Goal: Task Accomplishment & Management: Manage account settings

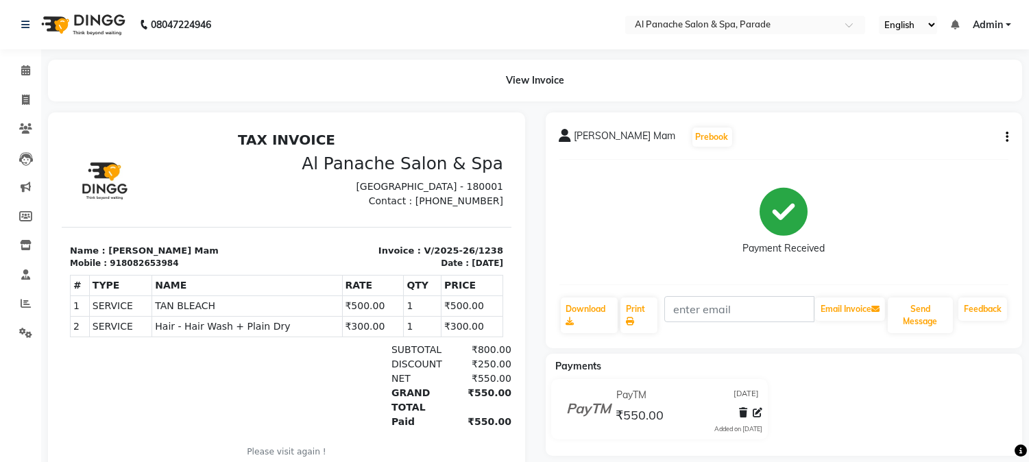
click at [38, 309] on div at bounding box center [287, 306] width 498 height 389
click at [36, 309] on span at bounding box center [26, 304] width 24 height 16
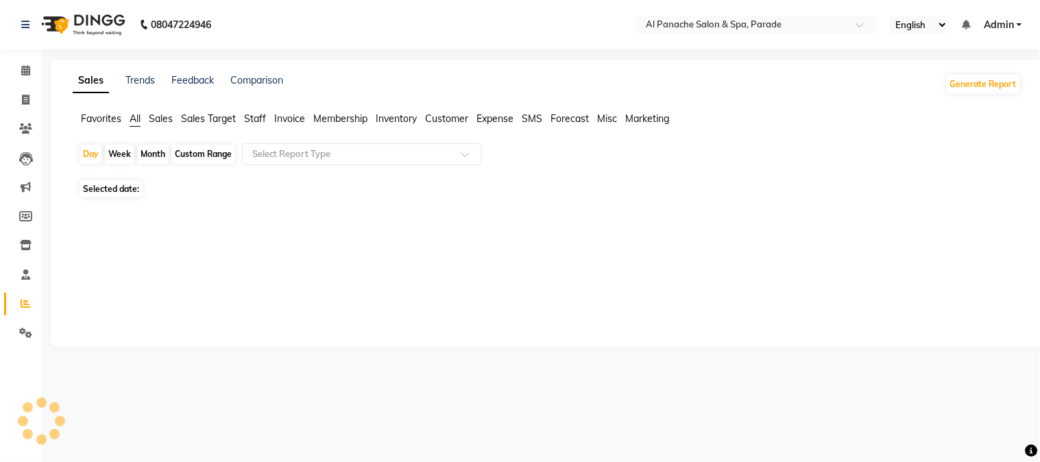
click at [167, 154] on div "Month" at bounding box center [153, 154] width 32 height 19
select select "9"
select select "2025"
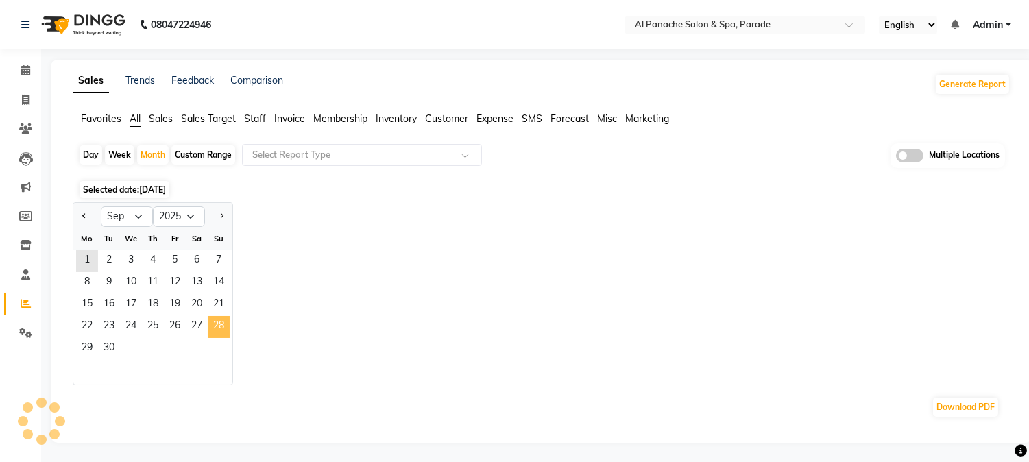
click at [221, 319] on span "28" at bounding box center [219, 327] width 22 height 22
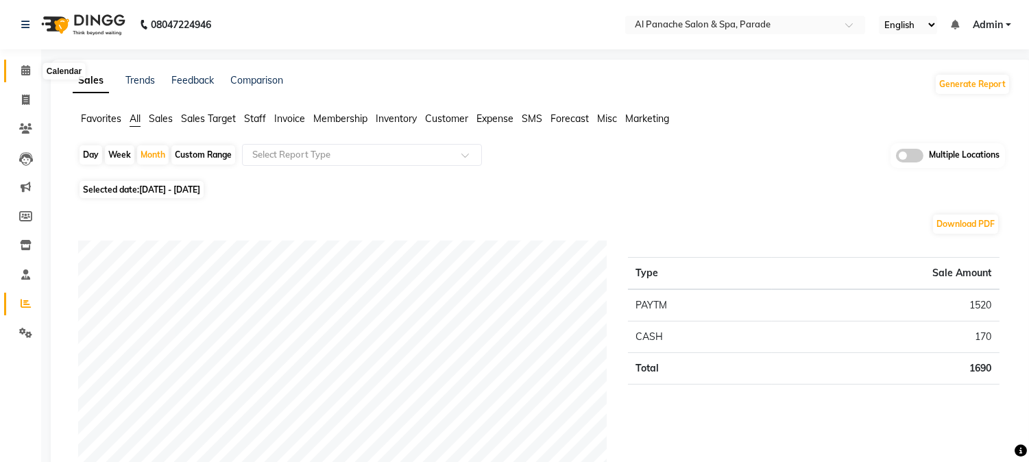
click at [21, 74] on icon at bounding box center [25, 70] width 9 height 10
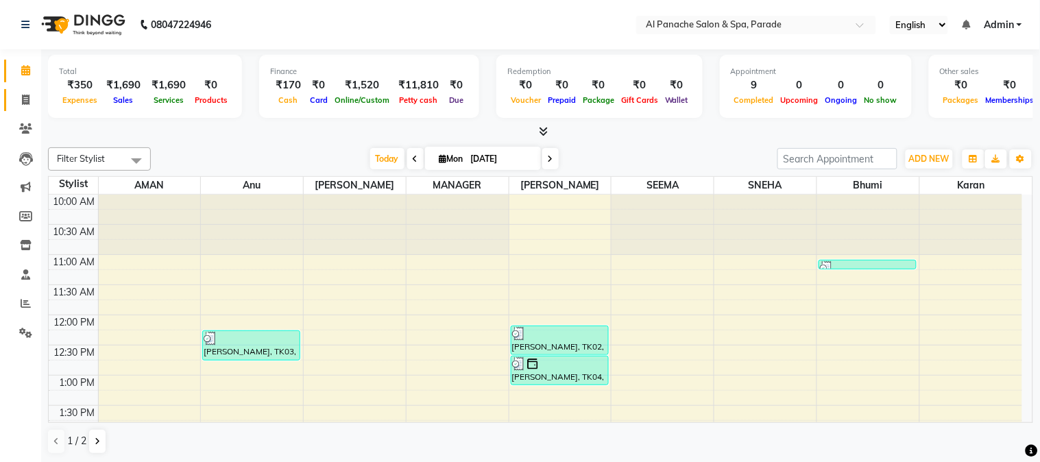
click at [22, 91] on link "Invoice" at bounding box center [20, 100] width 33 height 23
select select "service"
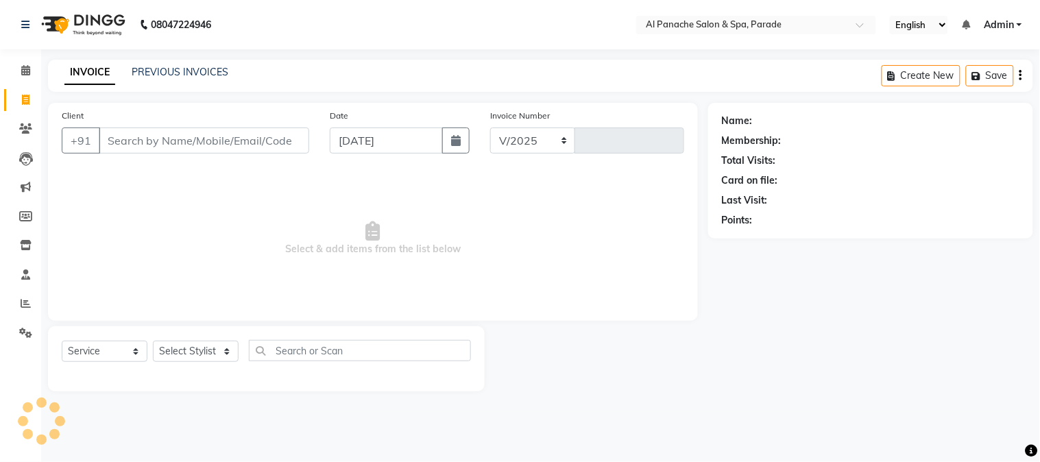
select select "463"
type input "1239"
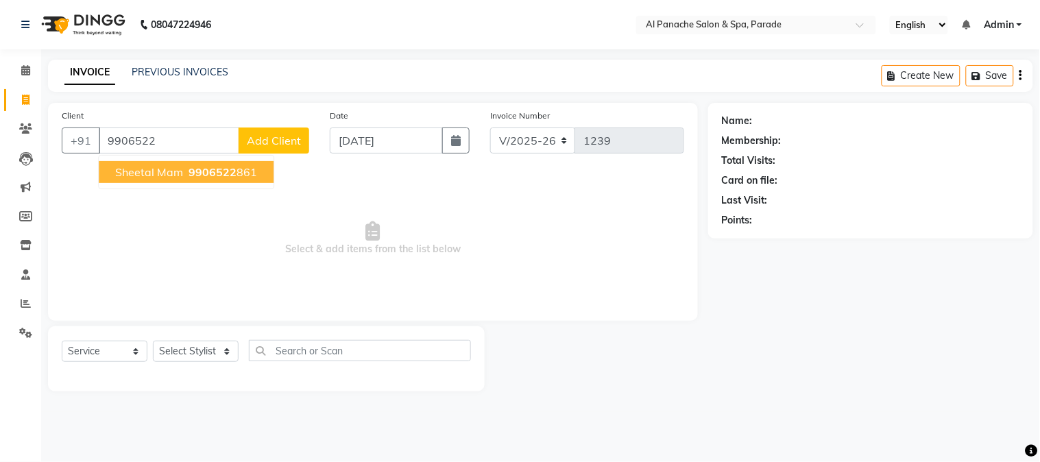
click at [177, 167] on span "sheetal mam" at bounding box center [149, 172] width 68 height 14
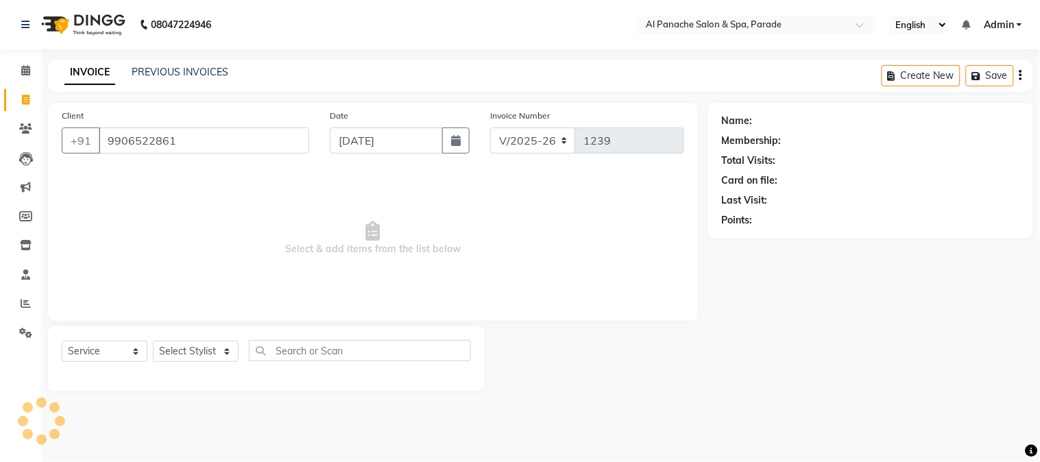
type input "9906522861"
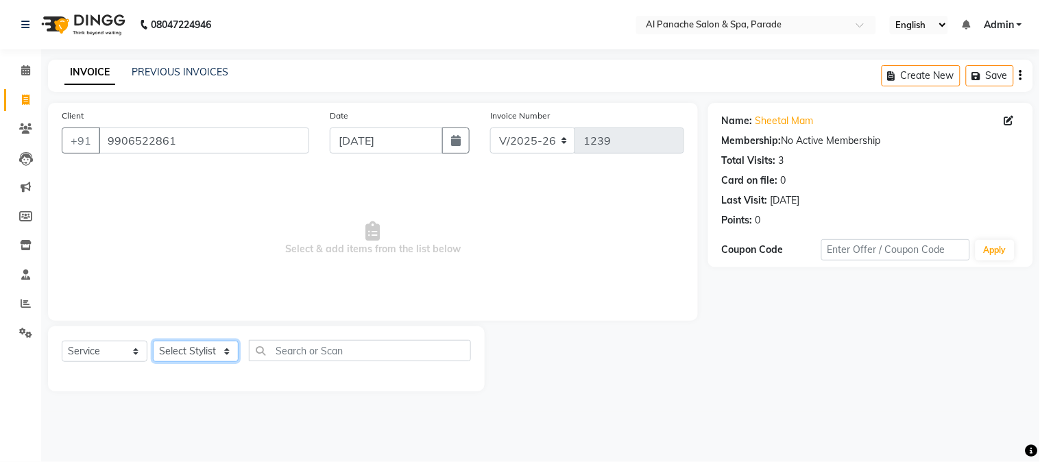
click at [217, 348] on select "Select Stylist [PERSON_NAME] Bhumi [PERSON_NAME] MANAGER [PERSON_NAME] [PERSON_…" at bounding box center [196, 351] width 86 height 21
select select "62525"
click at [153, 341] on select "Select Stylist [PERSON_NAME] Bhumi [PERSON_NAME] MANAGER [PERSON_NAME] [PERSON_…" at bounding box center [196, 351] width 86 height 21
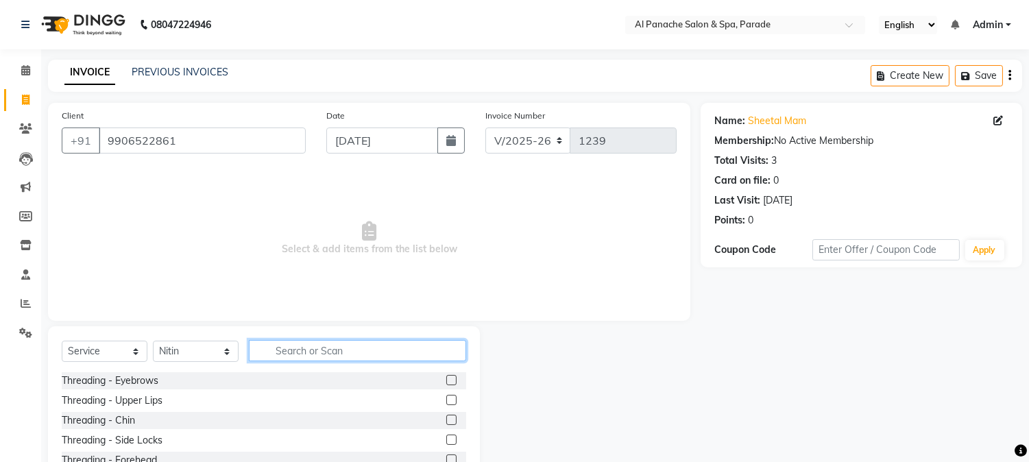
click at [313, 348] on input "text" at bounding box center [357, 350] width 217 height 21
type input "h"
type input "hai"
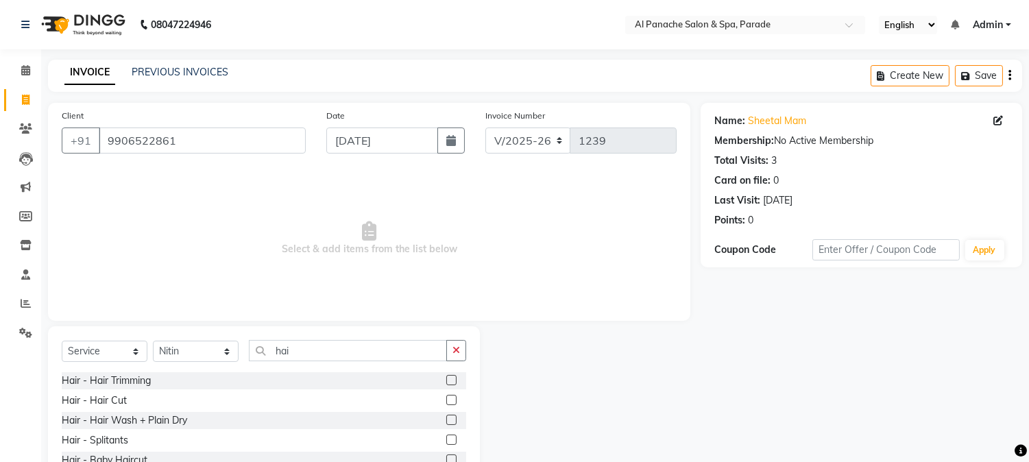
click at [446, 422] on label at bounding box center [451, 420] width 10 height 10
click at [446, 422] on input "checkbox" at bounding box center [450, 420] width 9 height 9
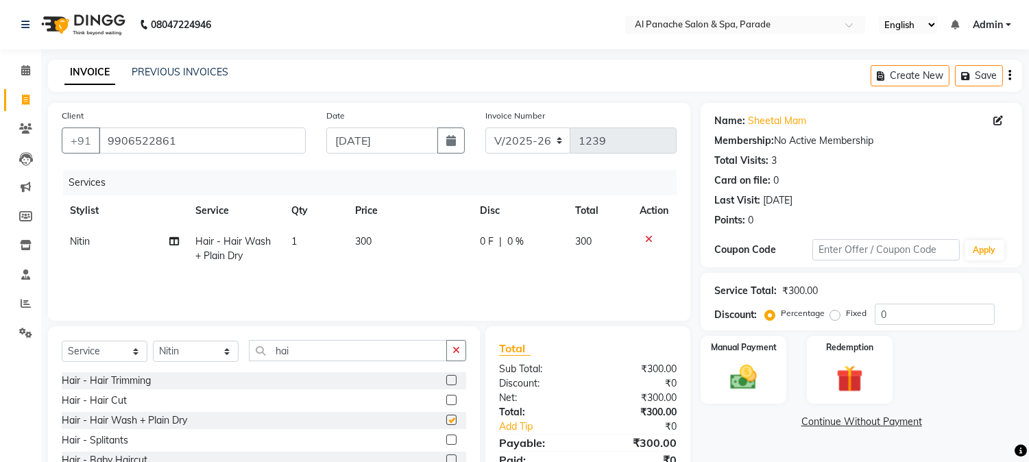
checkbox input "false"
click at [846, 314] on label "Fixed" at bounding box center [856, 313] width 21 height 12
click at [833, 314] on input "Fixed" at bounding box center [838, 314] width 10 height 10
radio input "true"
click at [876, 319] on input "0" at bounding box center [935, 314] width 120 height 21
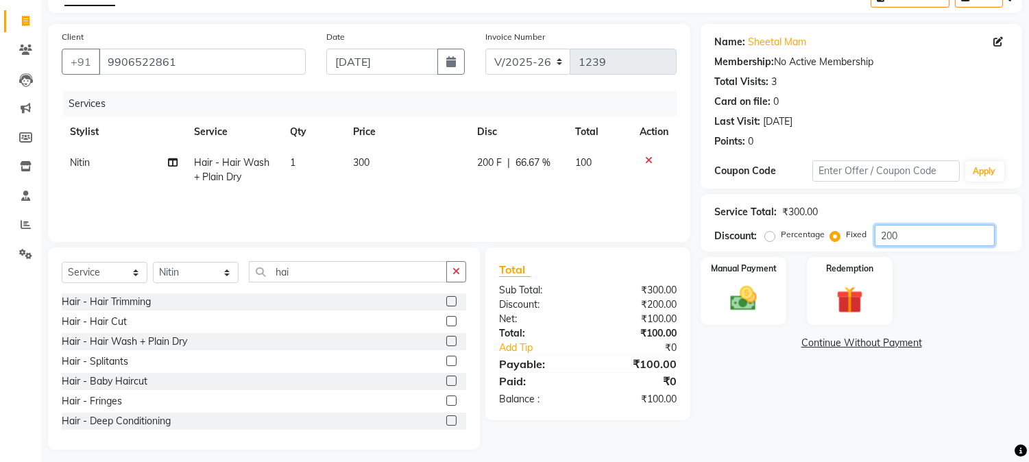
scroll to position [86, 0]
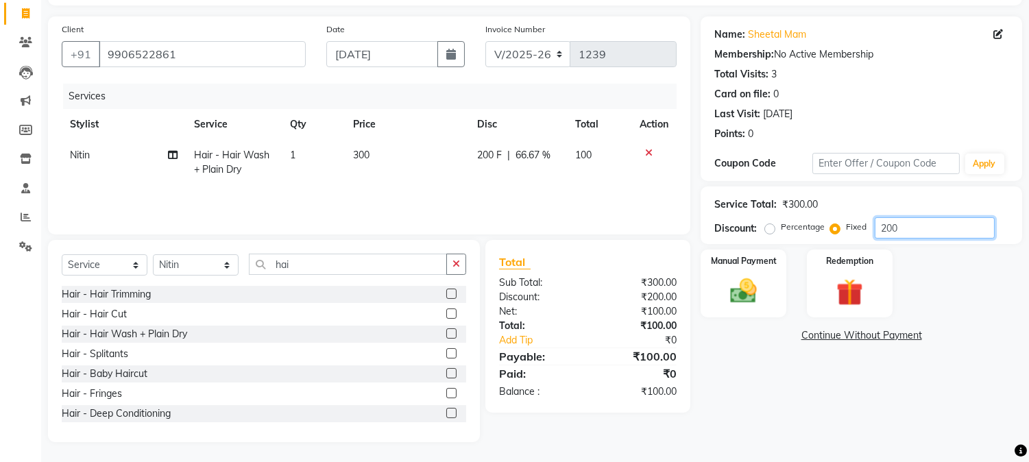
click at [882, 228] on input "200" at bounding box center [935, 227] width 120 height 21
click at [886, 228] on input "200" at bounding box center [935, 227] width 120 height 21
type input "100"
click at [743, 315] on div "Manual Payment" at bounding box center [743, 283] width 89 height 70
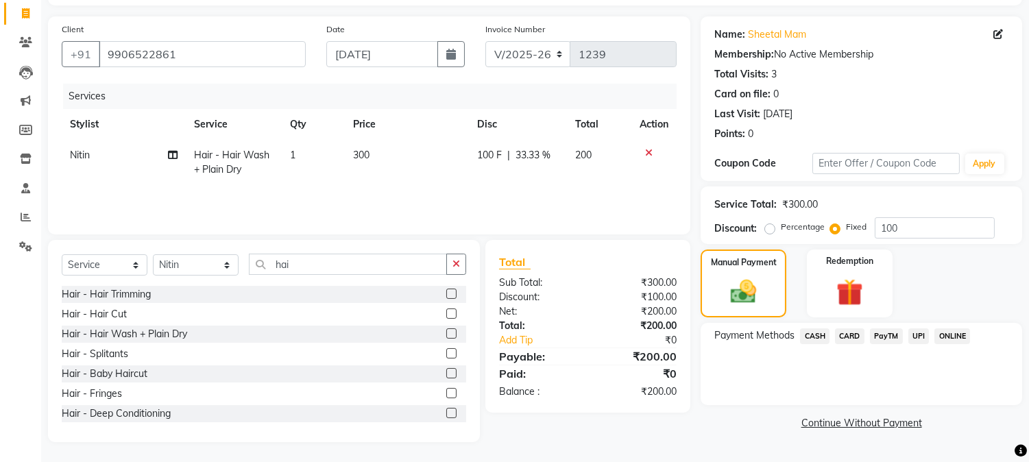
click at [888, 332] on span "PayTM" at bounding box center [886, 336] width 33 height 16
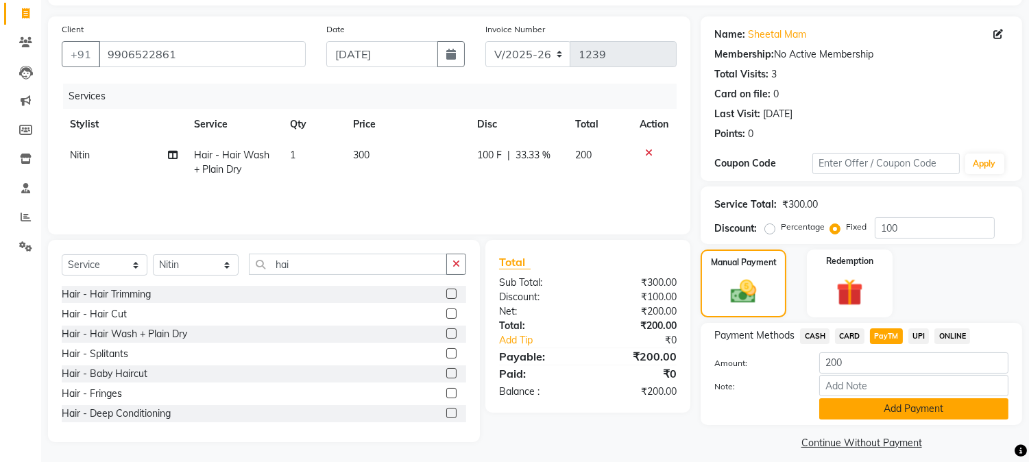
click at [947, 400] on button "Add Payment" at bounding box center [913, 408] width 189 height 21
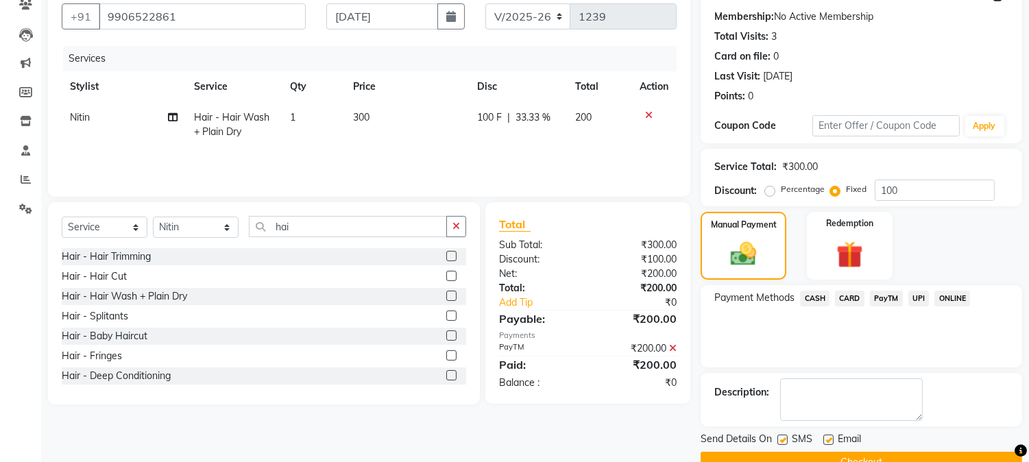
scroll to position [154, 0]
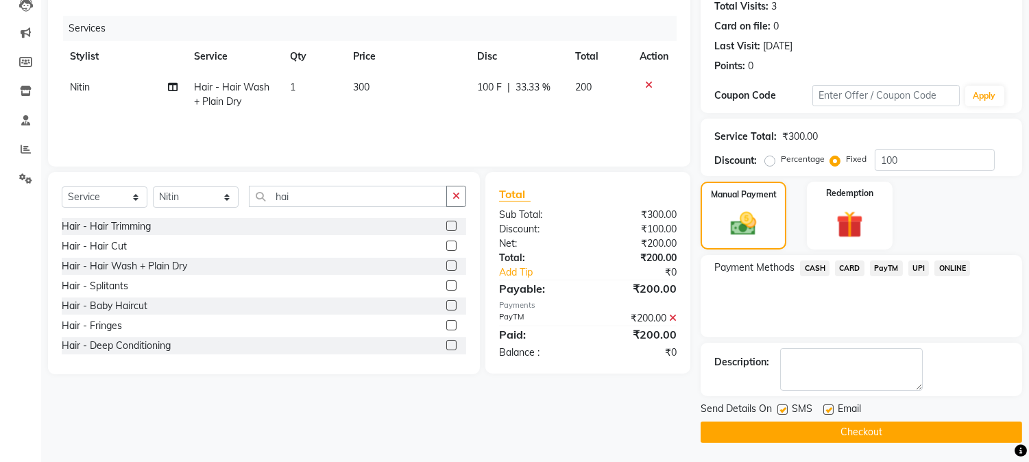
click at [985, 422] on button "Checkout" at bounding box center [862, 432] width 322 height 21
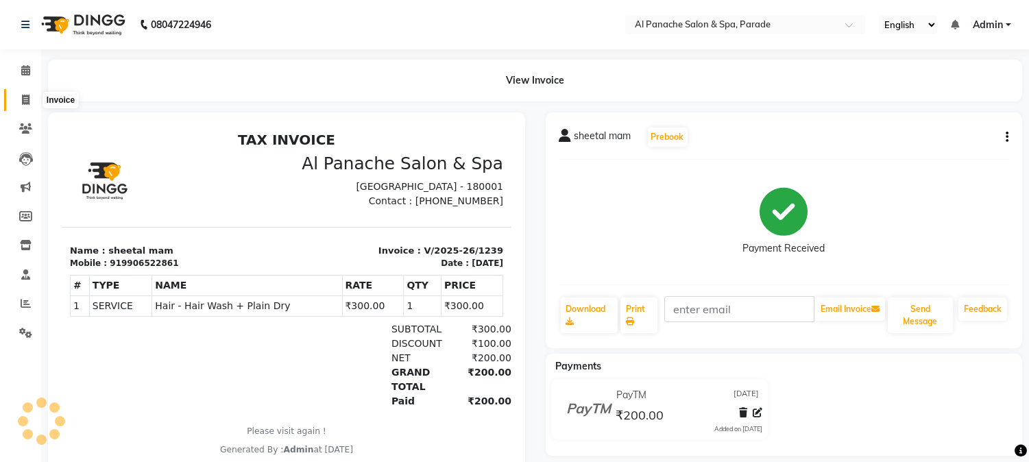
click at [27, 101] on icon at bounding box center [26, 100] width 8 height 10
select select "service"
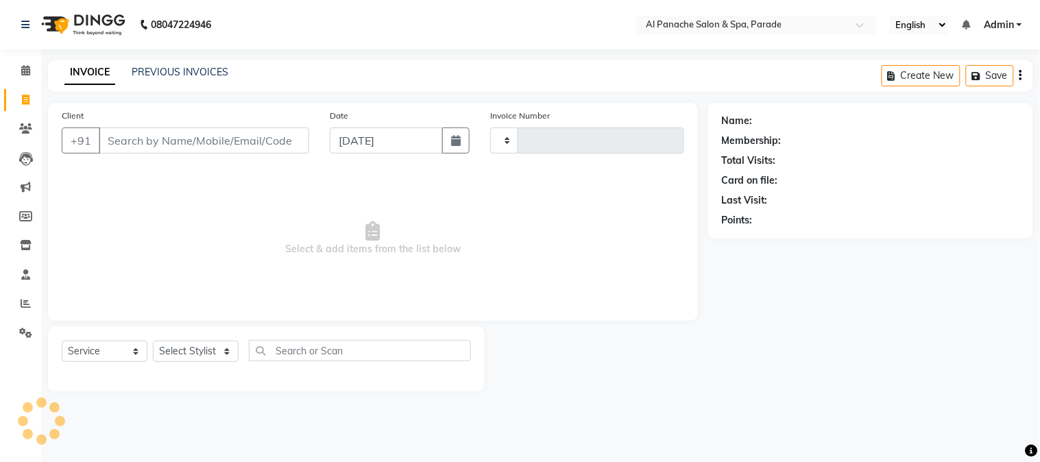
type input "1240"
select select "463"
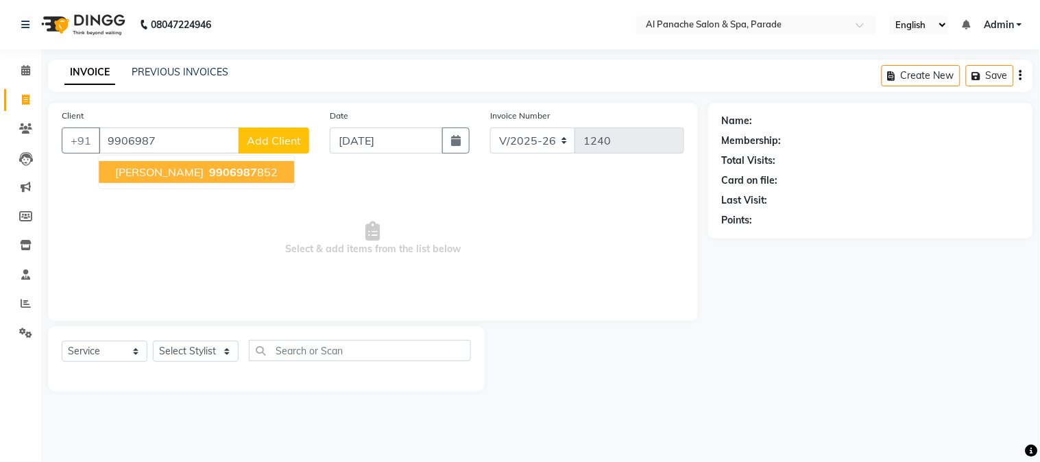
click at [237, 173] on span "9906987" at bounding box center [233, 172] width 48 height 14
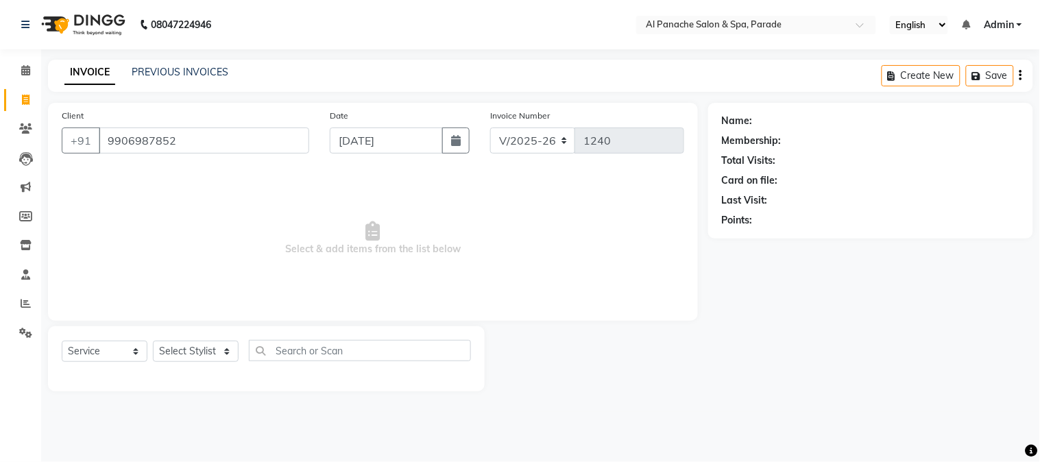
type input "9906987852"
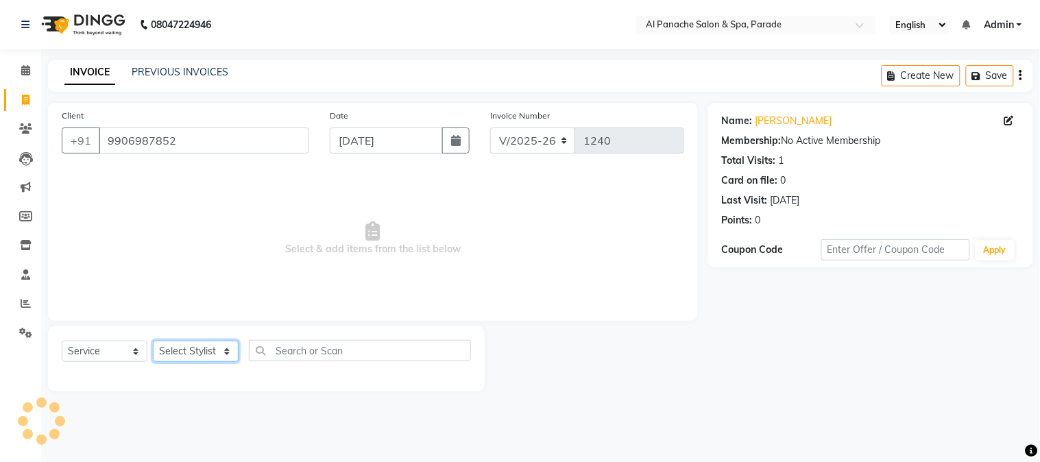
click at [221, 354] on select "Select Stylist [PERSON_NAME] Bhumi [PERSON_NAME] MANAGER [PERSON_NAME] [PERSON_…" at bounding box center [196, 351] width 86 height 21
select select "88848"
click at [153, 341] on select "Select Stylist [PERSON_NAME] Bhumi [PERSON_NAME] MANAGER [PERSON_NAME] [PERSON_…" at bounding box center [196, 351] width 86 height 21
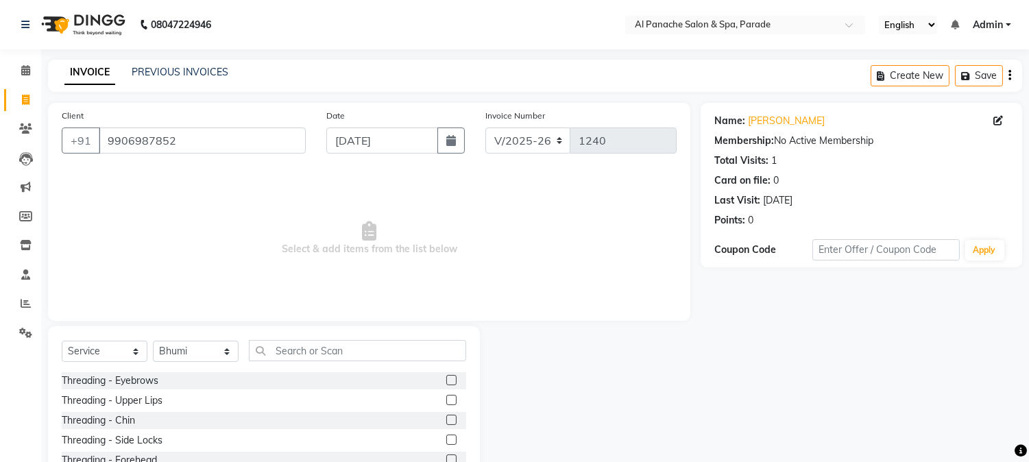
click at [446, 380] on label at bounding box center [451, 380] width 10 height 10
click at [446, 380] on input "checkbox" at bounding box center [450, 380] width 9 height 9
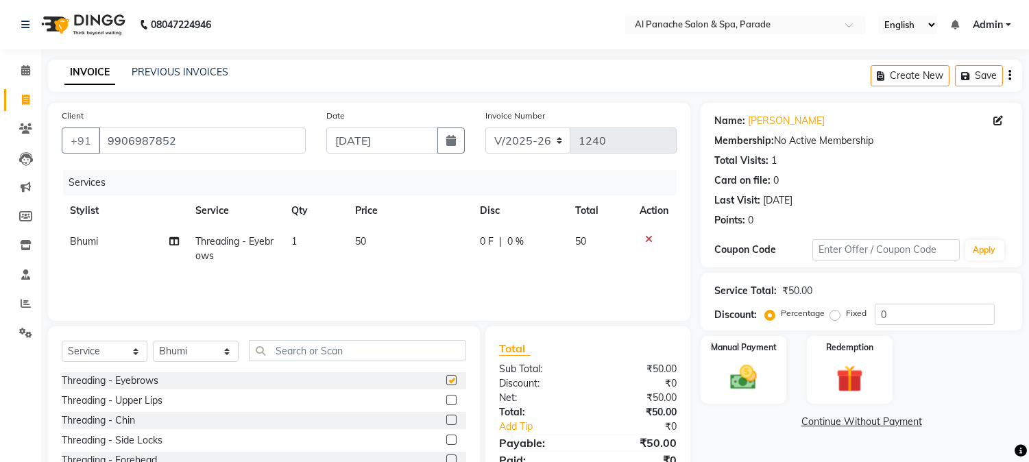
checkbox input "false"
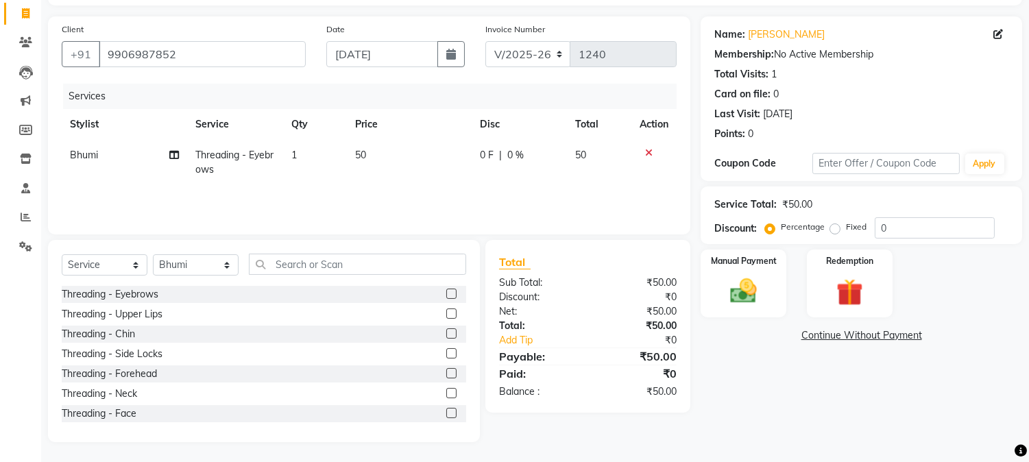
click at [446, 374] on label at bounding box center [451, 373] width 10 height 10
click at [446, 374] on input "checkbox" at bounding box center [450, 374] width 9 height 9
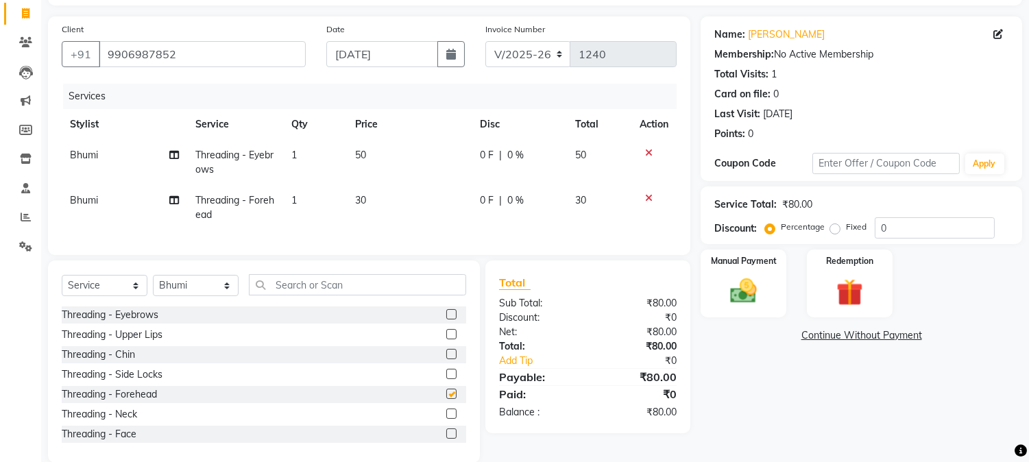
checkbox input "false"
click at [762, 276] on img at bounding box center [743, 292] width 45 height 32
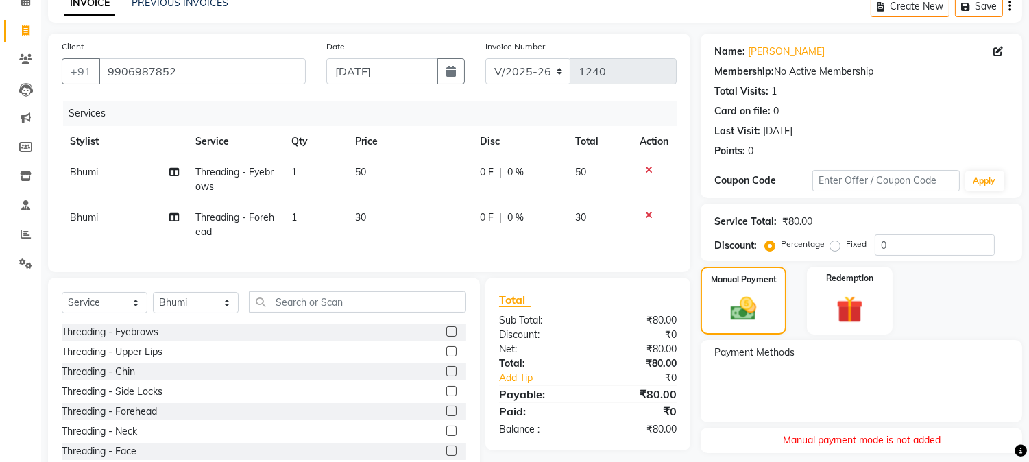
scroll to position [119, 0]
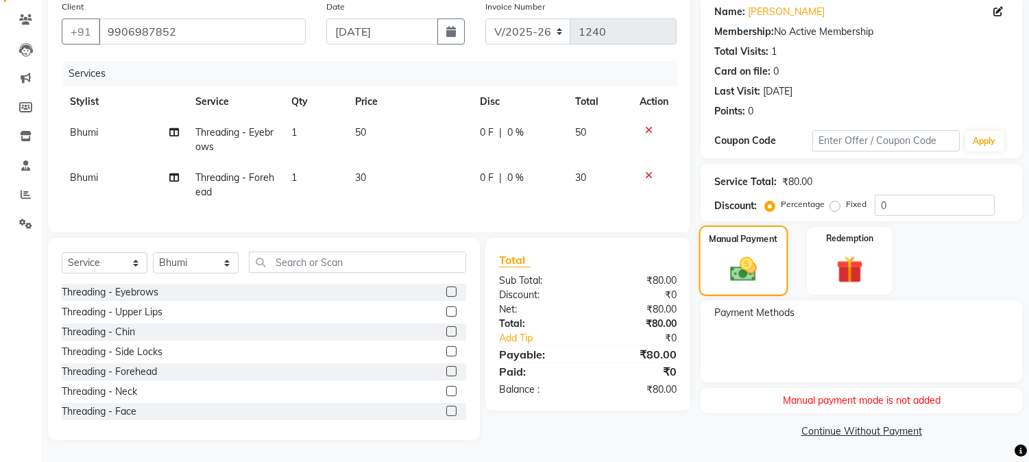
click at [728, 254] on img at bounding box center [743, 269] width 43 height 31
click at [377, 267] on input "text" at bounding box center [357, 262] width 217 height 21
click at [743, 268] on img at bounding box center [743, 269] width 43 height 31
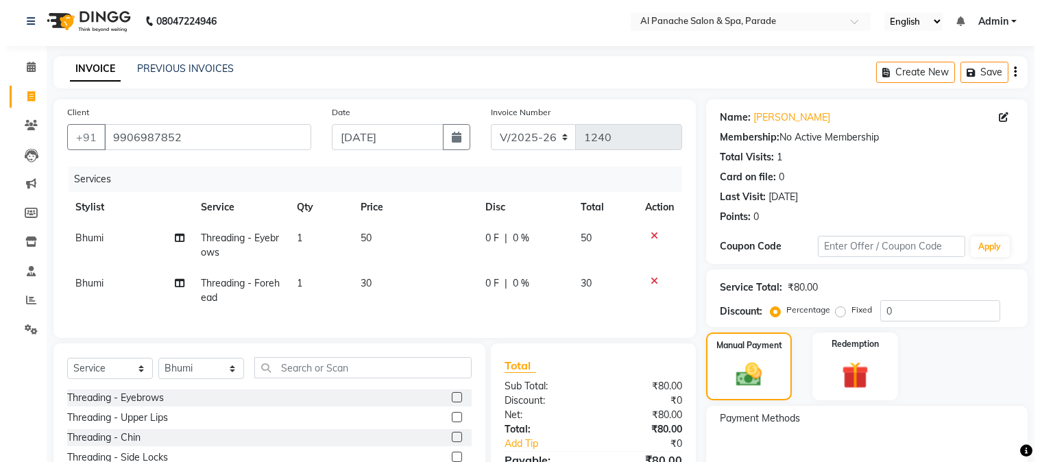
scroll to position [0, 0]
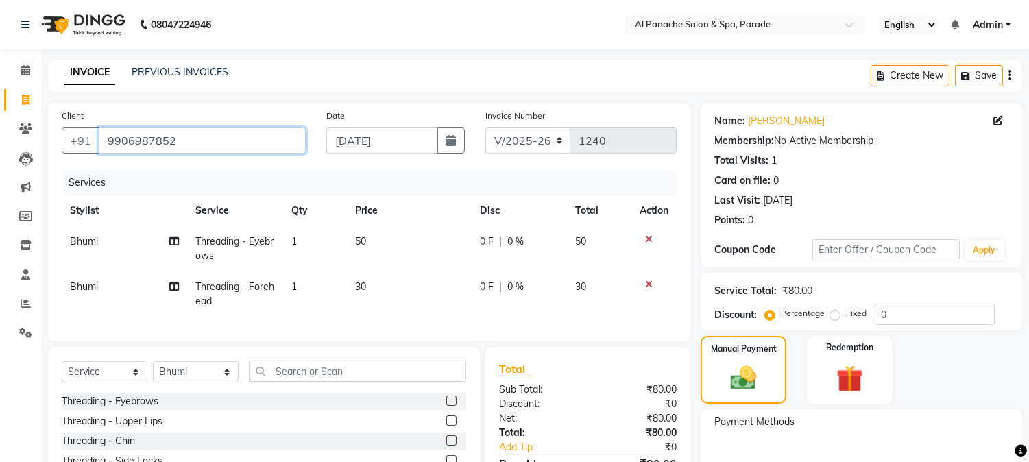
click at [111, 141] on input "9906987852" at bounding box center [202, 141] width 207 height 26
click at [16, 60] on link "Calendar" at bounding box center [20, 71] width 33 height 23
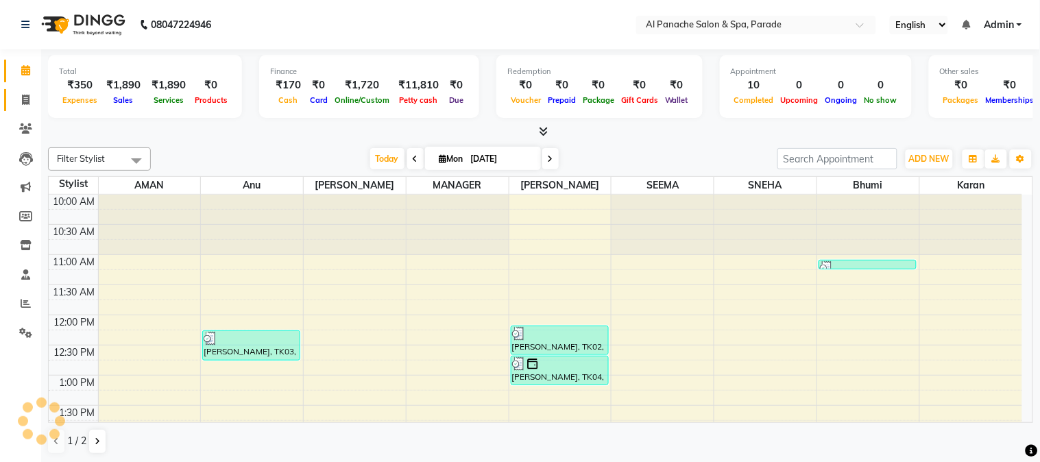
click at [22, 91] on link "Invoice" at bounding box center [20, 100] width 33 height 23
select select "service"
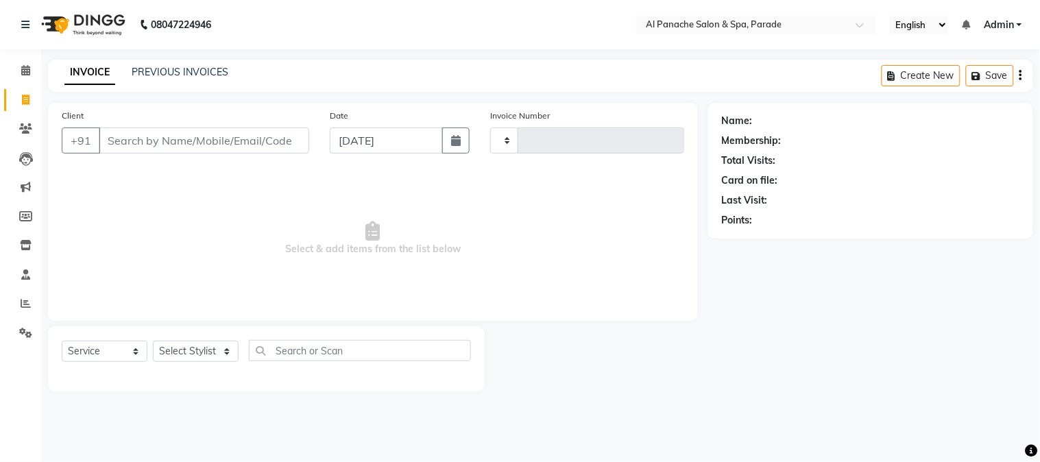
type input "1240"
select select "463"
drag, startPoint x: 167, startPoint y: 156, endPoint x: 149, endPoint y: 141, distance: 23.4
click at [149, 141] on input "Client" at bounding box center [204, 141] width 210 height 26
paste input "9906987852"
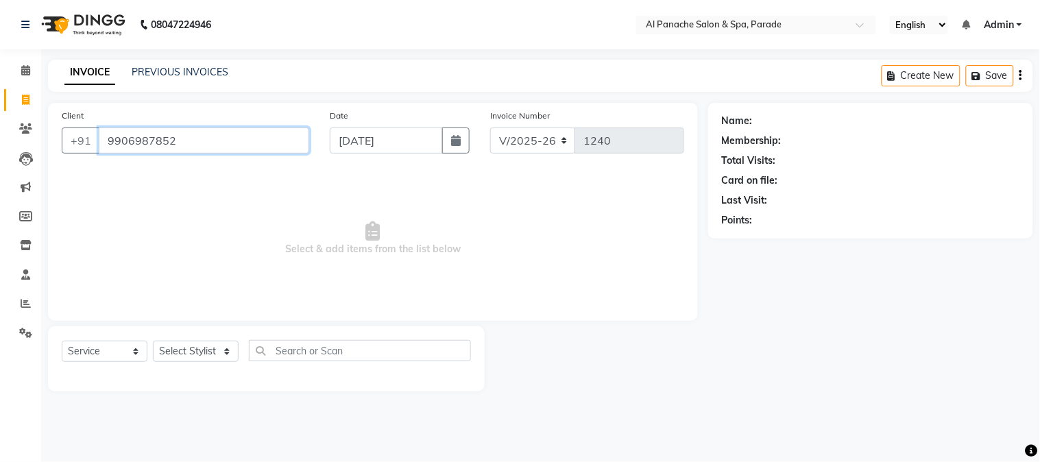
type input "9906987852"
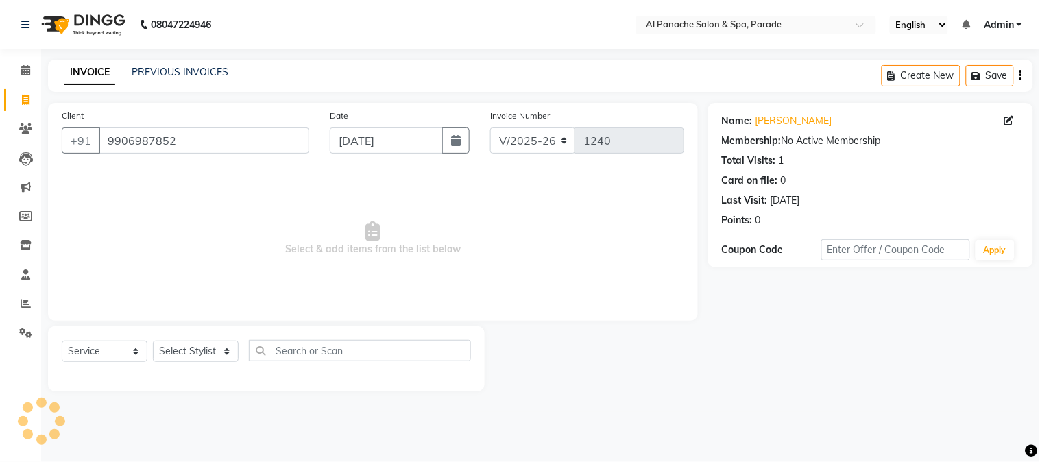
click at [238, 279] on span "Select & add items from the list below" at bounding box center [373, 238] width 623 height 137
click at [210, 343] on select "Select Stylist [PERSON_NAME] Bhumi [PERSON_NAME] MANAGER [PERSON_NAME] [PERSON_…" at bounding box center [196, 351] width 86 height 21
select select "88848"
click at [153, 341] on select "Select Stylist [PERSON_NAME] Bhumi [PERSON_NAME] MANAGER [PERSON_NAME] [PERSON_…" at bounding box center [196, 351] width 86 height 21
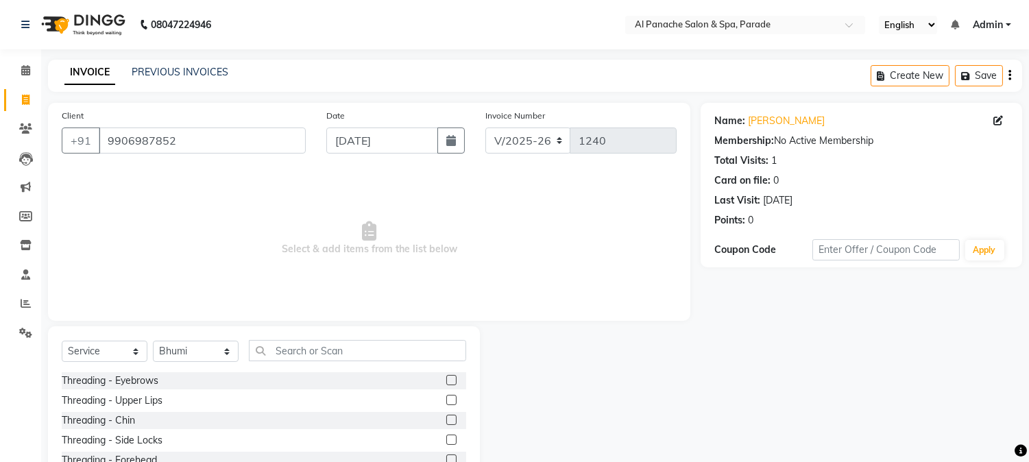
click at [446, 383] on label at bounding box center [451, 380] width 10 height 10
click at [446, 383] on input "checkbox" at bounding box center [450, 380] width 9 height 9
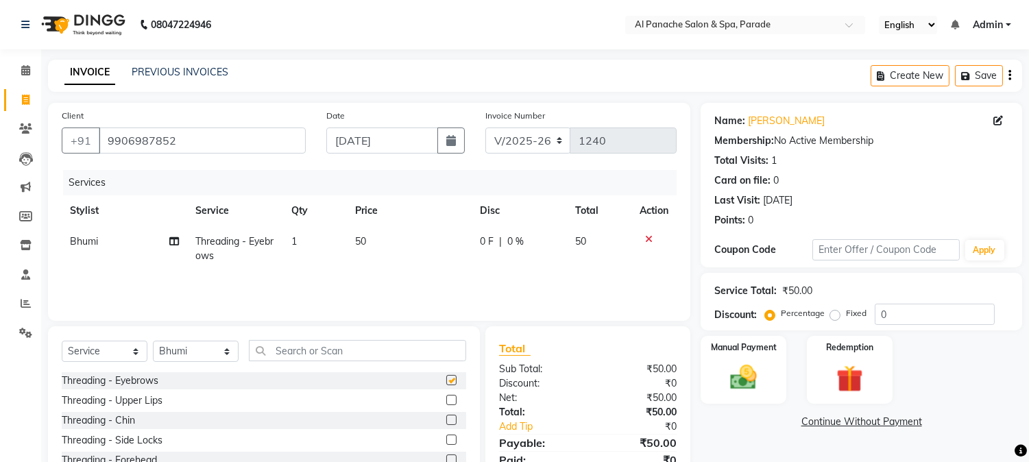
checkbox input "false"
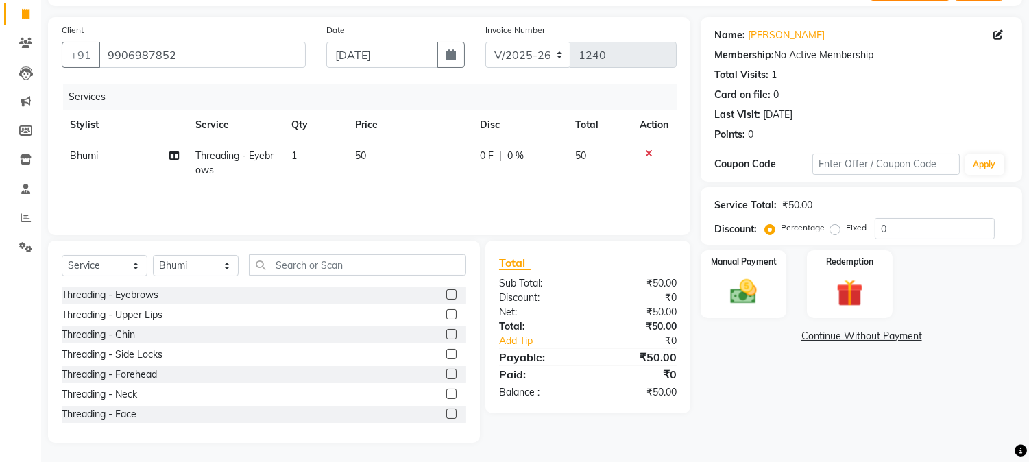
scroll to position [86, 0]
click at [446, 369] on label at bounding box center [451, 373] width 10 height 10
click at [446, 370] on input "checkbox" at bounding box center [450, 374] width 9 height 9
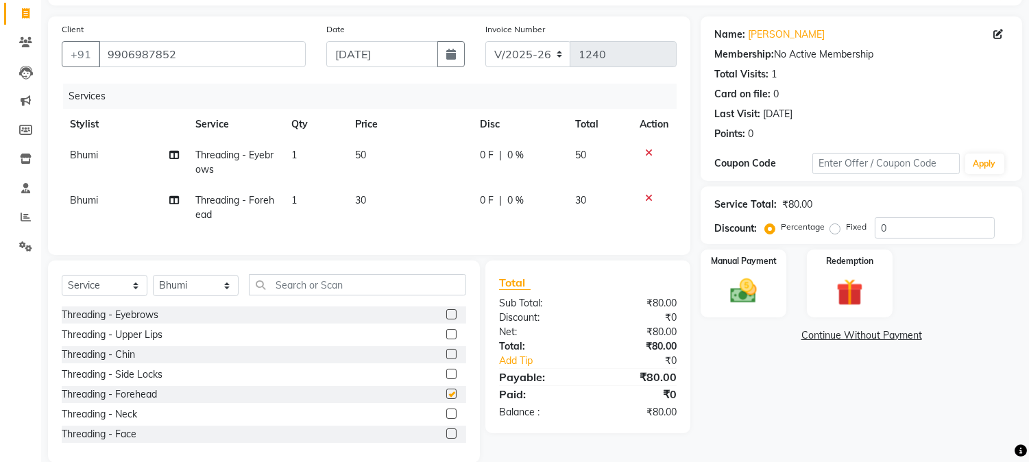
checkbox input "false"
click at [731, 284] on img at bounding box center [743, 292] width 45 height 32
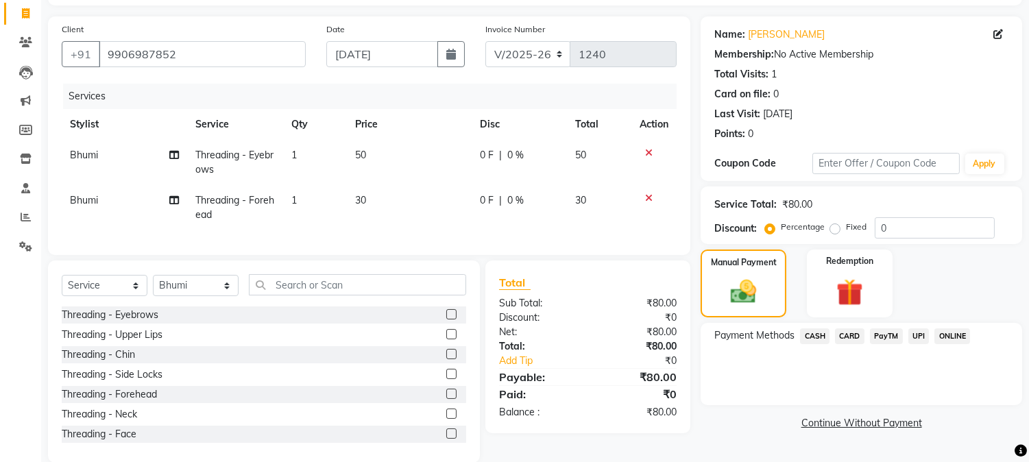
click at [815, 326] on div "Payment Methods CASH CARD PayTM UPI ONLINE" at bounding box center [862, 364] width 322 height 82
click at [810, 339] on span "CASH" at bounding box center [814, 336] width 29 height 16
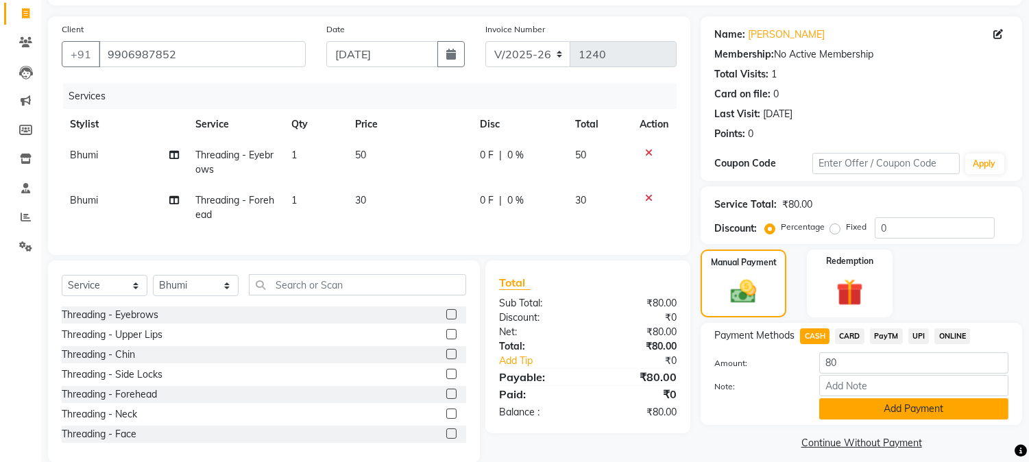
click at [881, 403] on button "Add Payment" at bounding box center [913, 408] width 189 height 21
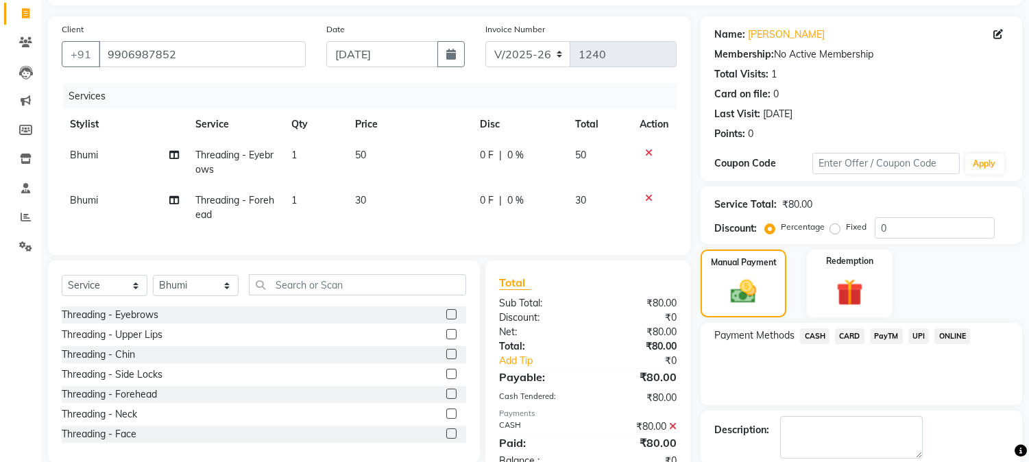
scroll to position [154, 0]
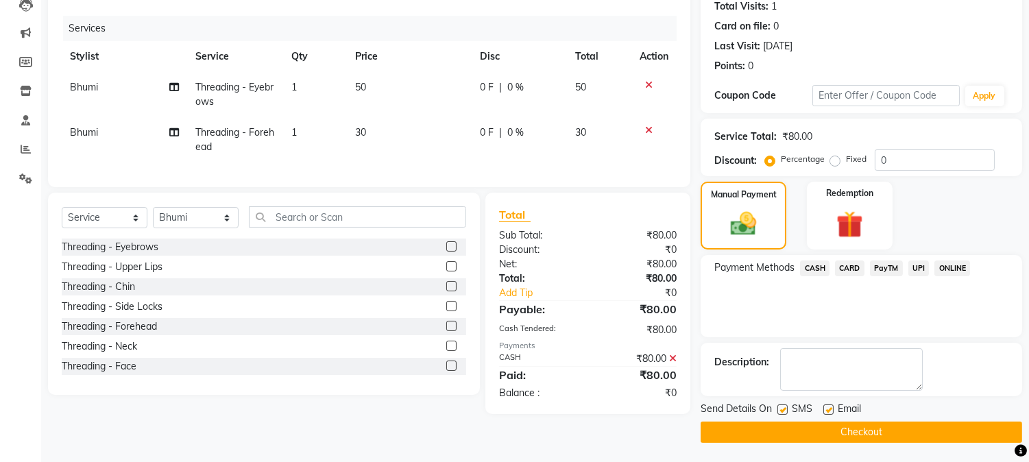
click at [1002, 423] on button "Checkout" at bounding box center [862, 432] width 322 height 21
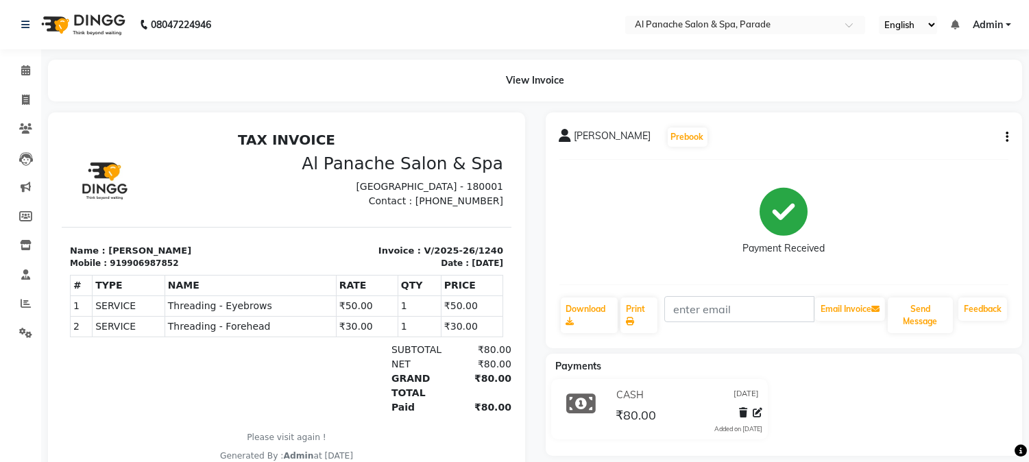
click at [848, 393] on div "CASH [DATE] ₹80.00 Added on [DATE]" at bounding box center [784, 412] width 498 height 66
click at [34, 66] on span at bounding box center [26, 71] width 24 height 16
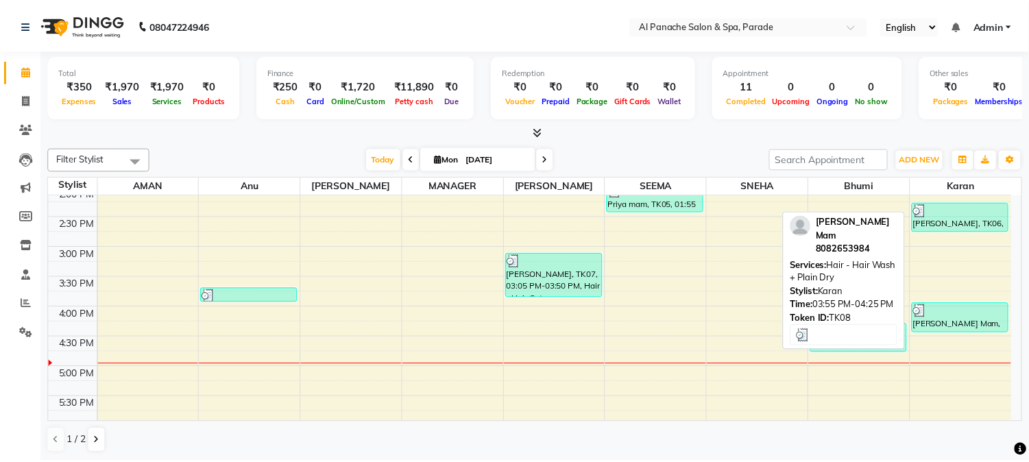
scroll to position [248, 0]
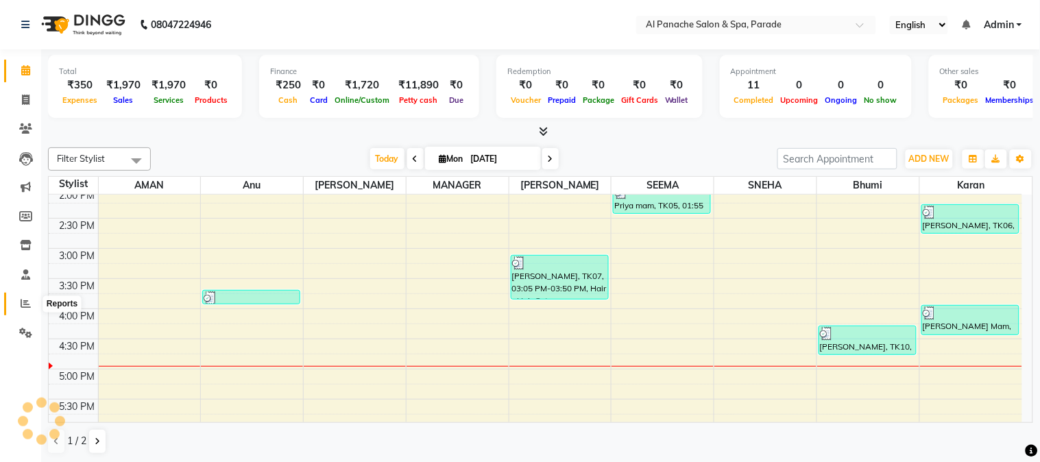
click at [17, 307] on span at bounding box center [26, 304] width 24 height 16
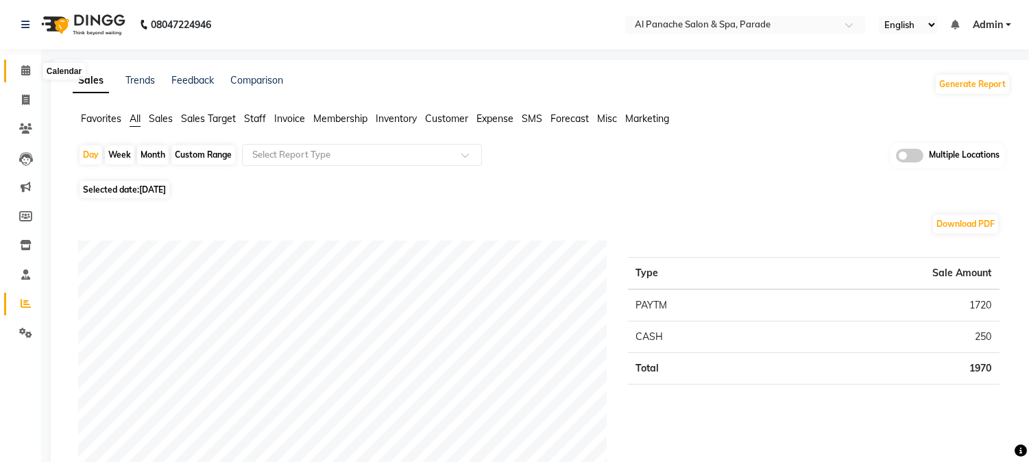
click at [19, 77] on span at bounding box center [26, 71] width 24 height 16
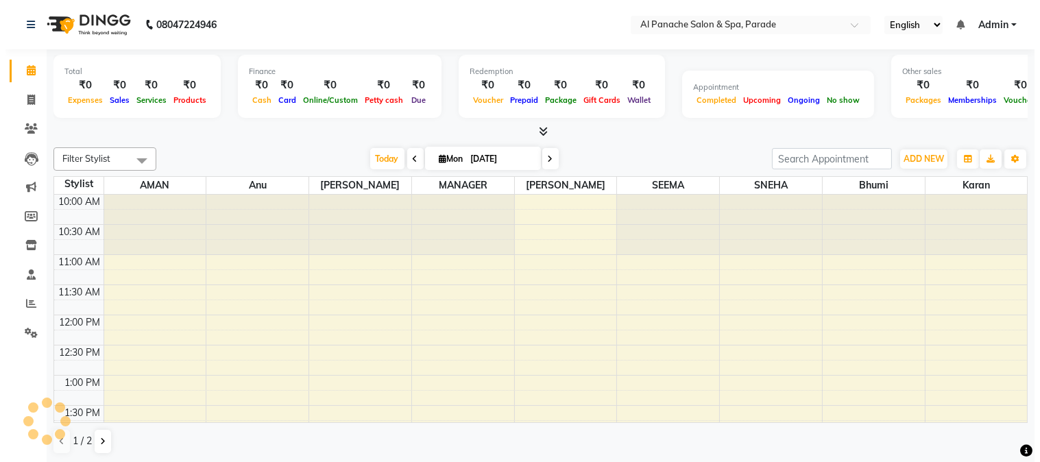
scroll to position [364, 0]
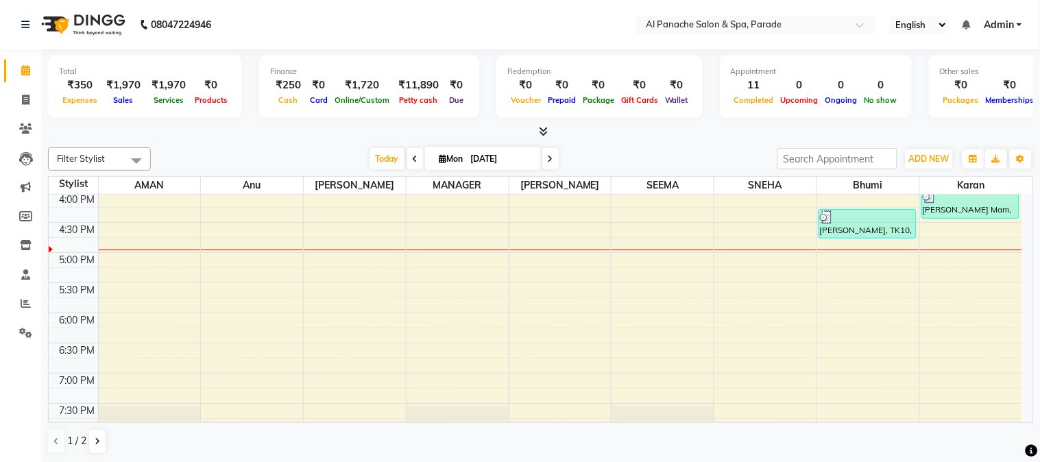
click at [19, 77] on span at bounding box center [26, 71] width 24 height 16
click at [22, 103] on icon at bounding box center [26, 100] width 8 height 10
select select "service"
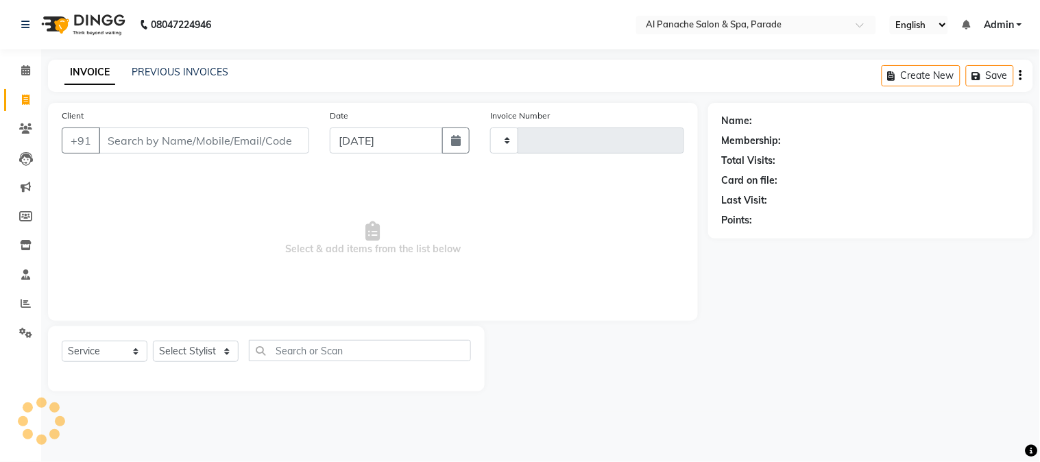
type input "1241"
select select "463"
click at [171, 147] on input "Client" at bounding box center [204, 141] width 210 height 26
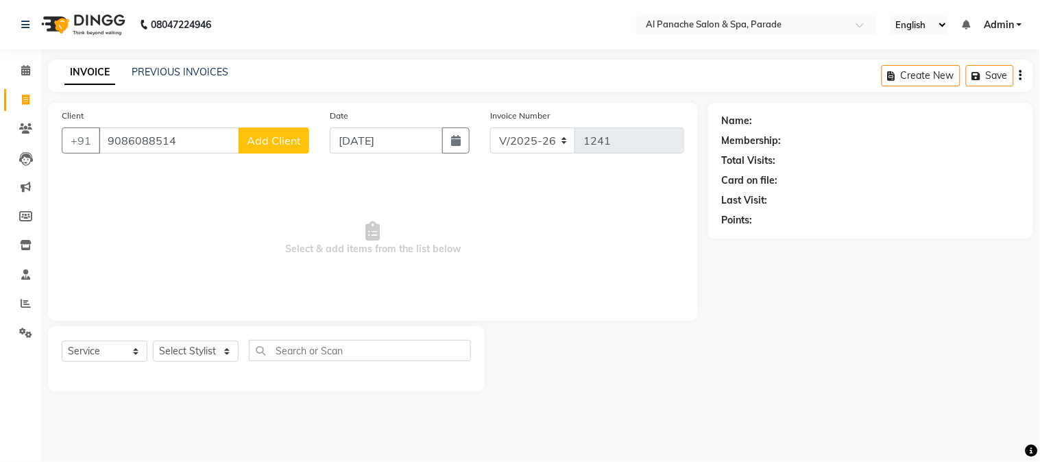
type input "9086088514"
click at [293, 149] on button "Add Client" at bounding box center [274, 141] width 71 height 26
select select "15"
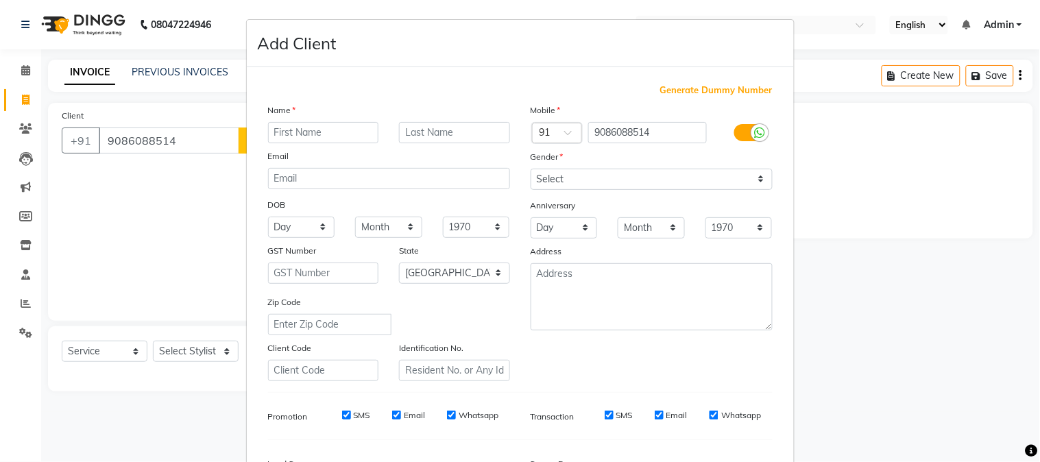
click at [298, 132] on input "text" at bounding box center [323, 132] width 111 height 21
type input "[PERSON_NAME]"
click at [435, 119] on div "Name" at bounding box center [389, 112] width 263 height 19
click at [435, 126] on input "text" at bounding box center [454, 132] width 111 height 21
type input "Mam"
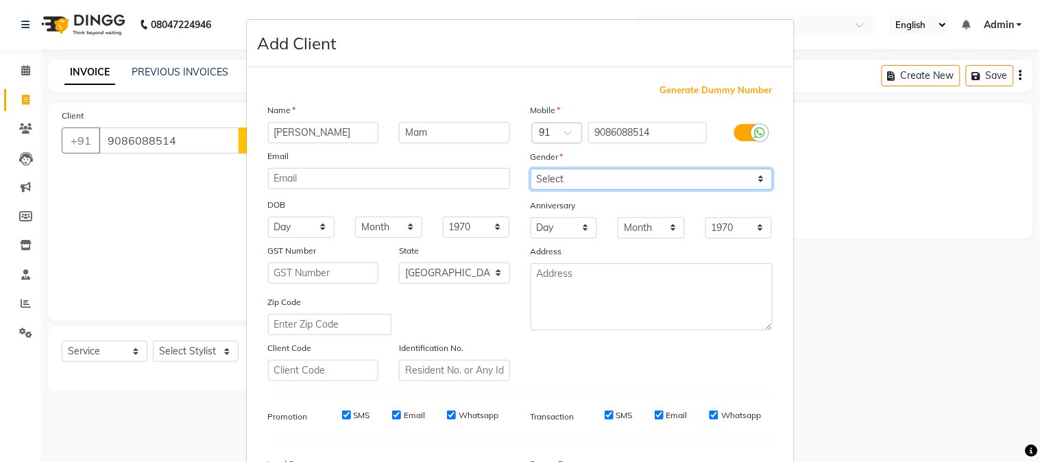
click at [590, 177] on select "Select [DEMOGRAPHIC_DATA] [DEMOGRAPHIC_DATA] Other Prefer Not To Say" at bounding box center [652, 179] width 242 height 21
select select "[DEMOGRAPHIC_DATA]"
click at [531, 169] on select "Select [DEMOGRAPHIC_DATA] [DEMOGRAPHIC_DATA] Other Prefer Not To Say" at bounding box center [652, 179] width 242 height 21
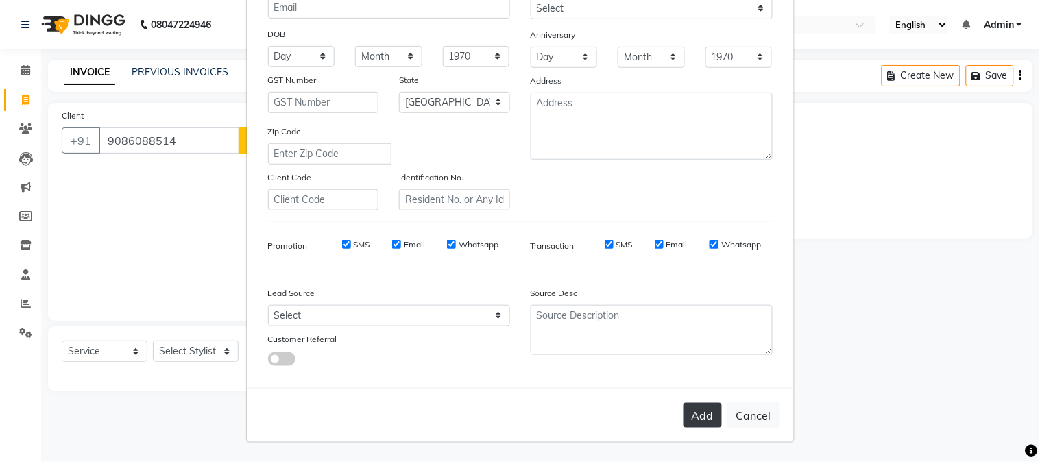
click at [699, 424] on button "Add" at bounding box center [703, 415] width 38 height 25
click at [699, 424] on div "Add Cancel" at bounding box center [520, 415] width 547 height 54
click at [699, 424] on button "Add" at bounding box center [703, 415] width 38 height 25
select select
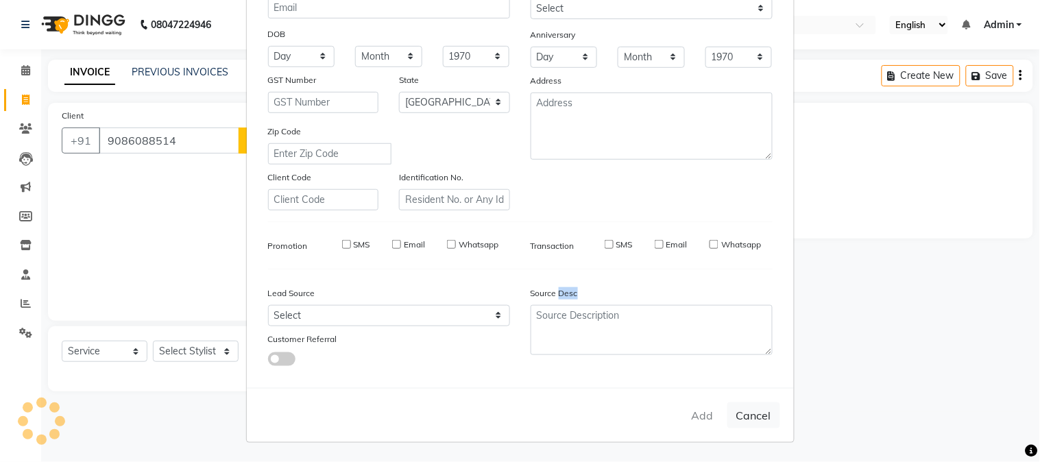
select select
select select "null"
select select
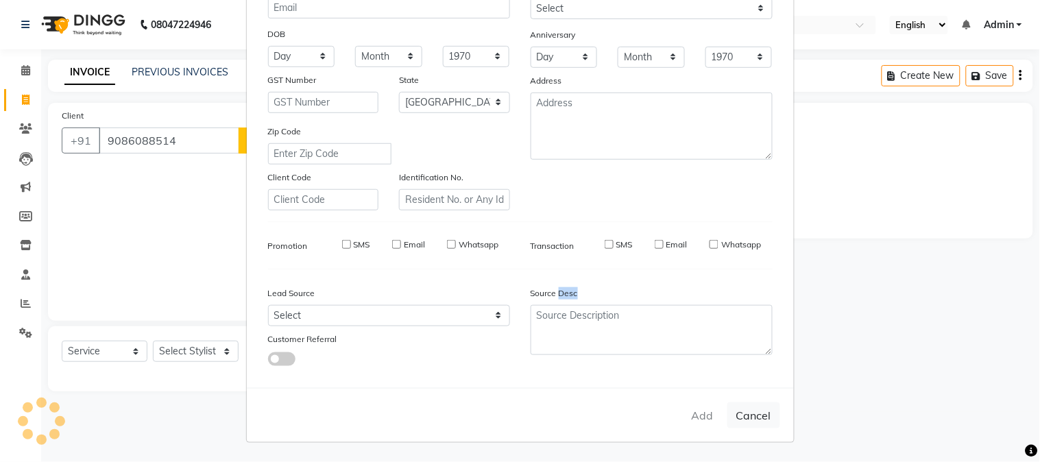
select select
checkbox input "false"
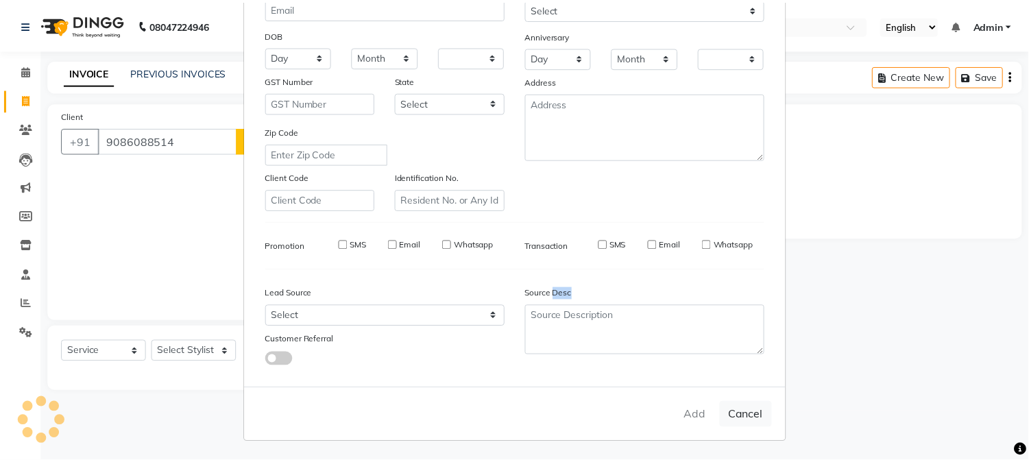
scroll to position [190, 0]
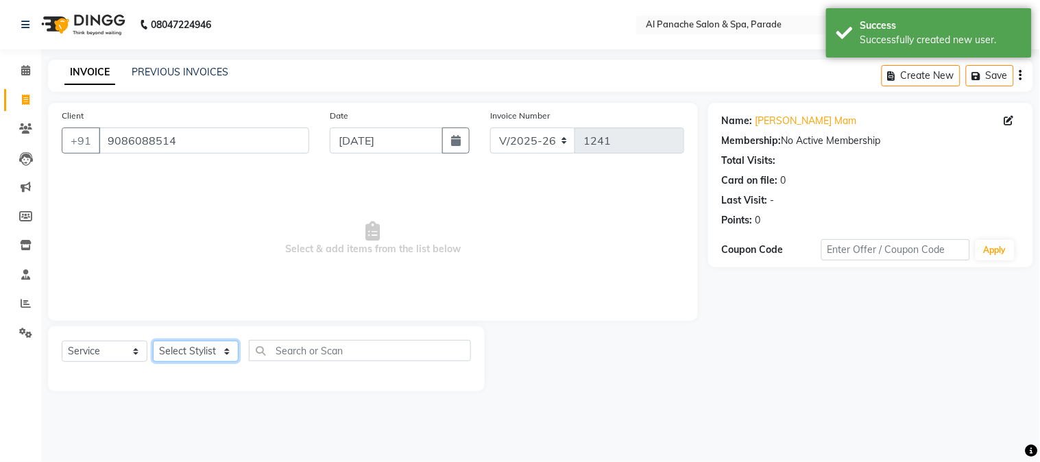
click at [171, 355] on select "Select Stylist [PERSON_NAME] Bhumi [PERSON_NAME] MANAGER [PERSON_NAME] [PERSON_…" at bounding box center [196, 351] width 86 height 21
click at [153, 341] on select "Select Stylist [PERSON_NAME] Bhumi [PERSON_NAME] MANAGER [PERSON_NAME] [PERSON_…" at bounding box center [196, 351] width 86 height 21
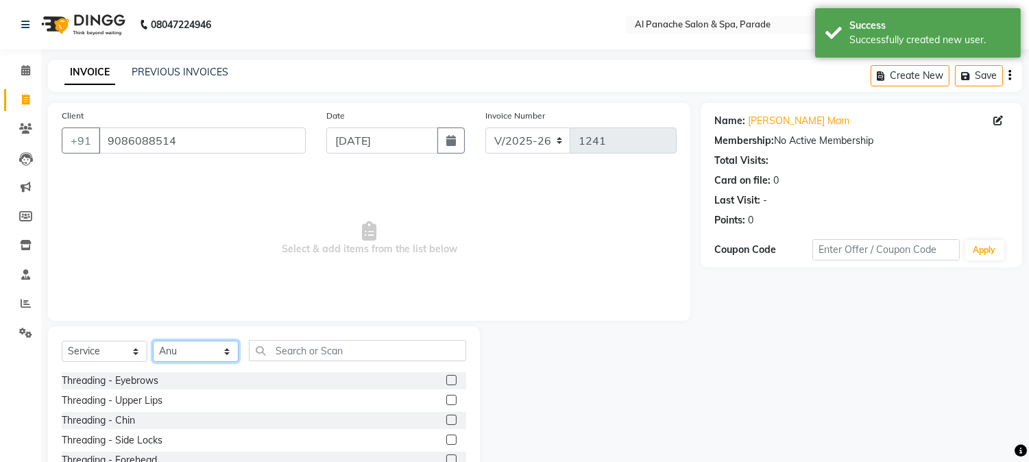
click at [194, 353] on select "Select Stylist [PERSON_NAME] Bhumi [PERSON_NAME] MANAGER [PERSON_NAME] [PERSON_…" at bounding box center [196, 351] width 86 height 21
select select "88848"
click at [153, 341] on select "Select Stylist [PERSON_NAME] Bhumi [PERSON_NAME] MANAGER [PERSON_NAME] [PERSON_…" at bounding box center [196, 351] width 86 height 21
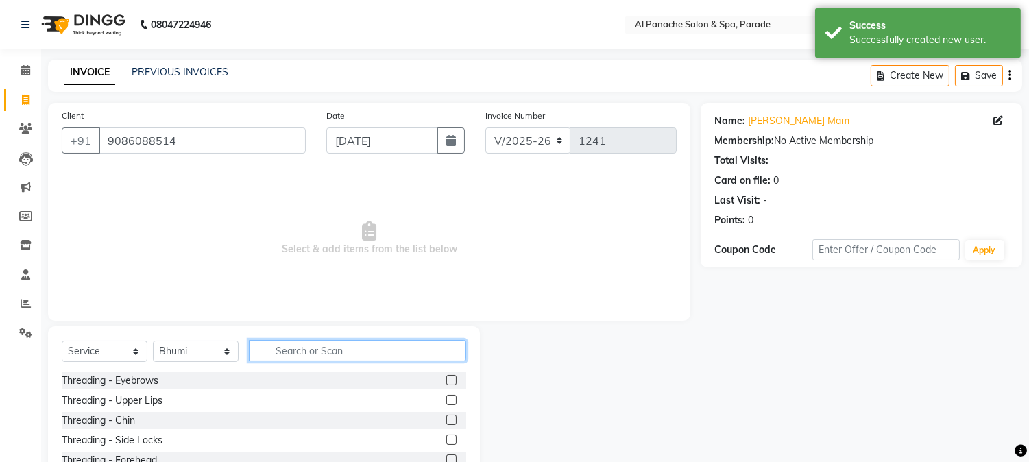
click at [309, 347] on input "text" at bounding box center [357, 350] width 217 height 21
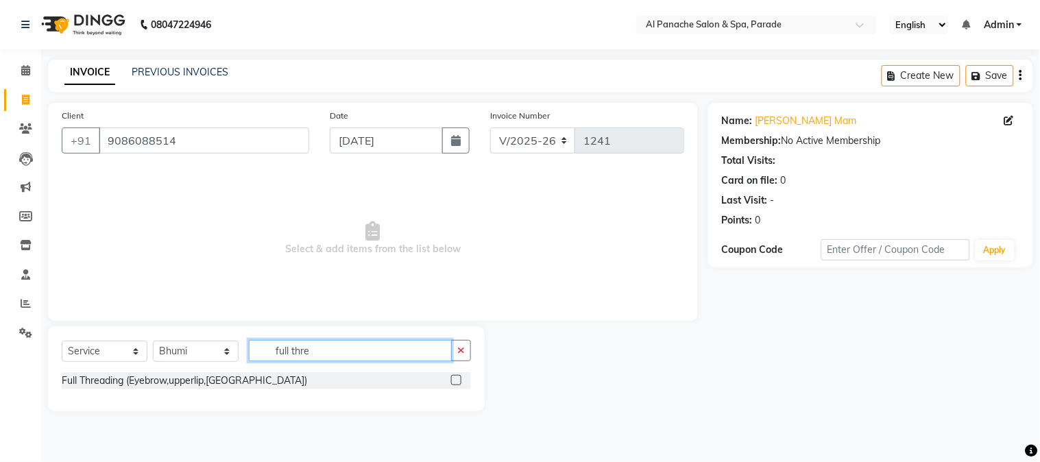
type input "full thre"
click at [457, 380] on label at bounding box center [456, 380] width 10 height 10
click at [457, 380] on input "checkbox" at bounding box center [455, 380] width 9 height 9
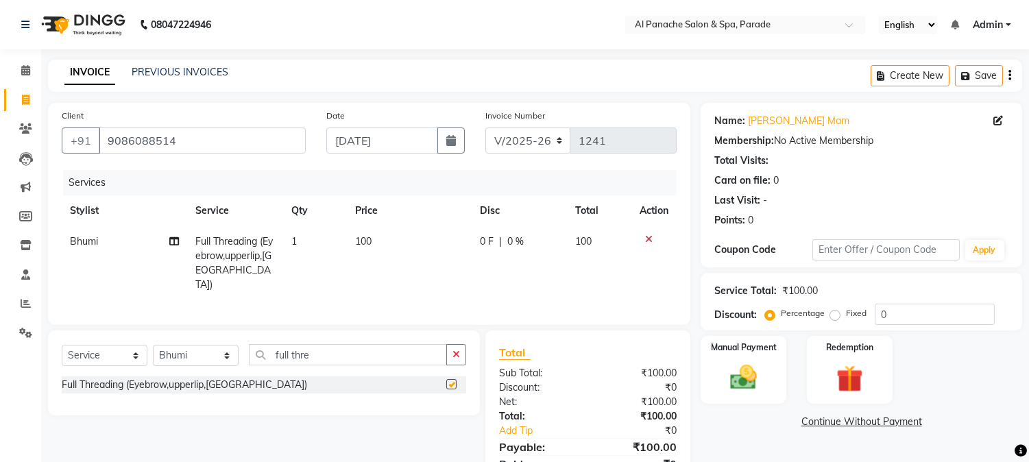
checkbox input "false"
click at [738, 382] on img at bounding box center [743, 378] width 45 height 32
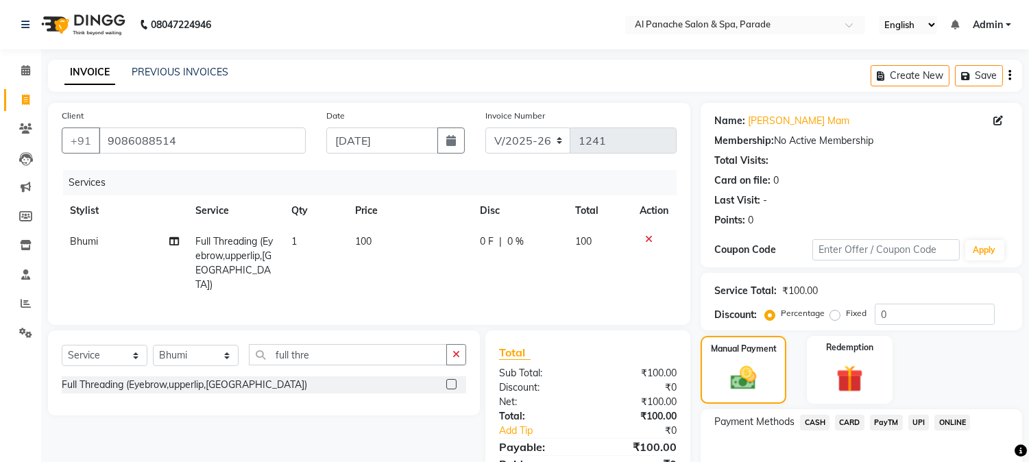
scroll to position [77, 0]
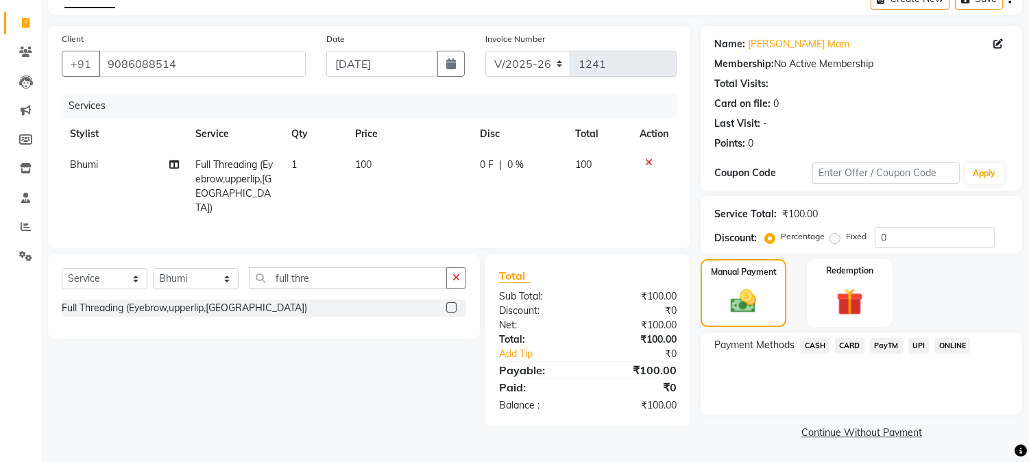
click at [890, 353] on div "PayTM" at bounding box center [884, 347] width 38 height 19
click at [882, 335] on div "Payment Methods CASH CARD PayTM UPI ONLINE" at bounding box center [862, 374] width 322 height 82
click at [882, 344] on span "PayTM" at bounding box center [886, 346] width 33 height 16
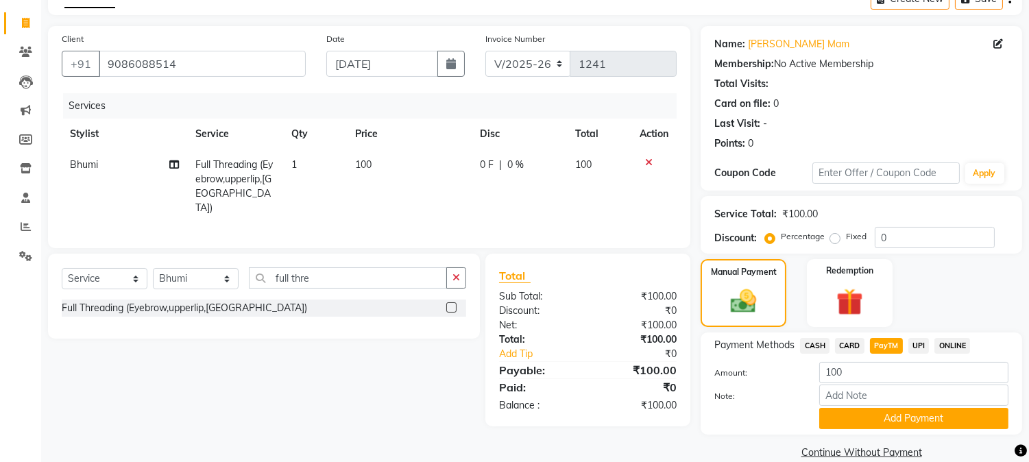
scroll to position [97, 0]
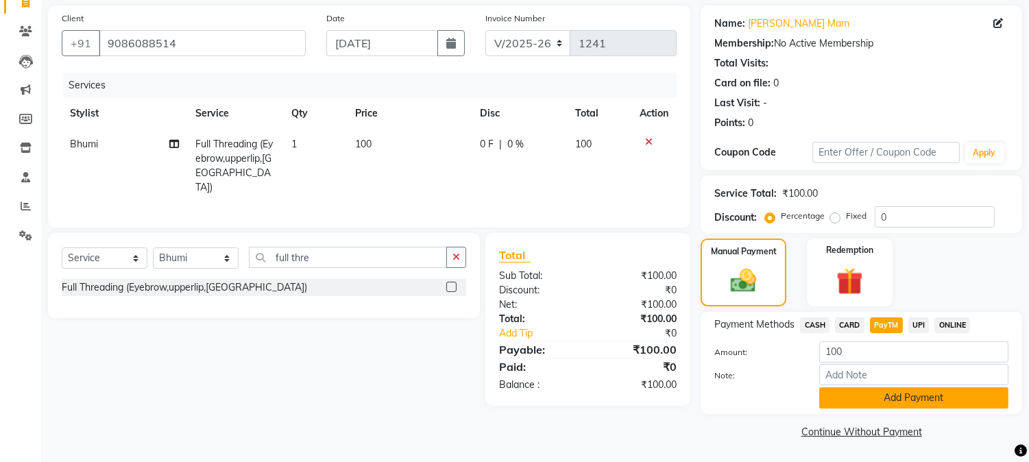
click at [860, 401] on button "Add Payment" at bounding box center [913, 397] width 189 height 21
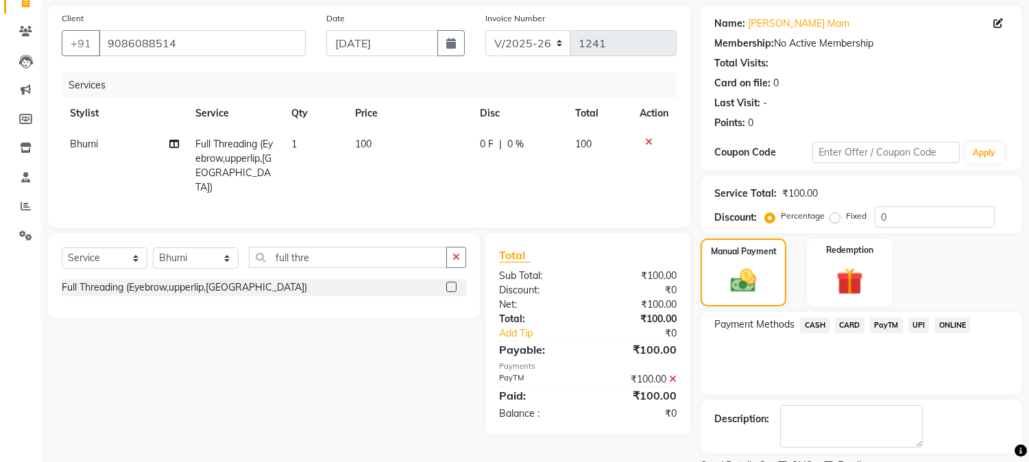
scroll to position [154, 0]
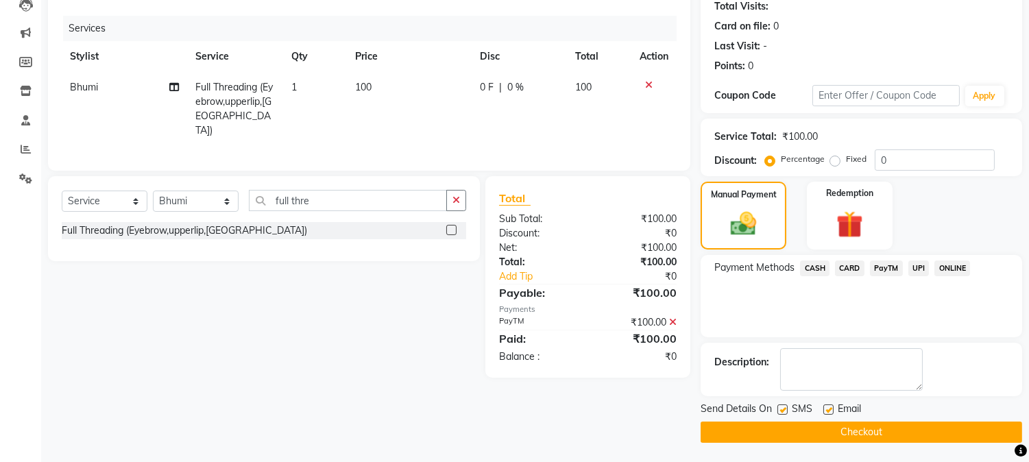
click at [878, 431] on button "Checkout" at bounding box center [862, 432] width 322 height 21
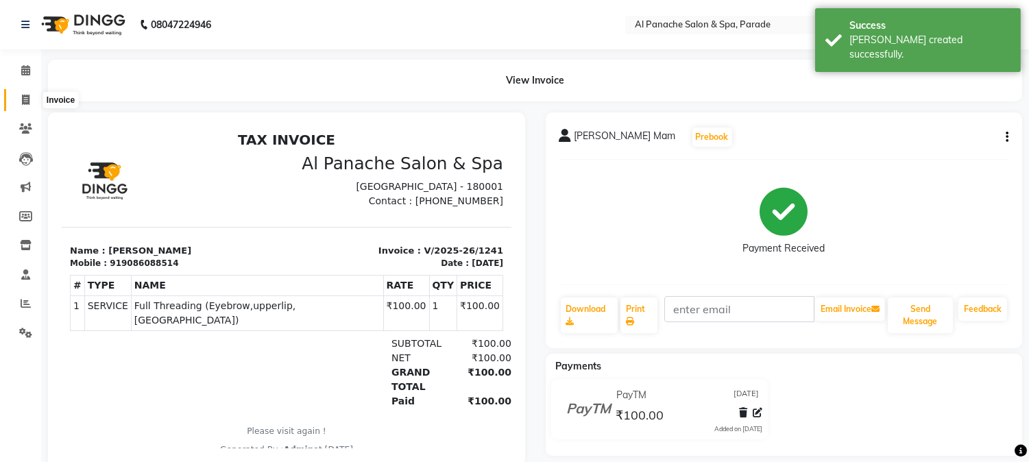
click at [23, 106] on span at bounding box center [26, 101] width 24 height 16
select select "service"
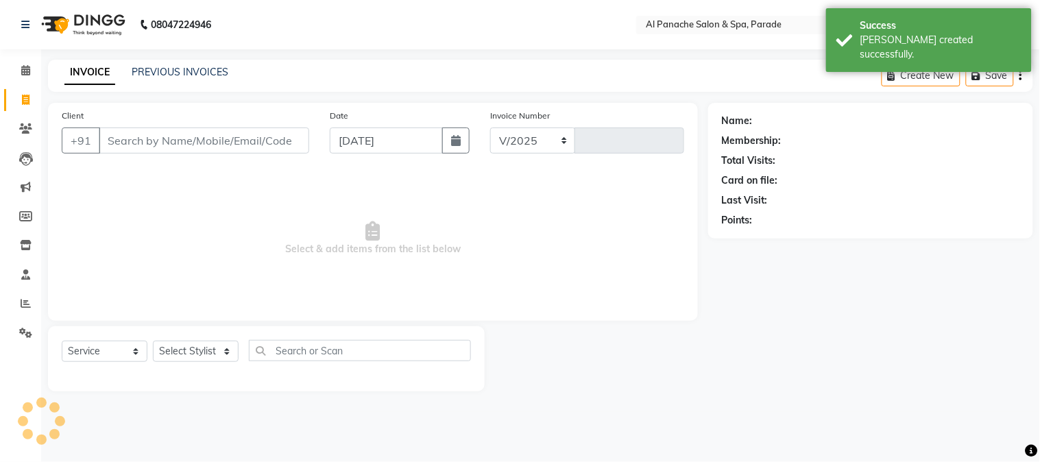
select select "463"
type input "1242"
click at [23, 60] on link "Calendar" at bounding box center [20, 71] width 33 height 23
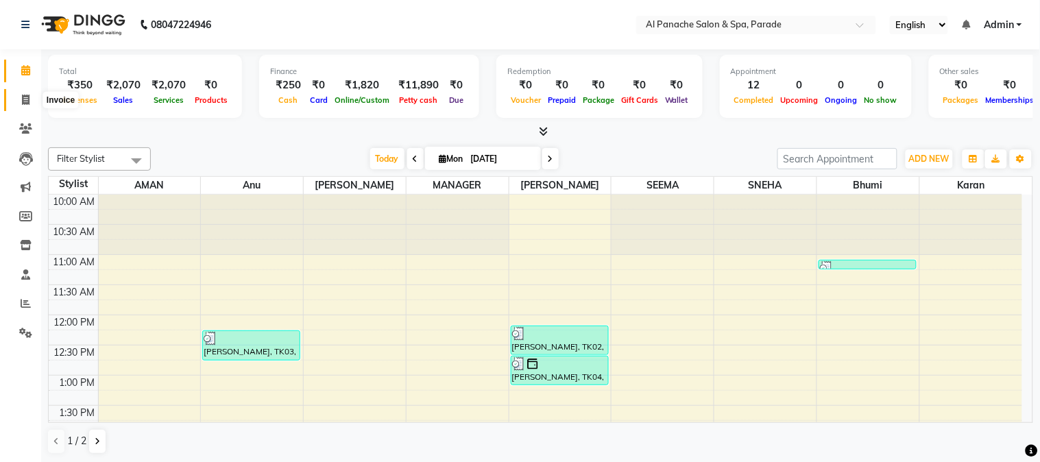
click at [22, 101] on icon at bounding box center [26, 100] width 8 height 10
select select "service"
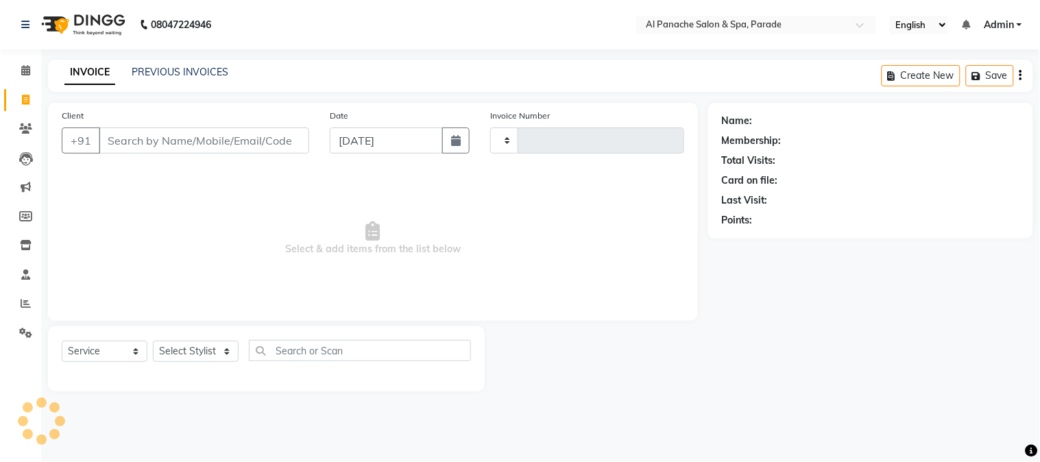
type input "1242"
select select "463"
click at [15, 64] on span at bounding box center [26, 71] width 24 height 16
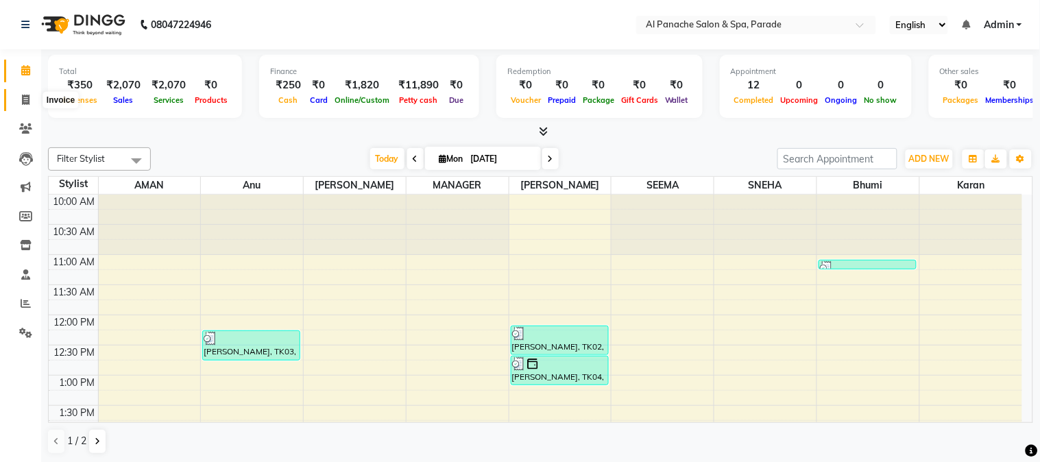
click at [28, 95] on icon at bounding box center [26, 100] width 8 height 10
select select "463"
select select "service"
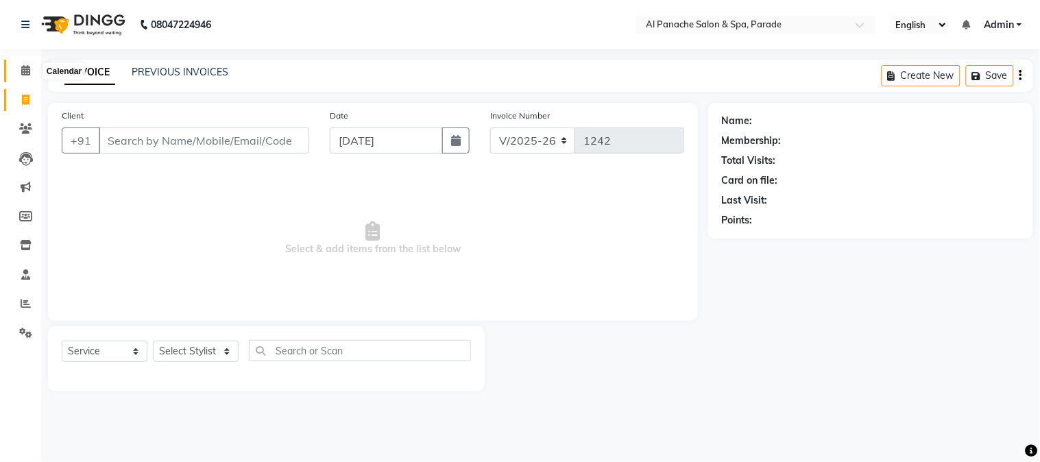
click at [17, 73] on span at bounding box center [26, 71] width 24 height 16
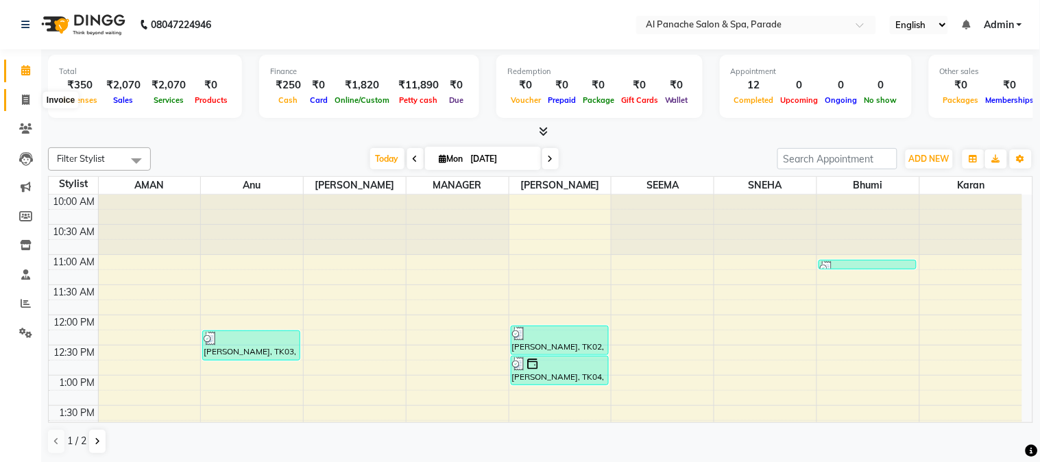
click at [25, 101] on icon at bounding box center [26, 100] width 8 height 10
select select "service"
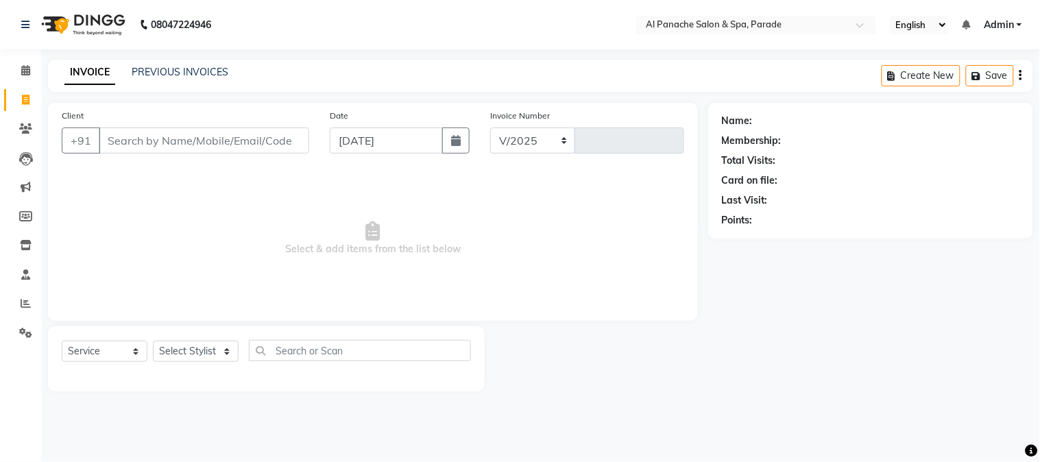
select select "463"
type input "1242"
click at [23, 67] on icon at bounding box center [25, 70] width 9 height 10
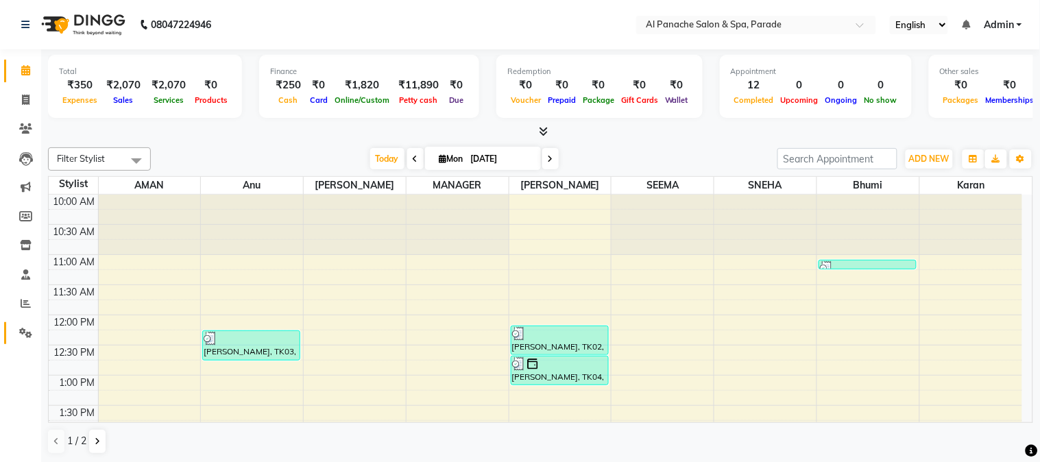
click at [11, 330] on link "Settings" at bounding box center [20, 333] width 33 height 23
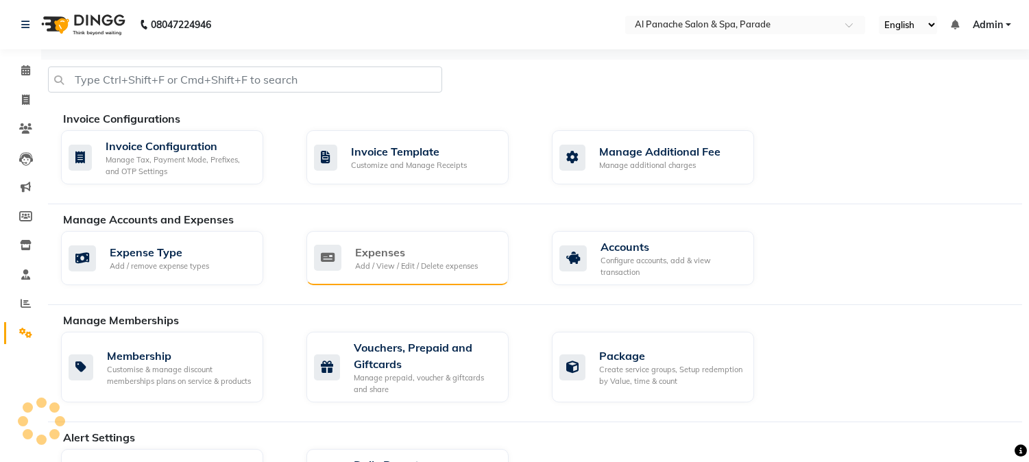
click at [362, 262] on div "Add / View / Edit / Delete expenses" at bounding box center [416, 267] width 123 height 12
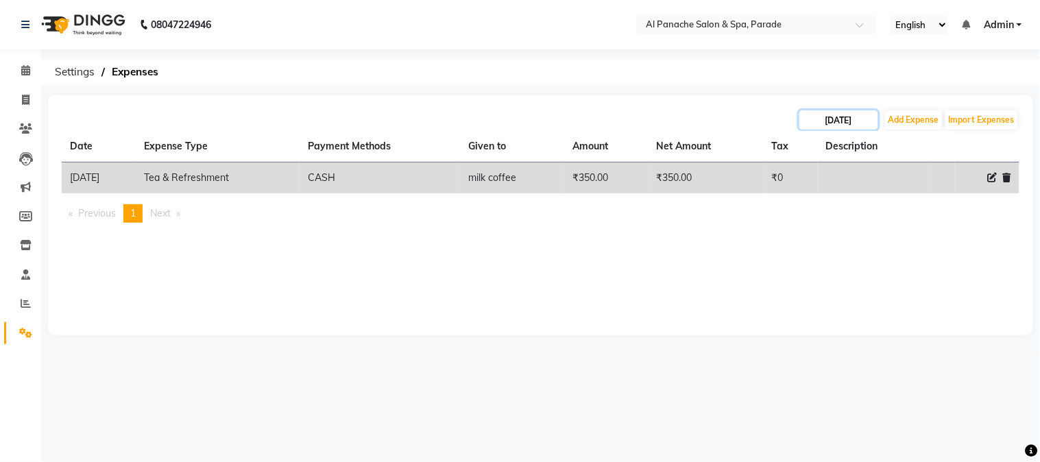
click at [813, 113] on input "[DATE]" at bounding box center [838, 119] width 79 height 19
select select "9"
select select "2025"
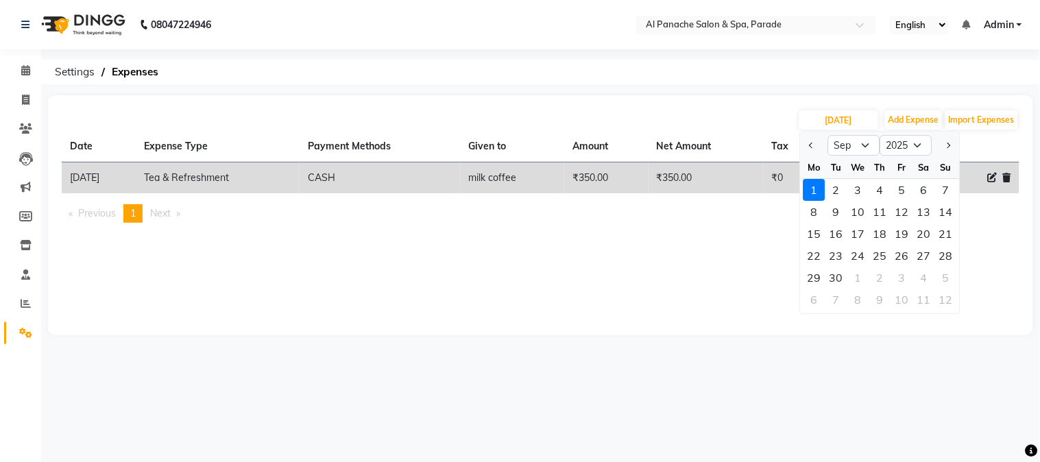
click at [764, 206] on ul "Previous page 1 / 1 You're on page 1 Next page" at bounding box center [541, 213] width 958 height 19
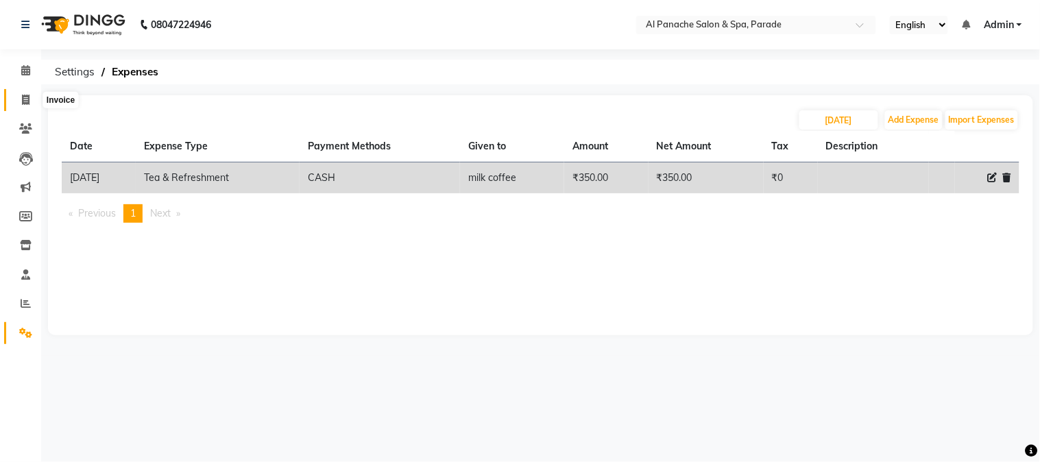
click at [17, 101] on span at bounding box center [26, 101] width 24 height 16
select select "service"
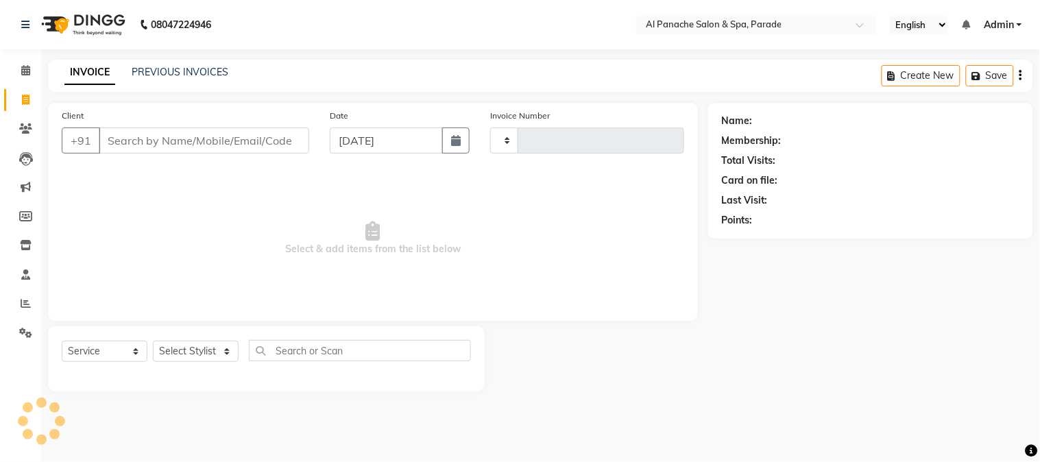
type input "1242"
select select "463"
click at [25, 65] on icon at bounding box center [25, 70] width 9 height 10
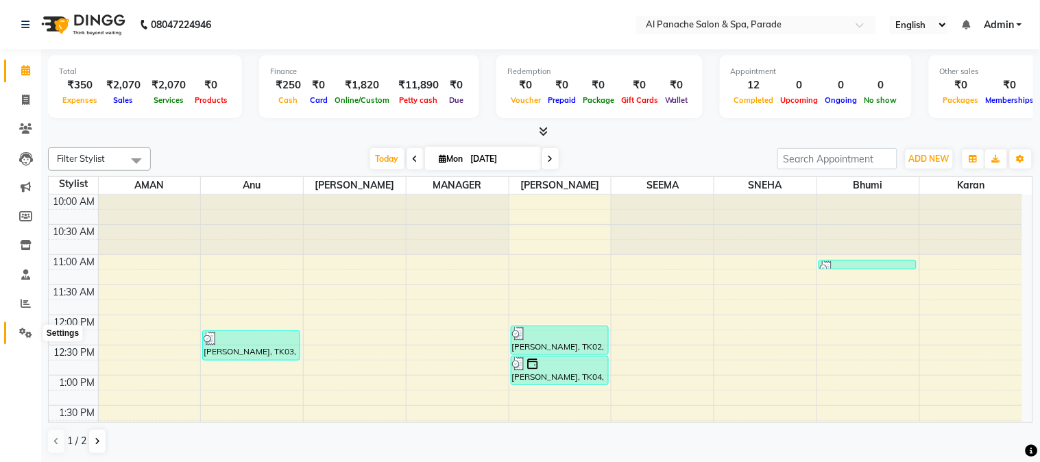
click at [16, 327] on span at bounding box center [26, 334] width 24 height 16
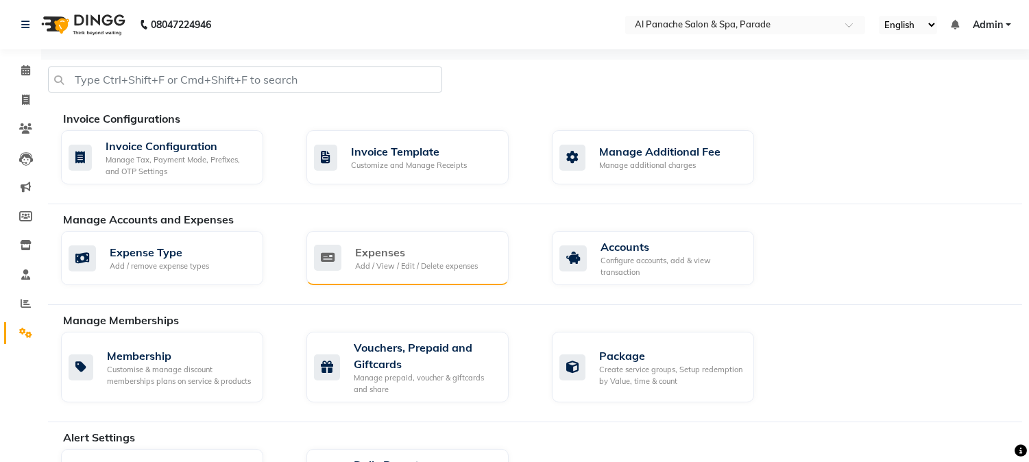
click at [401, 265] on div "Add / View / Edit / Delete expenses" at bounding box center [416, 267] width 123 height 12
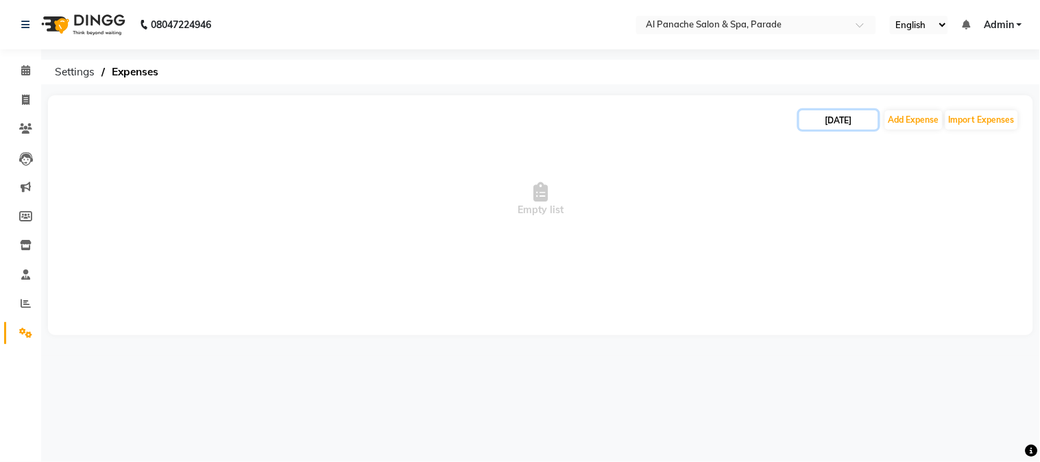
click at [846, 123] on input "[DATE]" at bounding box center [838, 119] width 79 height 19
select select "9"
select select "2025"
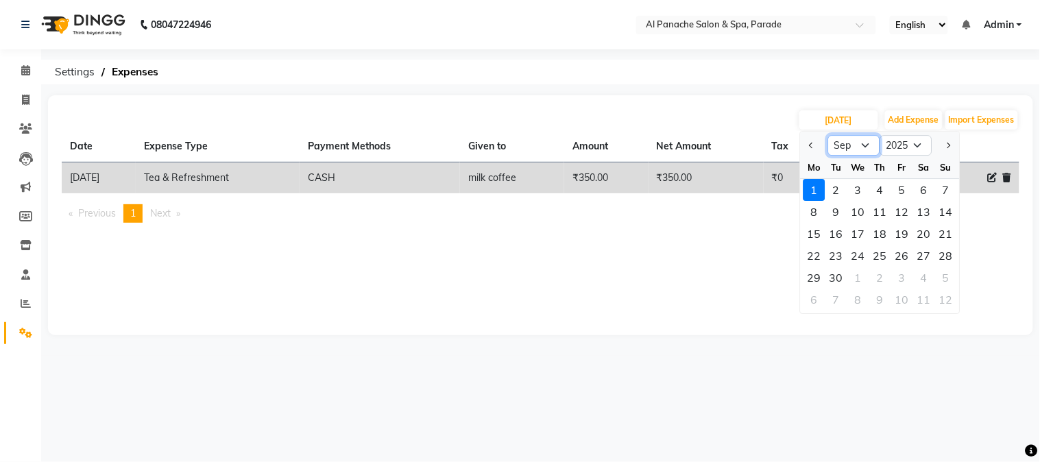
click at [843, 141] on select "Jan Feb Mar Apr May Jun [DATE] Aug Sep Oct Nov Dec" at bounding box center [854, 145] width 52 height 21
select select "8"
click at [828, 135] on select "Jan Feb Mar Apr May Jun [DATE] Aug Sep Oct Nov Dec" at bounding box center [854, 145] width 52 height 21
click at [943, 277] on div "31" at bounding box center [946, 278] width 22 height 22
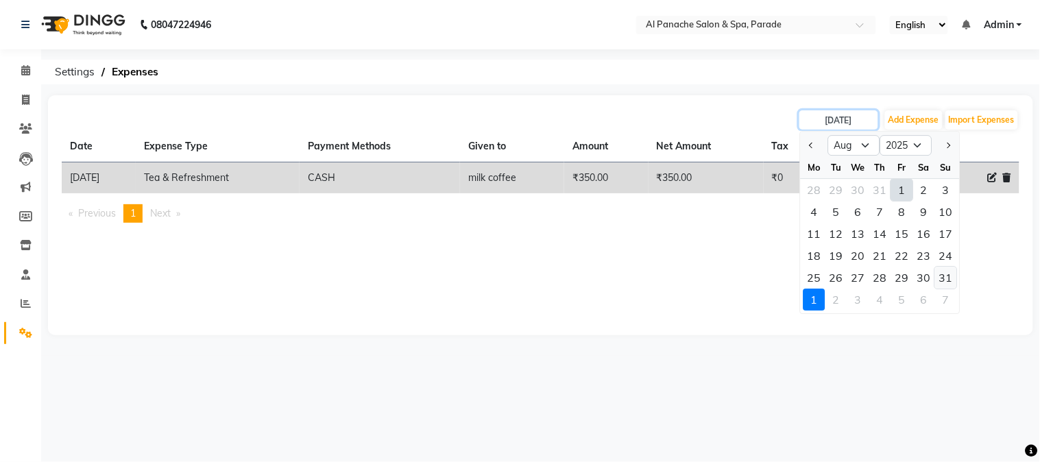
type input "[DATE]"
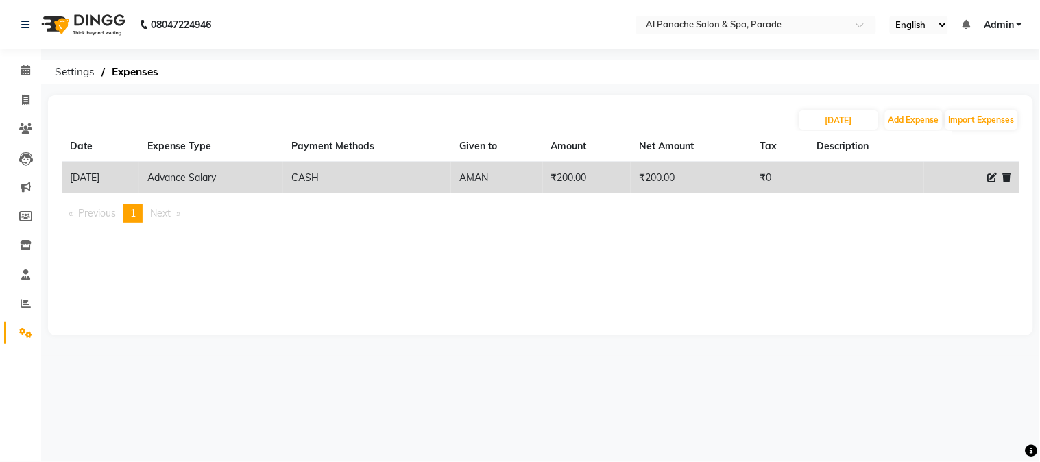
click at [993, 174] on icon at bounding box center [993, 178] width 10 height 10
select select "4769"
select select "1"
select select "2323"
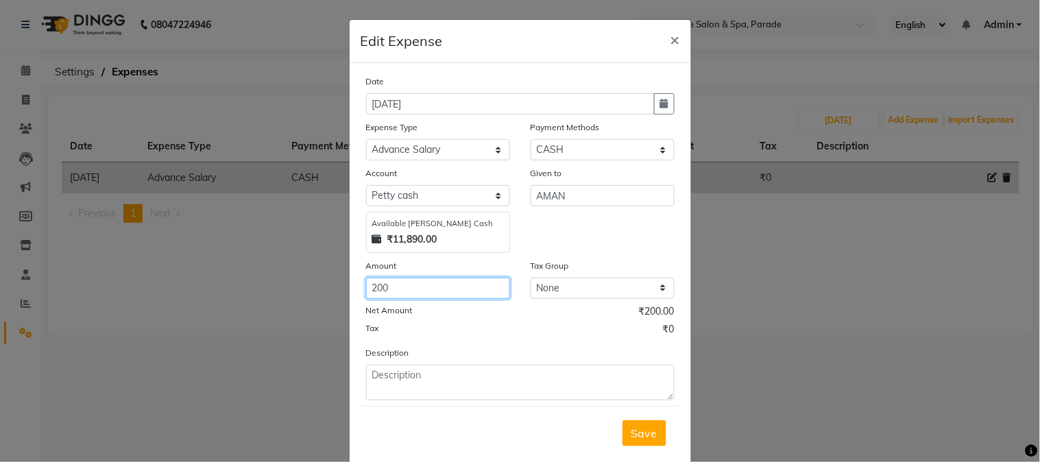
click at [370, 289] on input "200" at bounding box center [438, 288] width 144 height 21
type input "500"
click at [642, 429] on span "Save" at bounding box center [644, 433] width 26 height 14
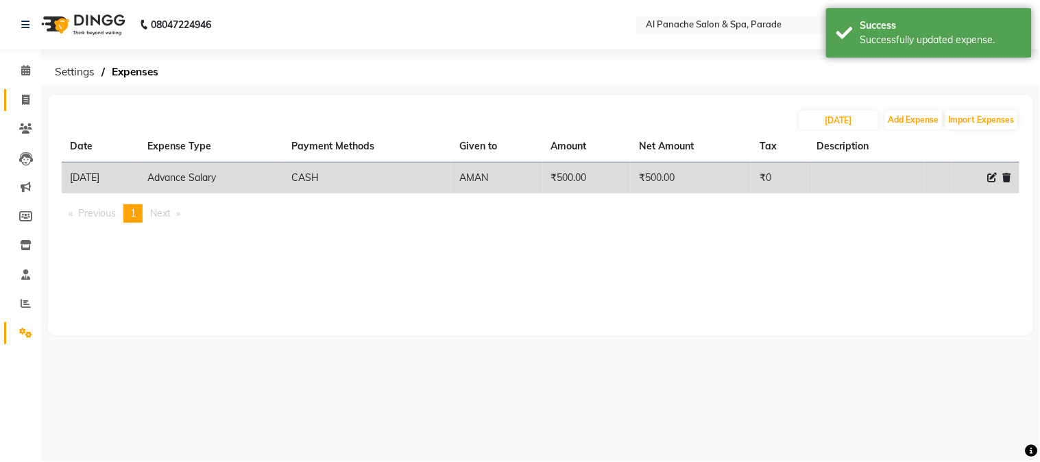
click at [27, 91] on link "Invoice" at bounding box center [20, 100] width 33 height 23
select select "service"
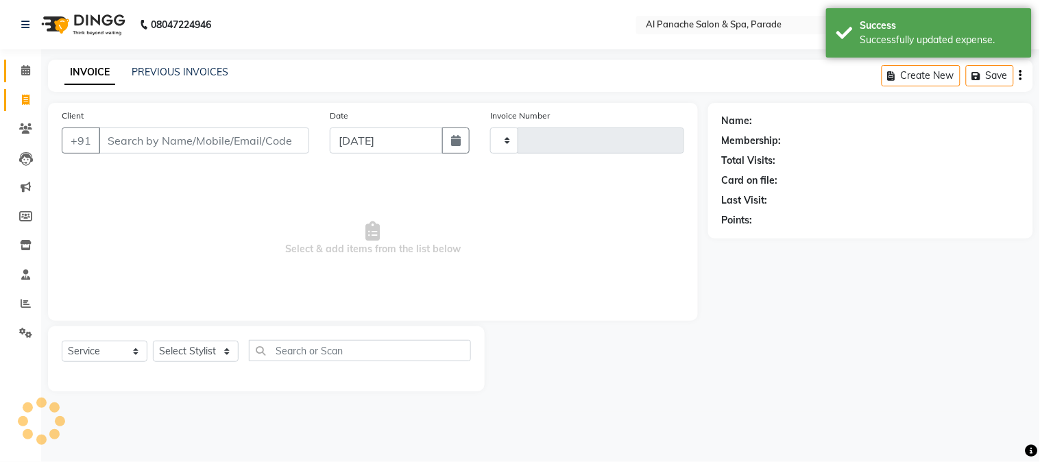
type input "1242"
select select "463"
click at [21, 74] on icon at bounding box center [25, 70] width 9 height 10
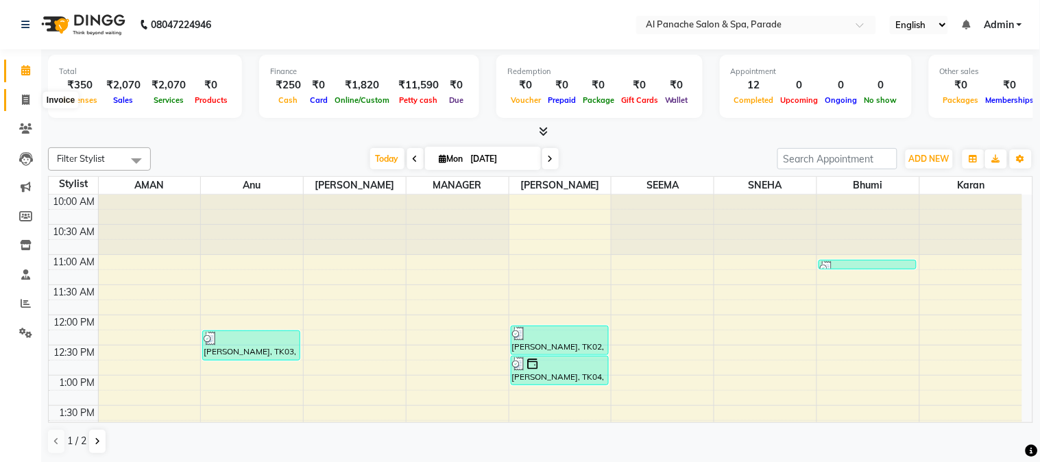
click at [25, 96] on icon at bounding box center [26, 100] width 8 height 10
select select "service"
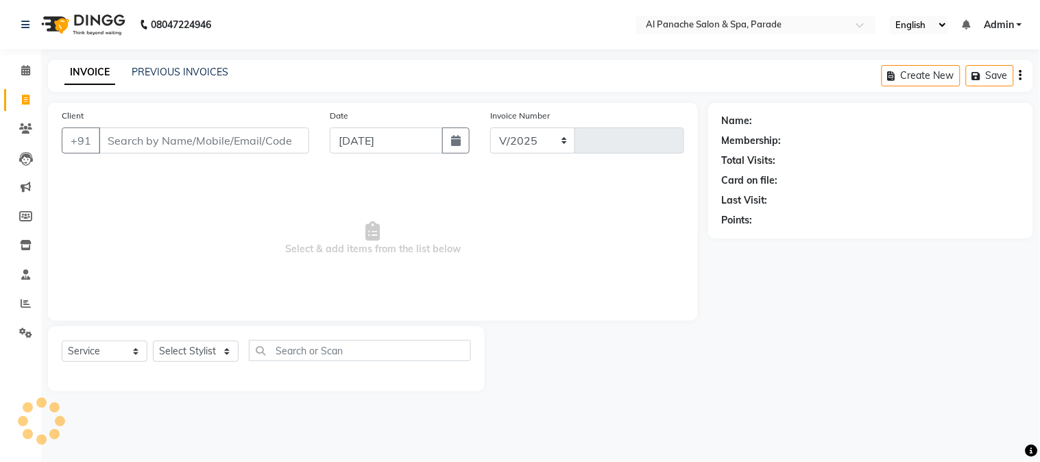
select select "463"
type input "1242"
click at [17, 76] on span at bounding box center [26, 71] width 24 height 16
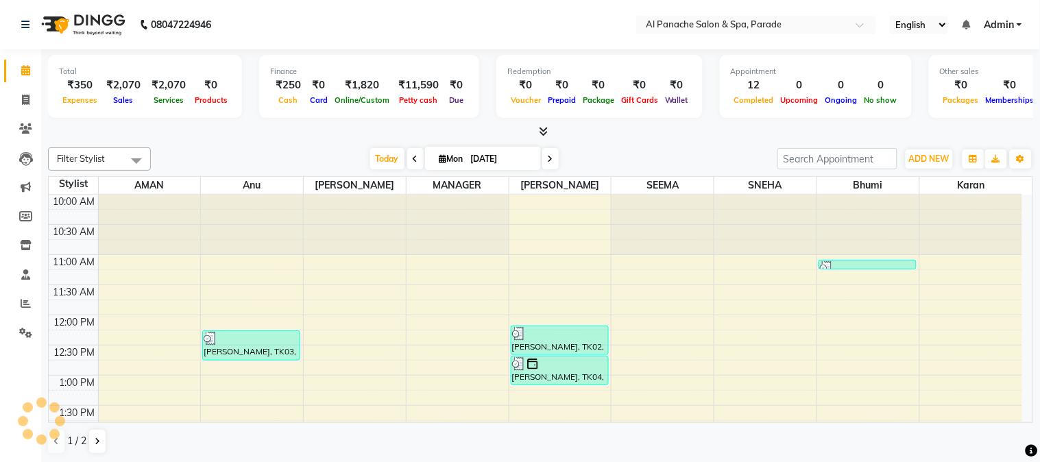
scroll to position [413, 0]
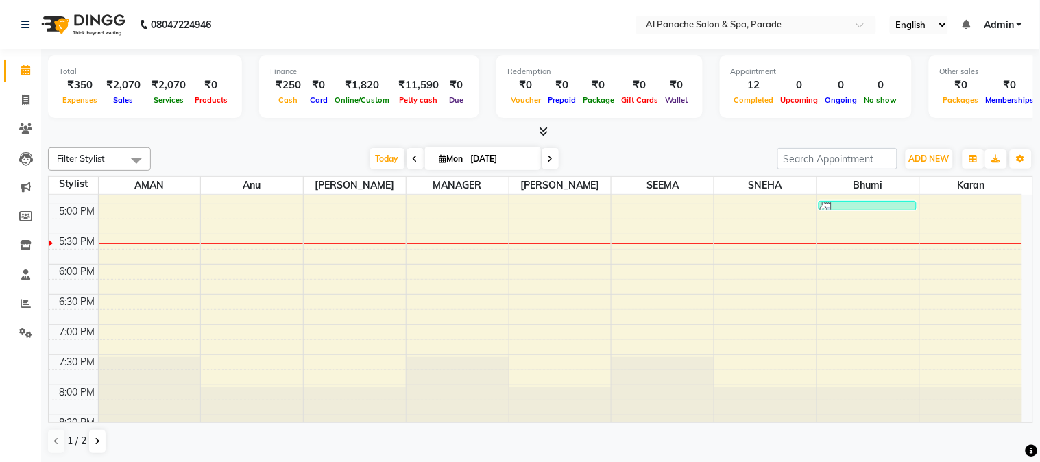
click at [540, 126] on icon at bounding box center [543, 131] width 9 height 10
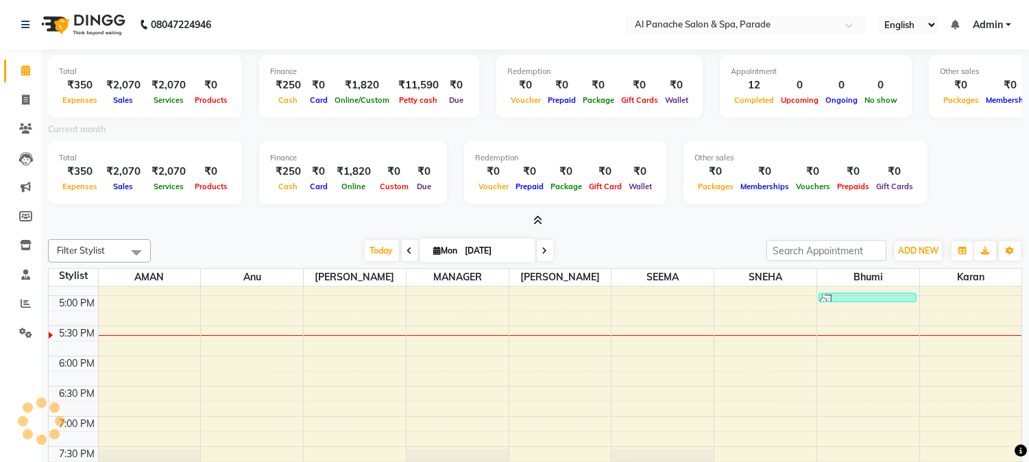
click at [533, 211] on div "Total ₹350 Expenses ₹2,070 Sales ₹2,070 Services ₹0 Products Finance ₹250 Cash …" at bounding box center [535, 138] width 974 height 179
click at [537, 215] on icon at bounding box center [537, 220] width 9 height 10
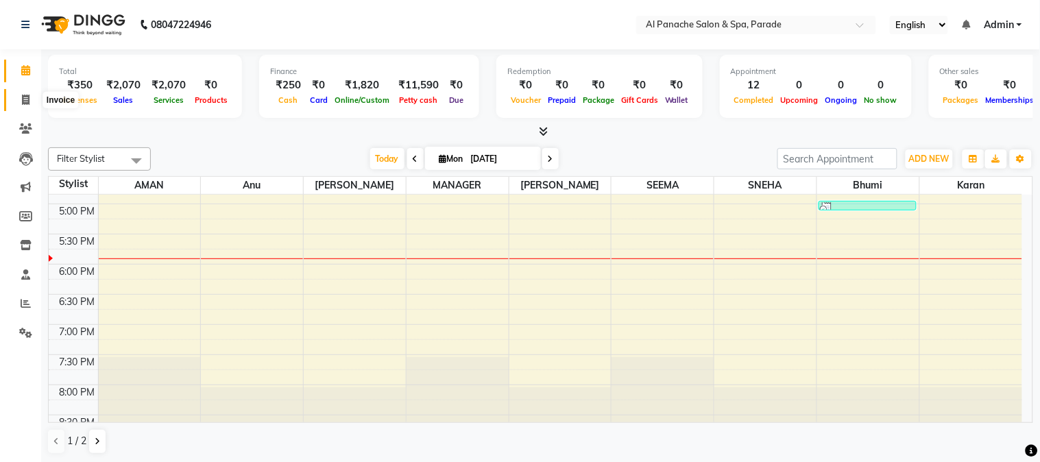
click at [23, 97] on icon at bounding box center [26, 100] width 8 height 10
select select "service"
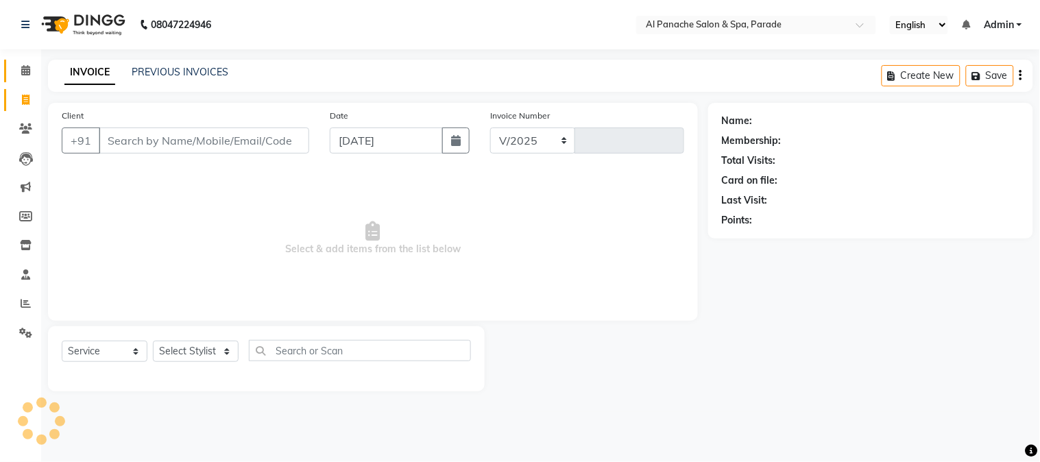
select select "463"
type input "1242"
click at [21, 73] on icon at bounding box center [25, 70] width 9 height 10
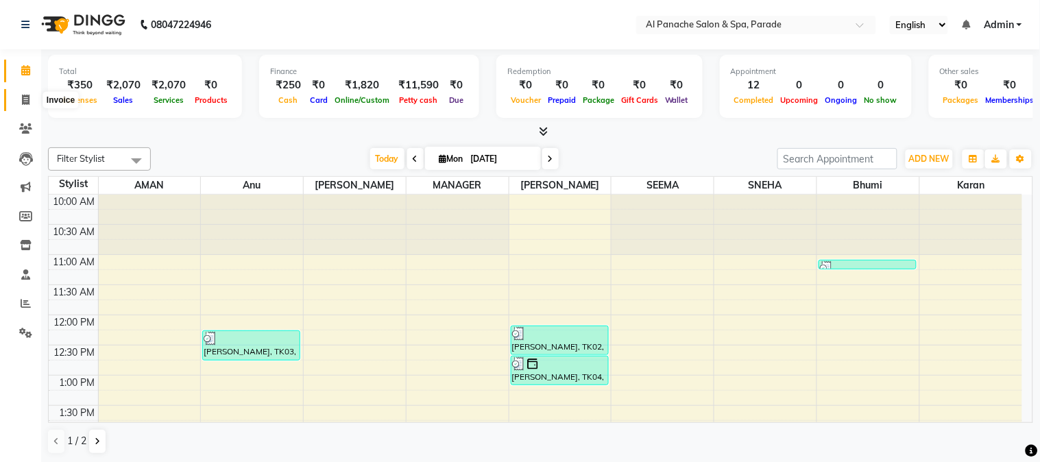
click at [30, 97] on span at bounding box center [26, 101] width 24 height 16
select select "service"
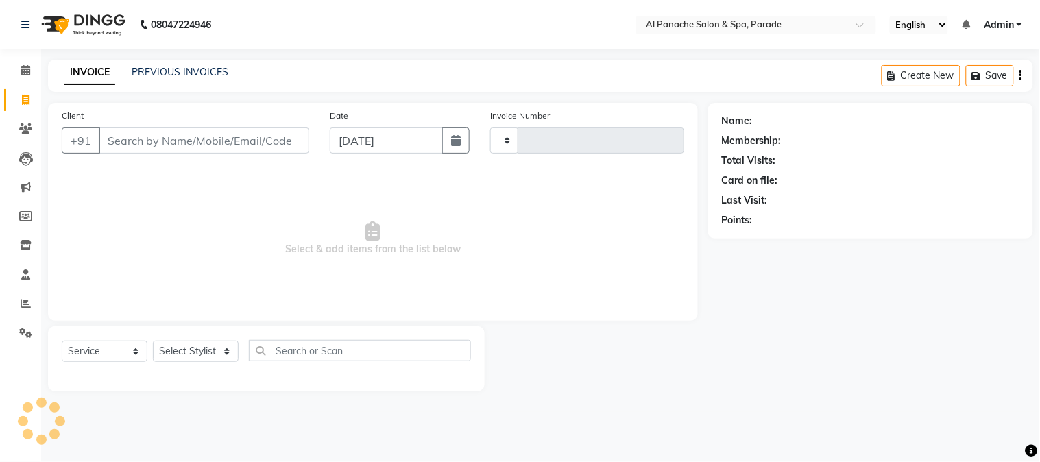
type input "1242"
select select "463"
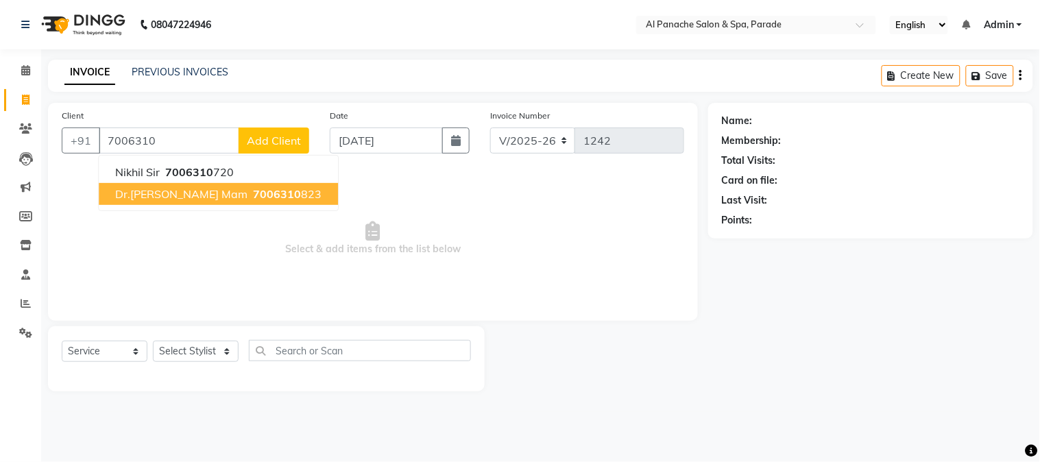
click at [195, 200] on span "Dr.[PERSON_NAME] Mam" at bounding box center [181, 194] width 132 height 14
type input "7006310823"
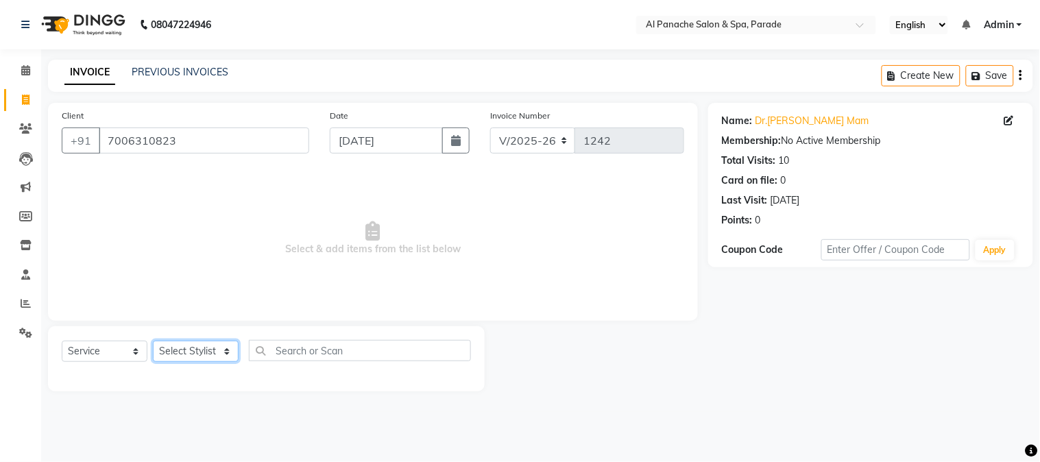
click at [193, 359] on select "Select Stylist [PERSON_NAME] Bhumi [PERSON_NAME] MANAGER [PERSON_NAME] [PERSON_…" at bounding box center [196, 351] width 86 height 21
select select "6416"
click at [153, 341] on select "Select Stylist [PERSON_NAME] Bhumi [PERSON_NAME] MANAGER [PERSON_NAME] [PERSON_…" at bounding box center [196, 351] width 86 height 21
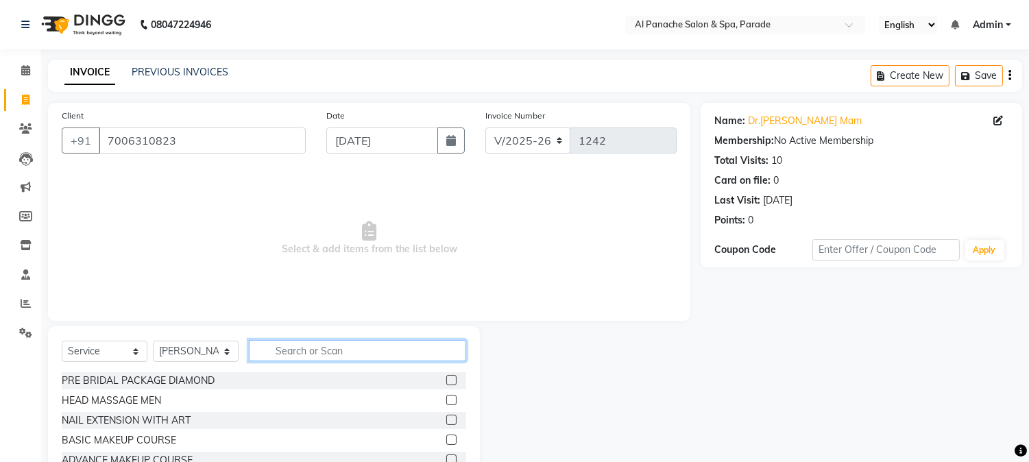
click at [310, 359] on input "text" at bounding box center [357, 350] width 217 height 21
type input "hair cut"
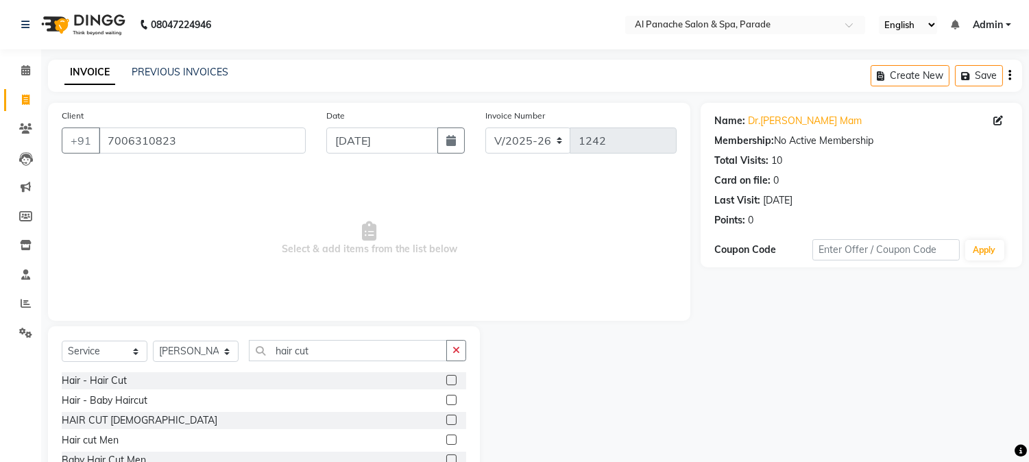
click at [451, 381] on label at bounding box center [451, 380] width 10 height 10
click at [451, 381] on input "checkbox" at bounding box center [450, 380] width 9 height 9
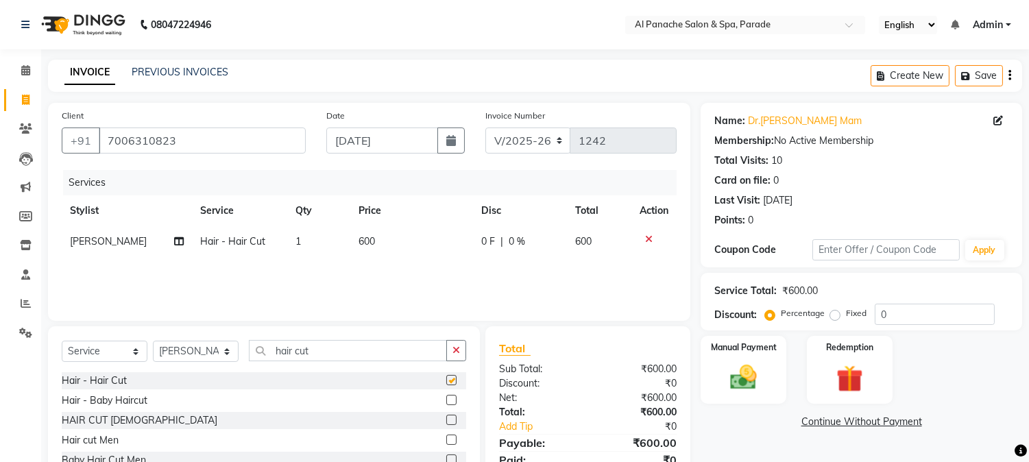
checkbox input "false"
click at [377, 348] on input "hair cu" at bounding box center [348, 350] width 198 height 21
type input "h"
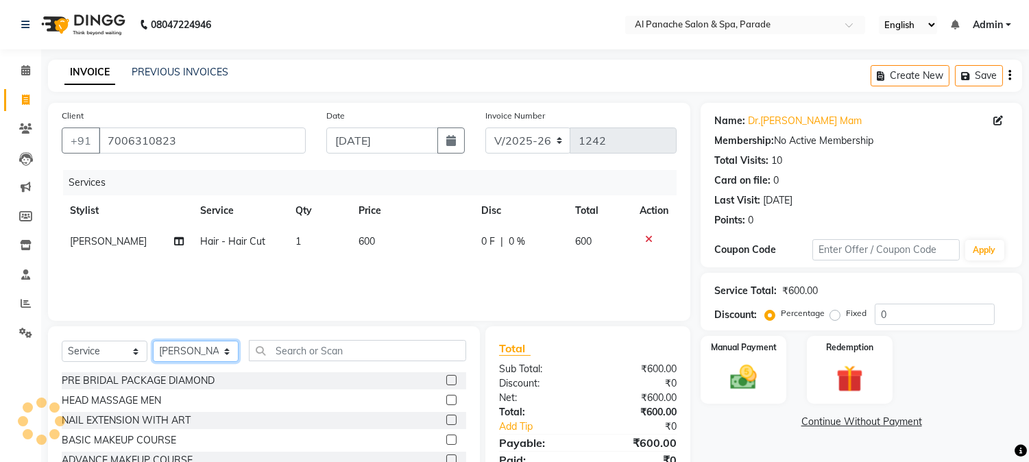
click at [176, 352] on select "Select Stylist [PERSON_NAME] Bhumi [PERSON_NAME] MANAGER [PERSON_NAME] [PERSON_…" at bounding box center [196, 351] width 86 height 21
select select "48206"
click at [153, 341] on select "Select Stylist [PERSON_NAME] Bhumi [PERSON_NAME] MANAGER [PERSON_NAME] [PERSON_…" at bounding box center [196, 351] width 86 height 21
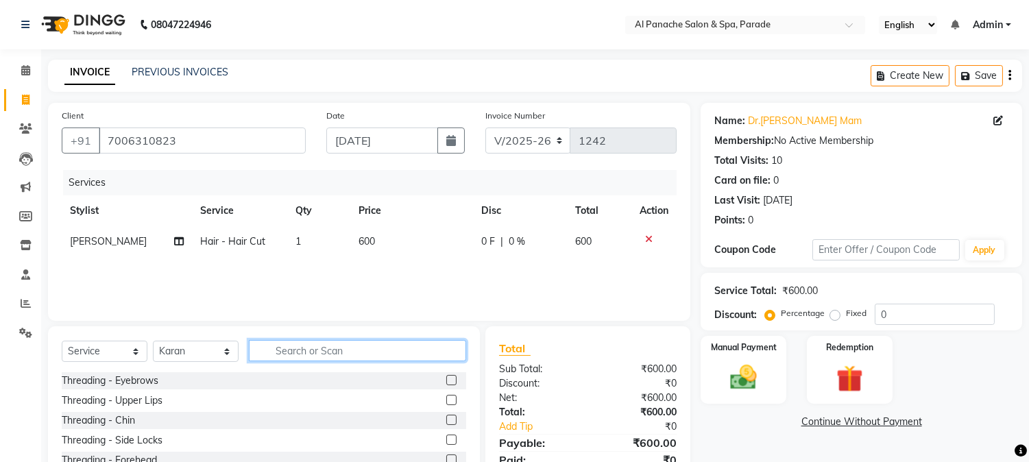
click at [317, 357] on input "text" at bounding box center [357, 350] width 217 height 21
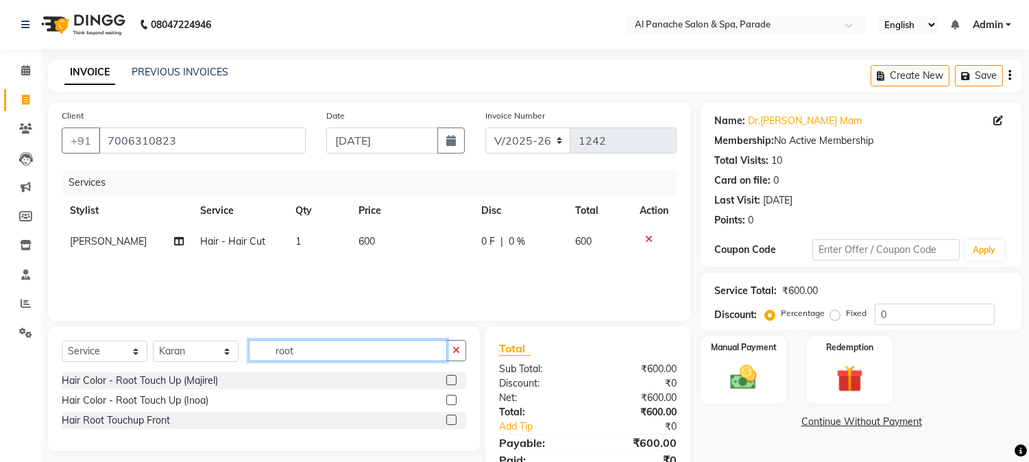
type input "root"
click at [448, 378] on label at bounding box center [451, 380] width 10 height 10
click at [448, 378] on input "checkbox" at bounding box center [450, 380] width 9 height 9
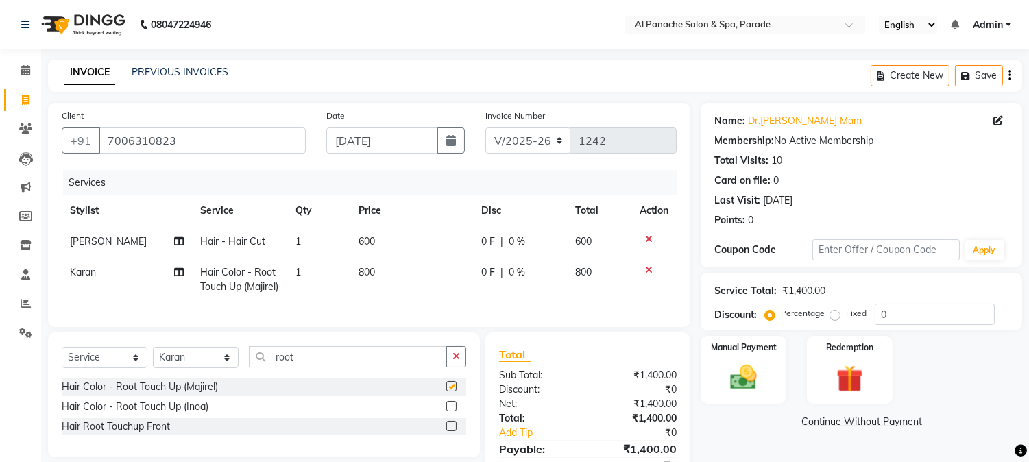
checkbox input "false"
drag, startPoint x: 834, startPoint y: 313, endPoint x: 923, endPoint y: 317, distance: 88.5
click at [923, 317] on div "Percentage Fixed 0" at bounding box center [881, 314] width 227 height 21
click at [923, 317] on input "number" at bounding box center [935, 314] width 120 height 21
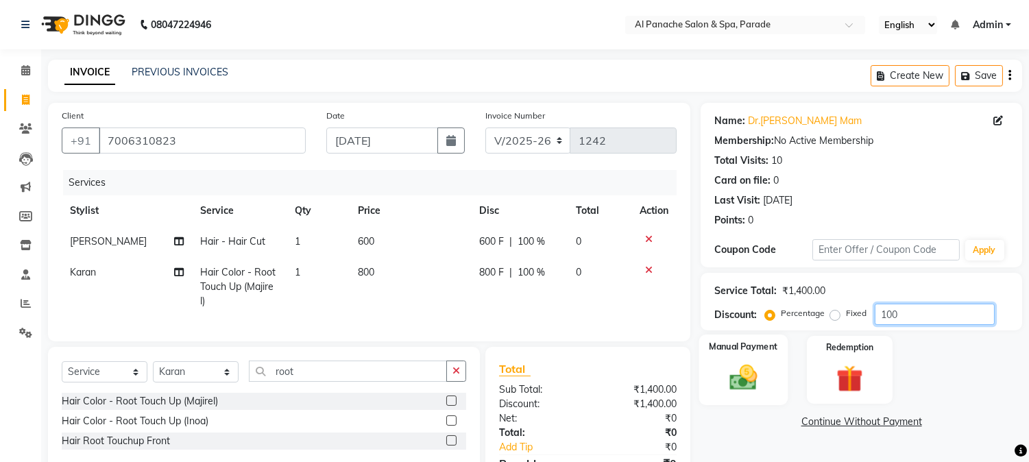
type input "100"
click at [753, 381] on img at bounding box center [743, 378] width 45 height 32
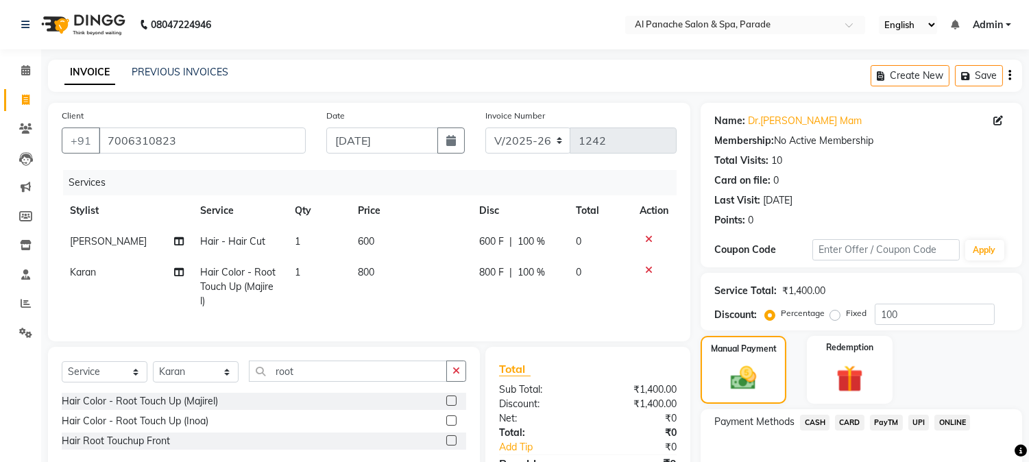
click at [846, 313] on label "Fixed" at bounding box center [856, 313] width 21 height 12
click at [833, 313] on input "Fixed" at bounding box center [838, 314] width 10 height 10
radio input "true"
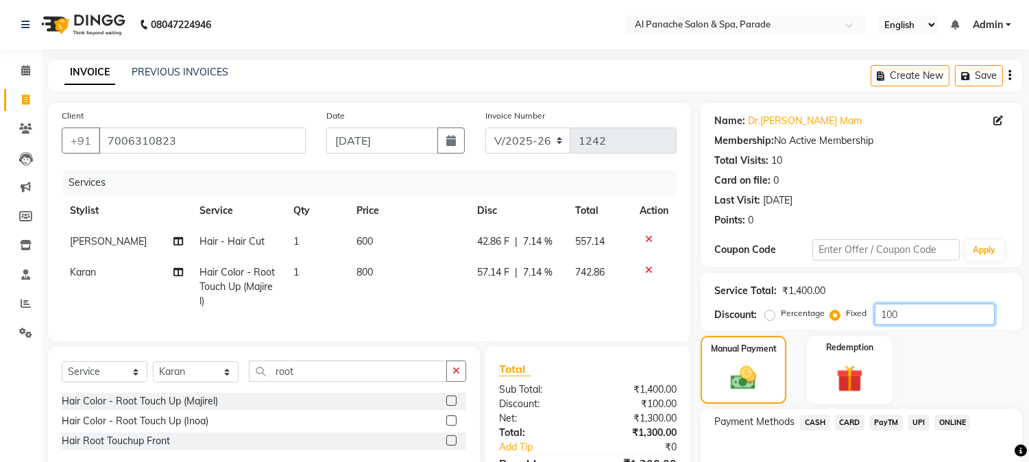
click at [889, 309] on input "100" at bounding box center [935, 314] width 120 height 21
type input "200"
click at [758, 369] on img at bounding box center [743, 378] width 43 height 31
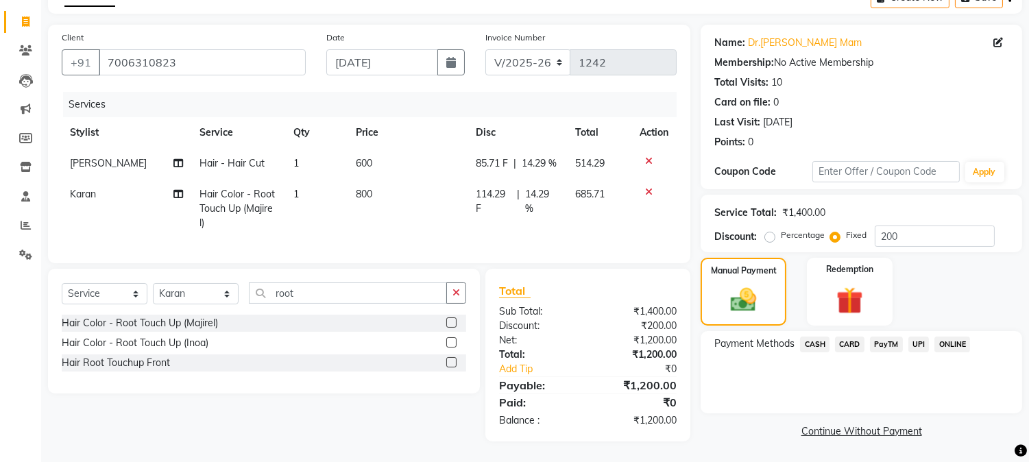
click at [812, 337] on span "CASH" at bounding box center [814, 345] width 29 height 16
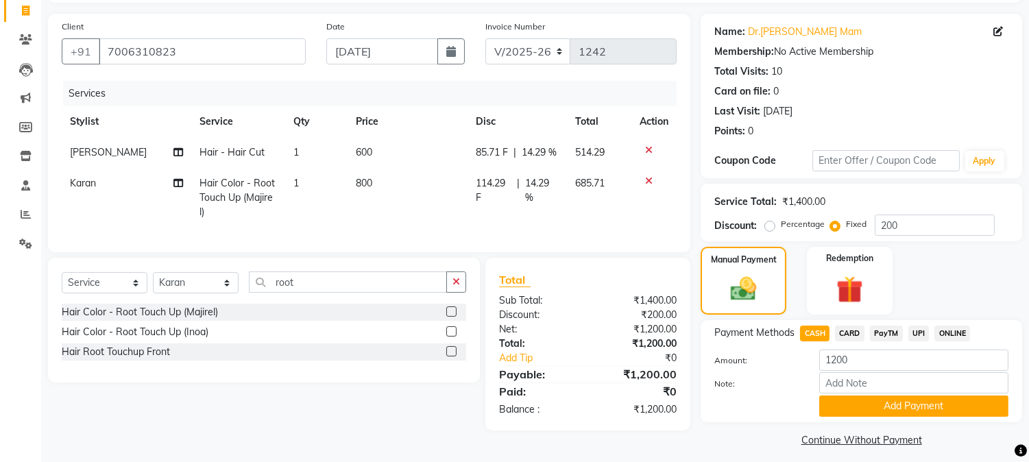
scroll to position [97, 0]
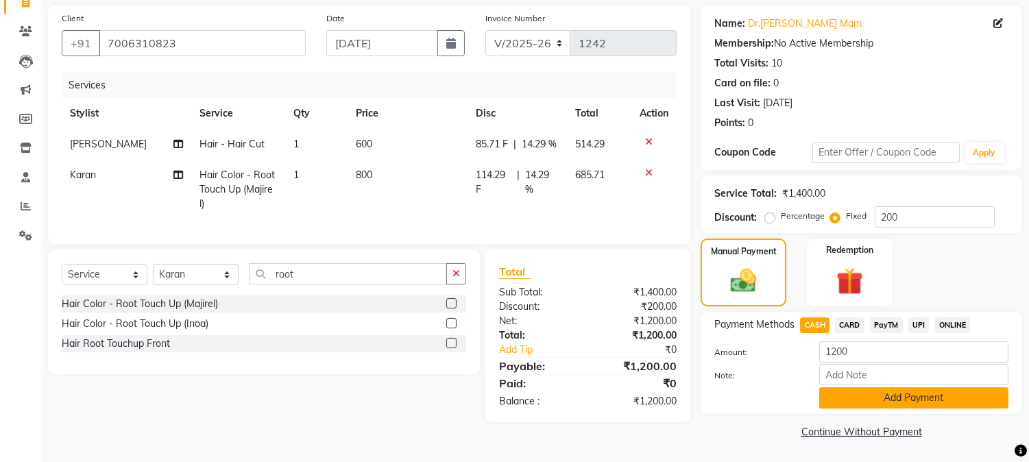
click at [872, 398] on button "Add Payment" at bounding box center [913, 397] width 189 height 21
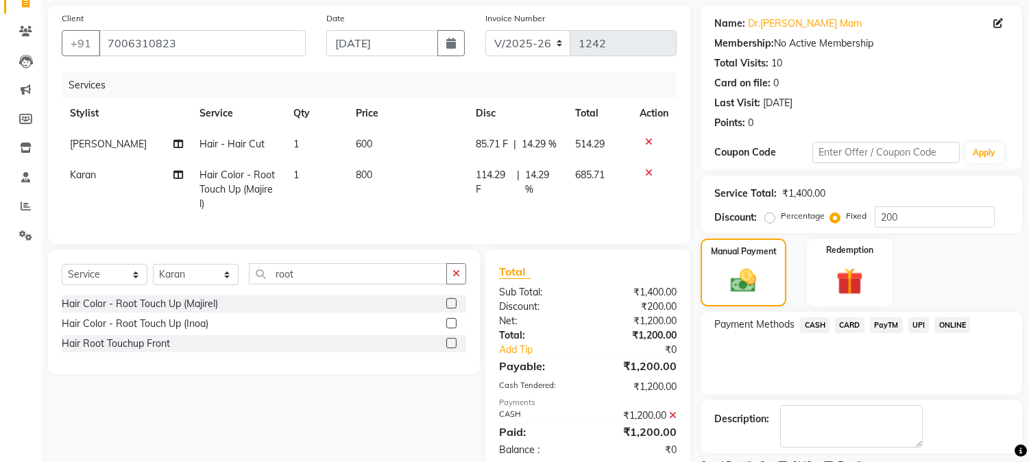
scroll to position [154, 0]
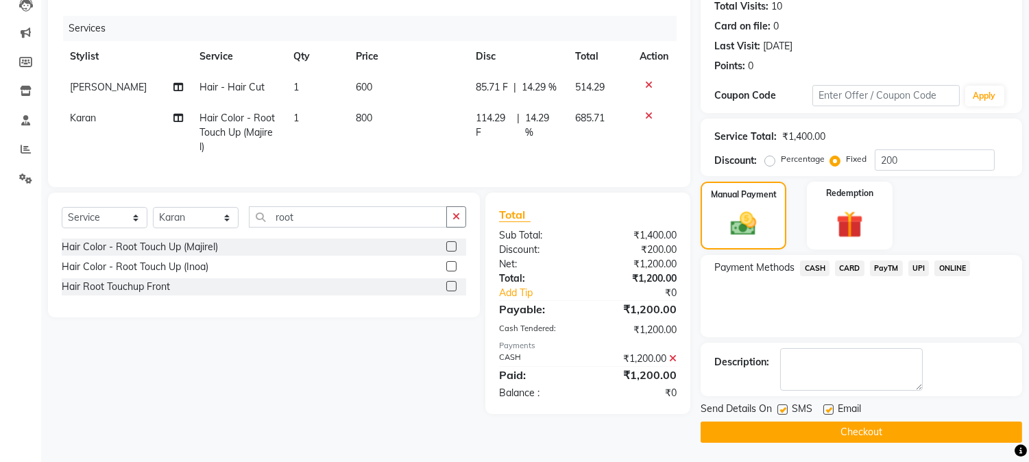
click at [824, 435] on button "Checkout" at bounding box center [862, 432] width 322 height 21
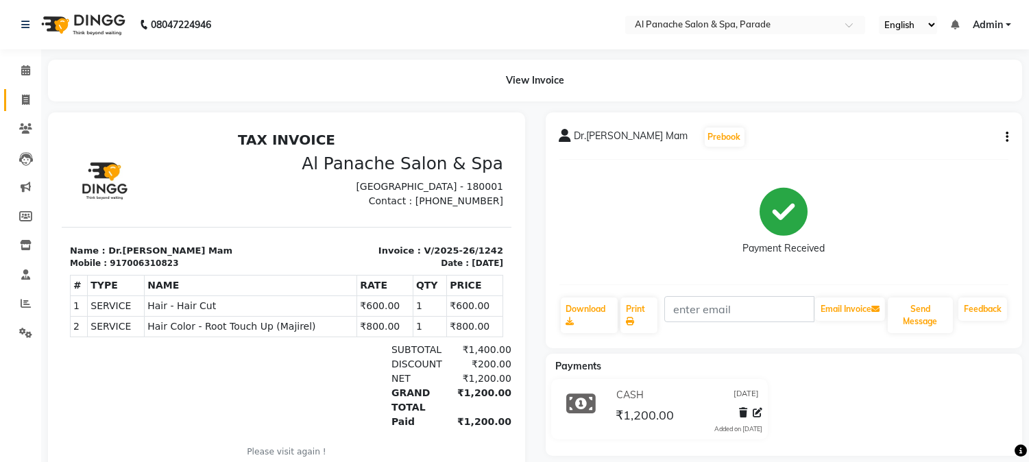
click at [16, 89] on link "Invoice" at bounding box center [20, 100] width 33 height 23
select select "service"
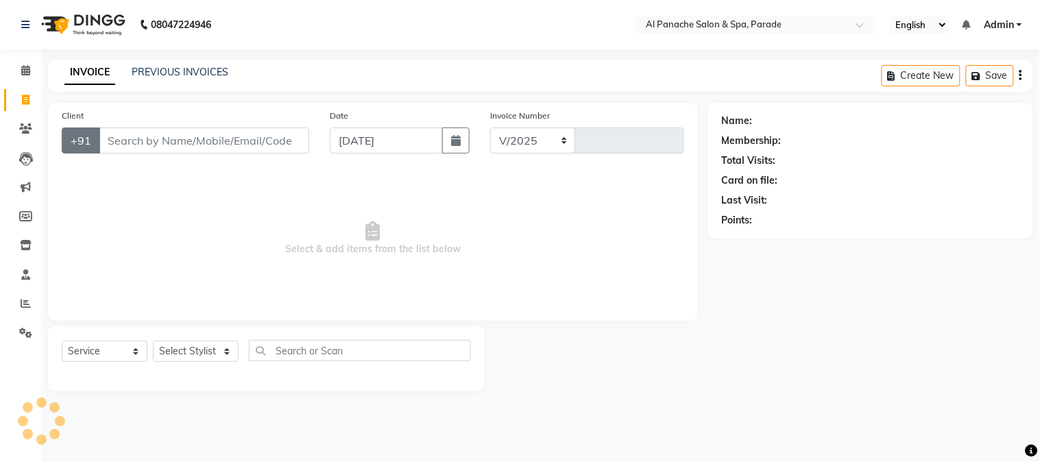
select select "463"
type input "1243"
click at [170, 142] on input "Client" at bounding box center [204, 141] width 210 height 26
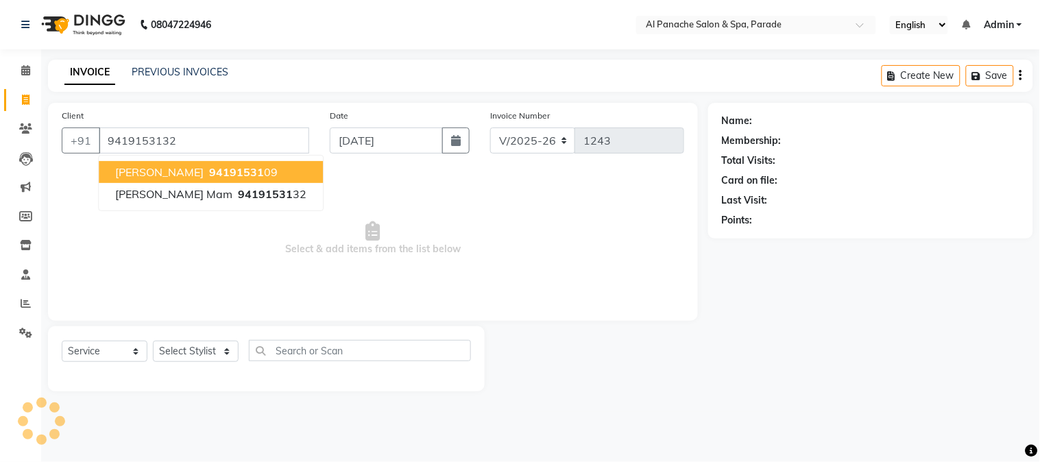
type input "9419153132"
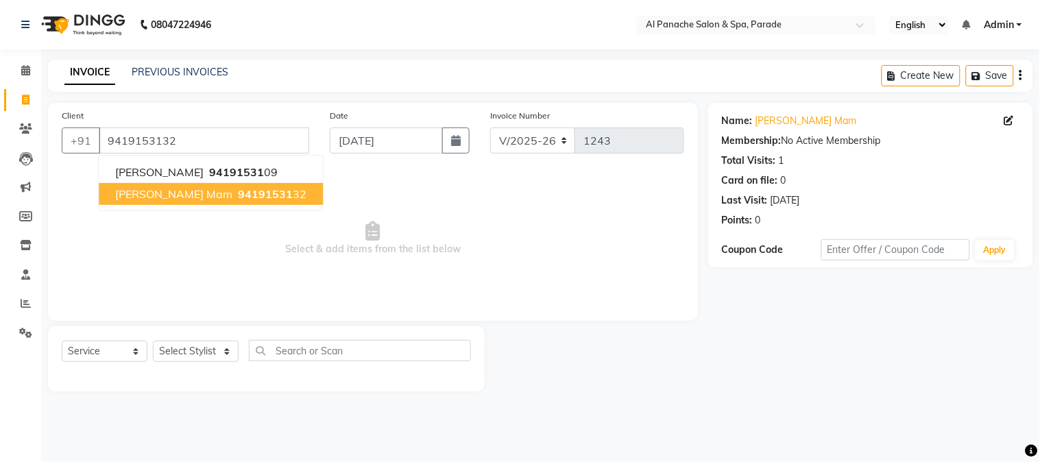
click at [238, 191] on span "94191531" at bounding box center [265, 194] width 55 height 14
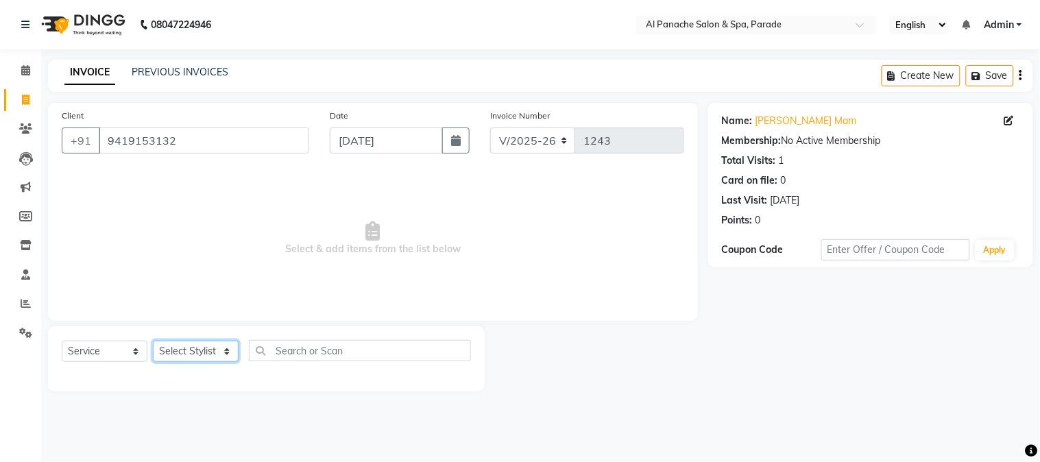
click at [188, 352] on select "Select Stylist [PERSON_NAME] Bhumi [PERSON_NAME] MANAGER [PERSON_NAME] [PERSON_…" at bounding box center [196, 351] width 86 height 21
select select "48206"
click at [153, 341] on select "Select Stylist [PERSON_NAME] Bhumi [PERSON_NAME] MANAGER [PERSON_NAME] [PERSON_…" at bounding box center [196, 351] width 86 height 21
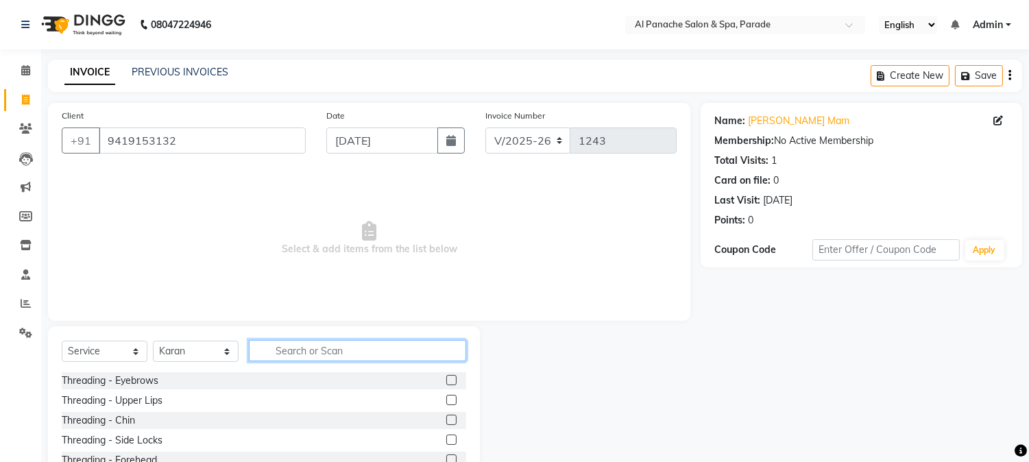
click at [293, 354] on input "text" at bounding box center [357, 350] width 217 height 21
type input "kera"
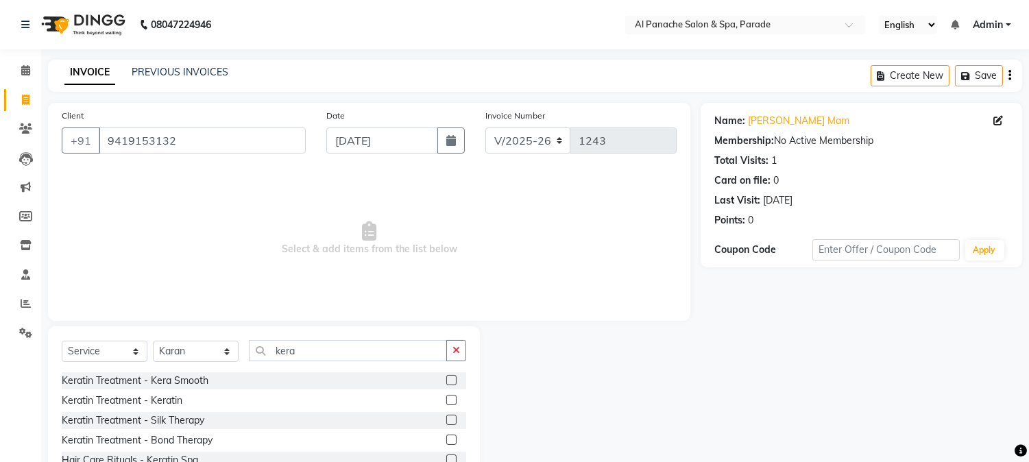
click at [446, 400] on label at bounding box center [451, 400] width 10 height 10
click at [446, 400] on input "checkbox" at bounding box center [450, 400] width 9 height 9
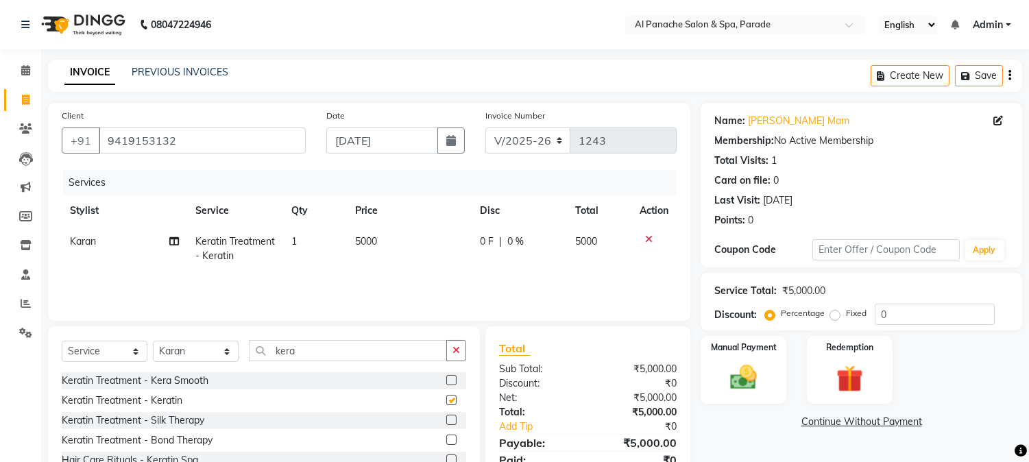
checkbox input "false"
click at [186, 348] on select "Select Stylist [PERSON_NAME] Bhumi [PERSON_NAME] MANAGER [PERSON_NAME] [PERSON_…" at bounding box center [196, 351] width 86 height 21
select select "13471"
click at [153, 341] on select "Select Stylist [PERSON_NAME] Bhumi [PERSON_NAME] MANAGER [PERSON_NAME] [PERSON_…" at bounding box center [196, 351] width 86 height 21
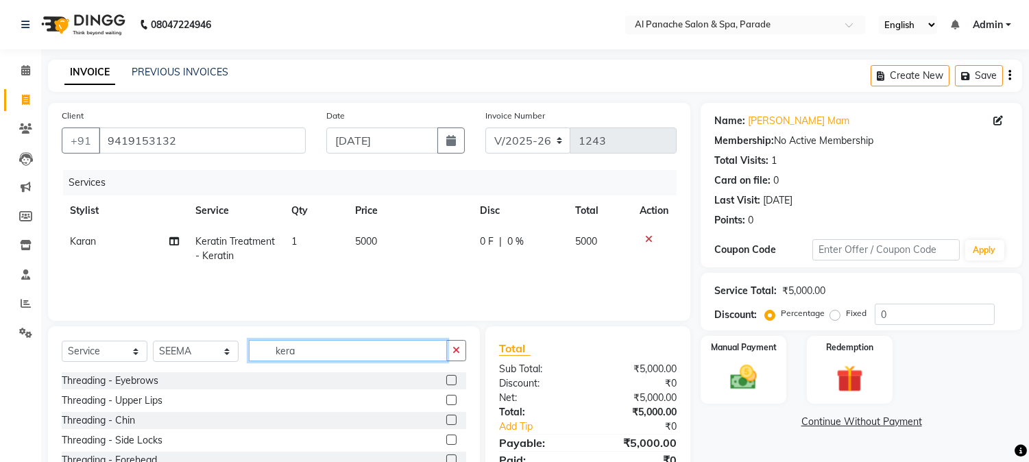
click at [319, 351] on input "kera" at bounding box center [348, 350] width 198 height 21
type input "k"
type input "full arms"
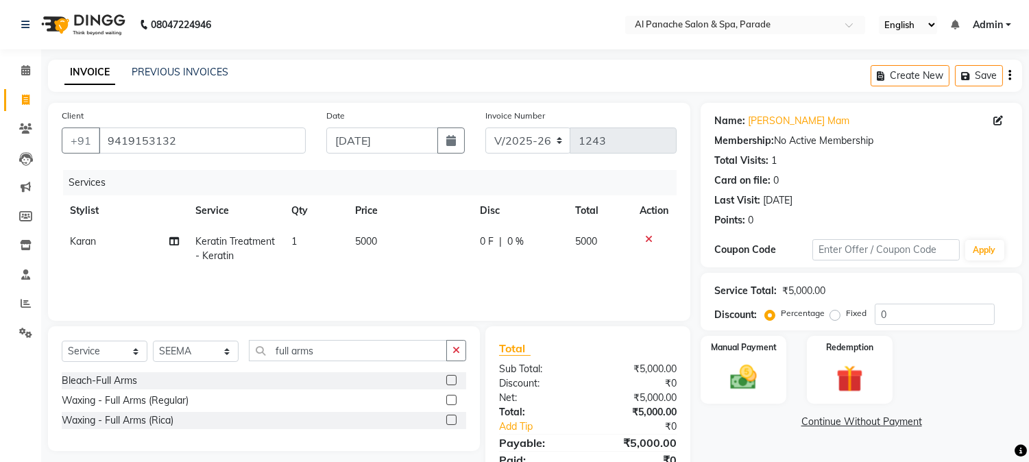
click at [453, 418] on label at bounding box center [451, 420] width 10 height 10
click at [453, 418] on input "checkbox" at bounding box center [450, 420] width 9 height 9
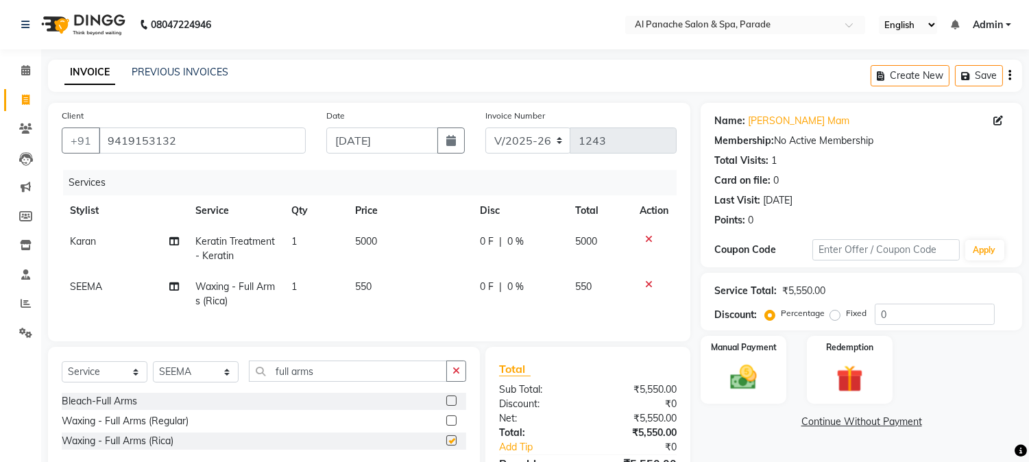
checkbox input "false"
click at [381, 380] on input "full arm" at bounding box center [348, 371] width 198 height 21
type input "f"
type input "half leg"
click at [450, 446] on label at bounding box center [451, 440] width 10 height 10
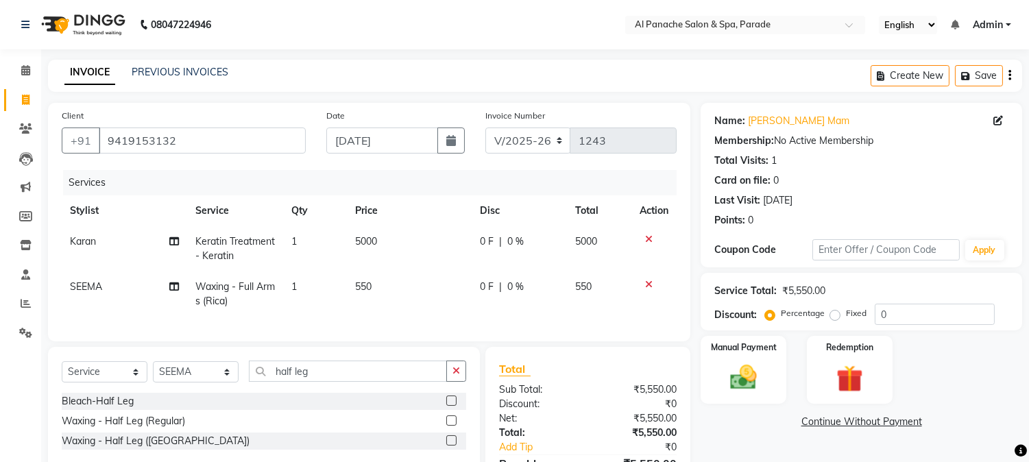
click at [450, 446] on input "checkbox" at bounding box center [450, 441] width 9 height 9
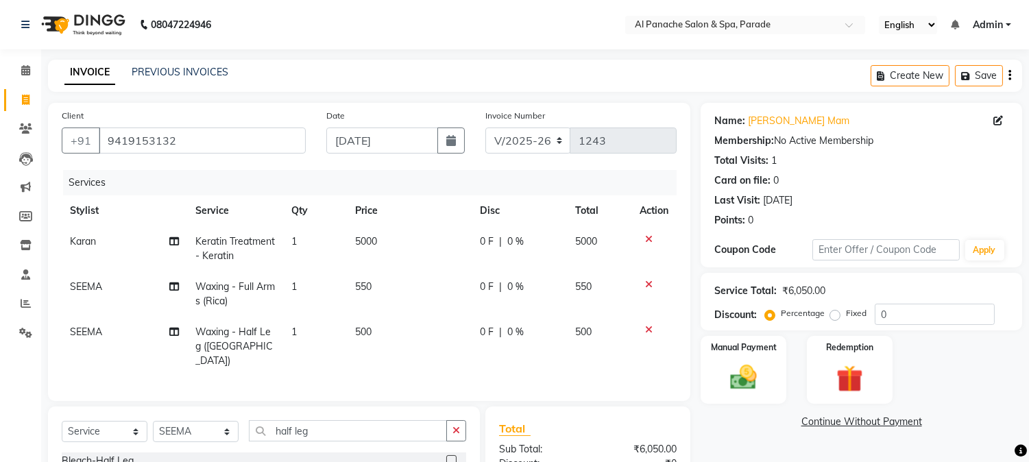
checkbox input "false"
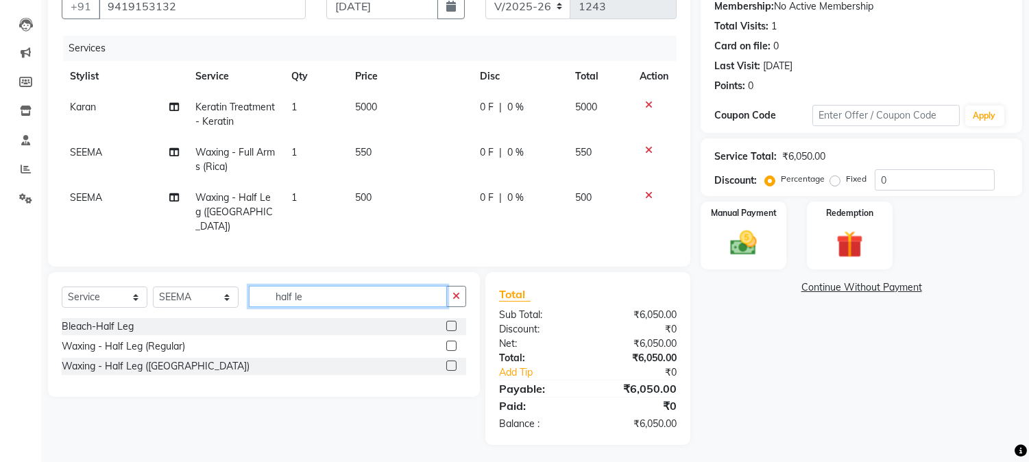
click at [331, 286] on input "half le" at bounding box center [348, 296] width 198 height 21
type input "h"
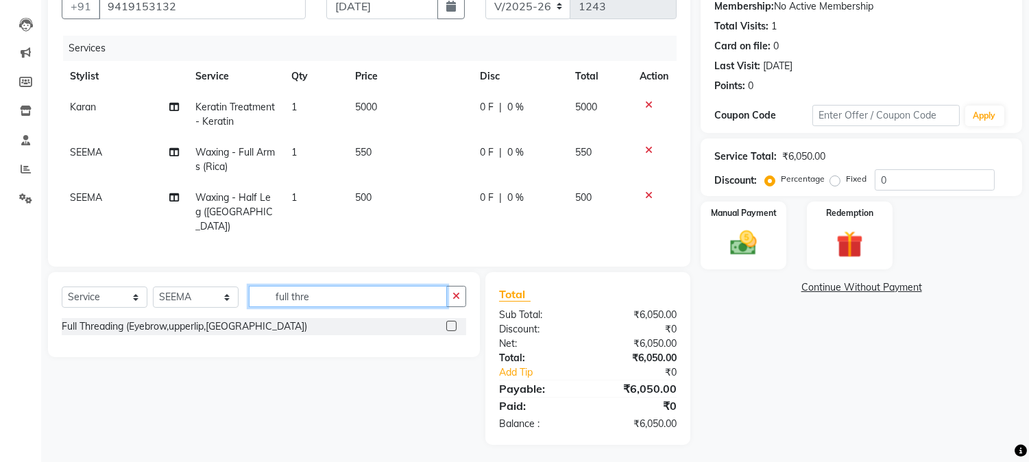
type input "full thre"
click at [446, 322] on label at bounding box center [451, 326] width 10 height 10
click at [446, 322] on input "checkbox" at bounding box center [450, 326] width 9 height 9
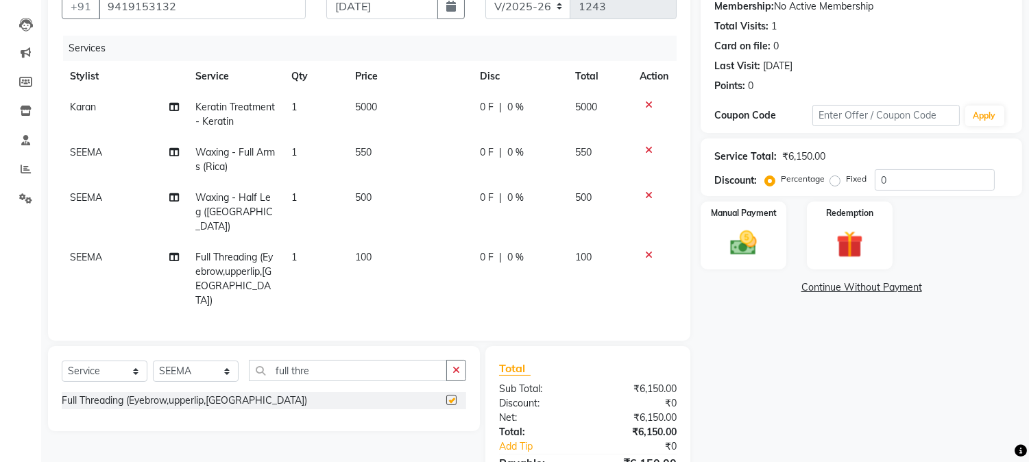
checkbox input "false"
click at [491, 110] on span "0 F" at bounding box center [487, 107] width 14 height 14
select select "48206"
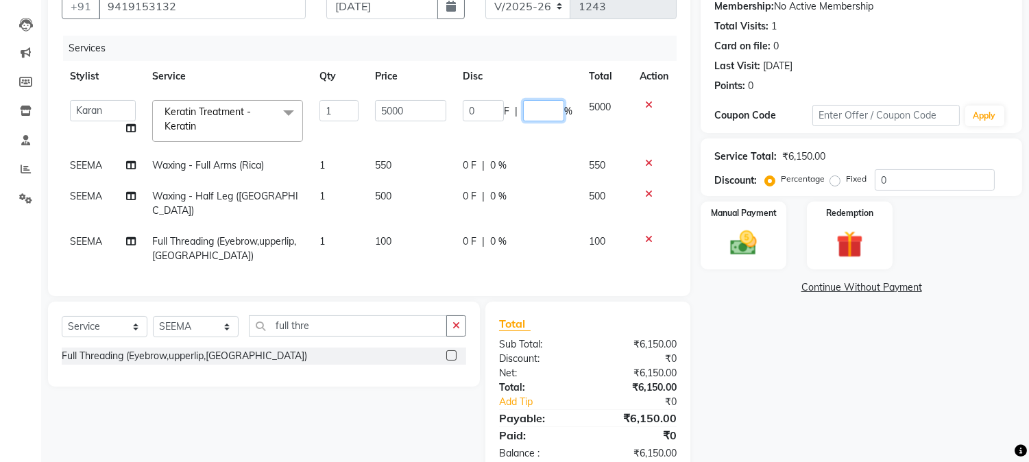
click at [540, 110] on input "number" at bounding box center [543, 110] width 41 height 21
type input "50"
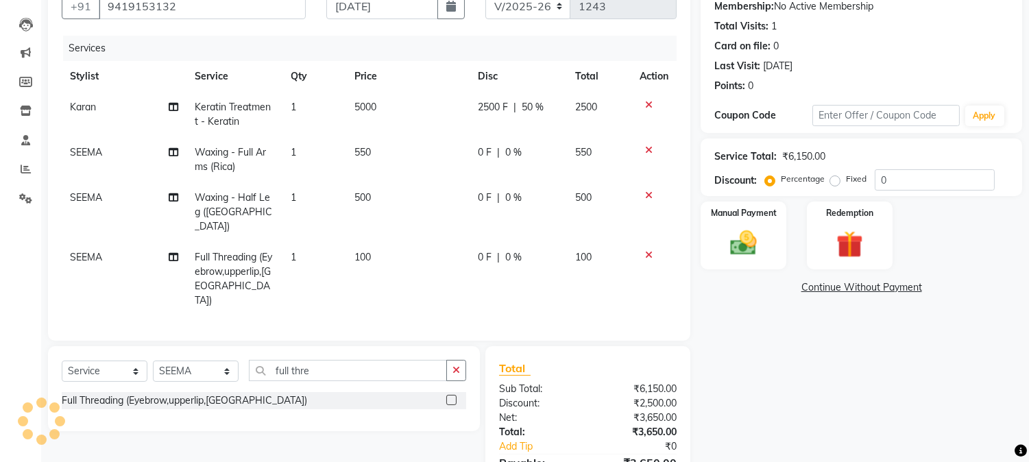
click at [695, 261] on div "Manual Payment Redemption" at bounding box center [861, 236] width 342 height 68
click at [738, 264] on div "Manual Payment" at bounding box center [743, 235] width 89 height 70
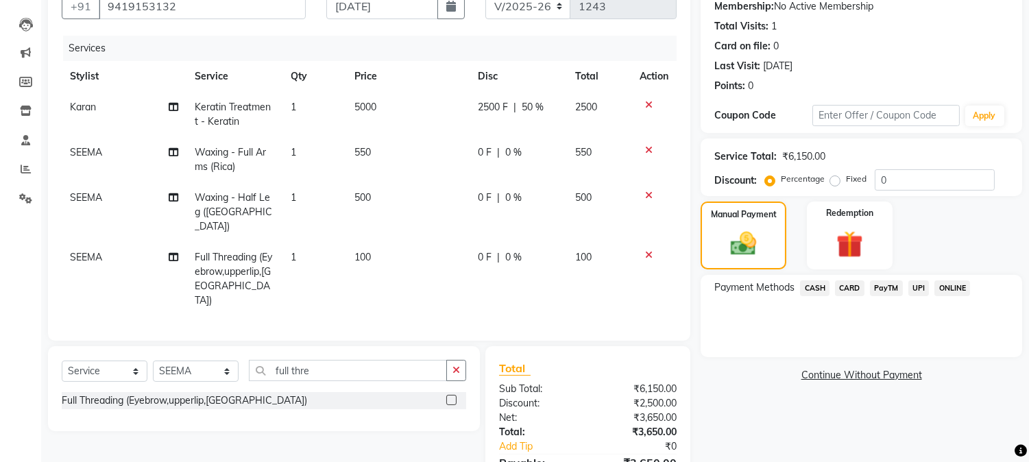
click at [818, 293] on span "CASH" at bounding box center [814, 288] width 29 height 16
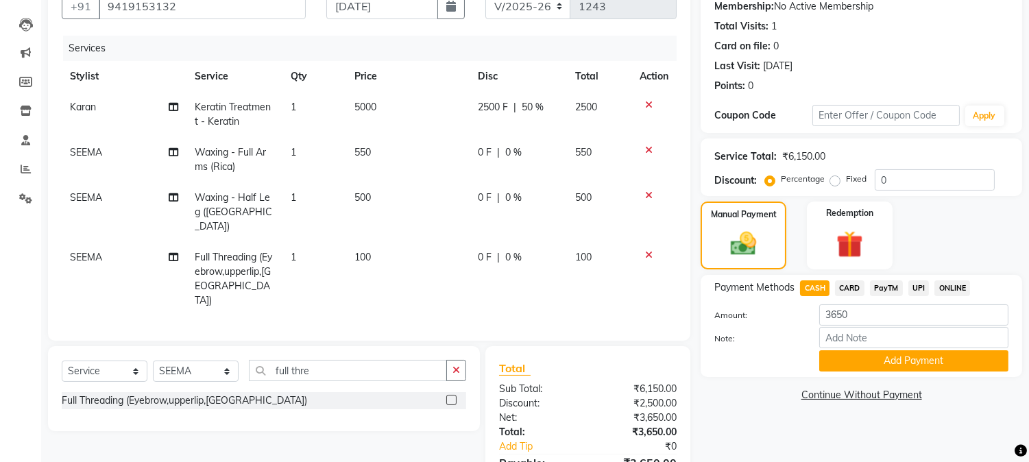
click at [876, 285] on span "PayTM" at bounding box center [886, 288] width 33 height 16
click at [852, 323] on input "365" at bounding box center [913, 314] width 189 height 21
type input "3"
type input "2500"
click at [875, 369] on button "Add Payment" at bounding box center [913, 360] width 189 height 21
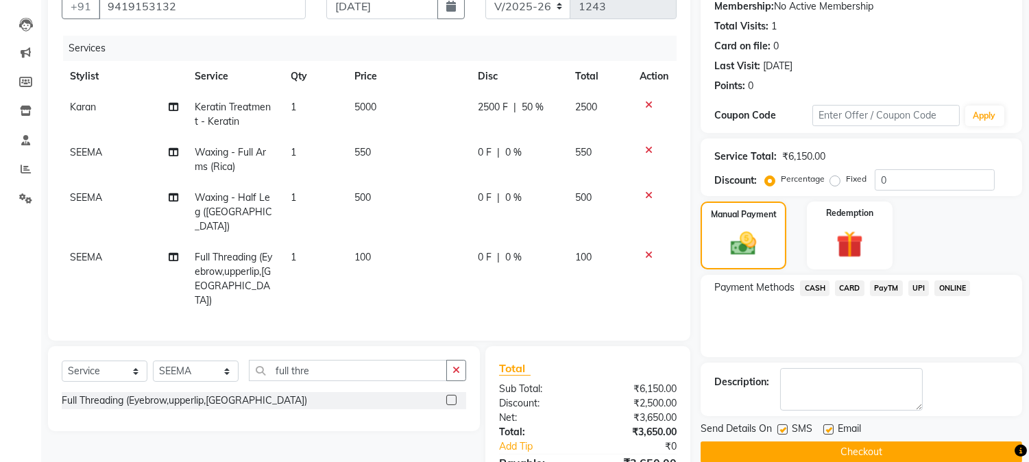
click at [821, 285] on span "CASH" at bounding box center [814, 288] width 29 height 16
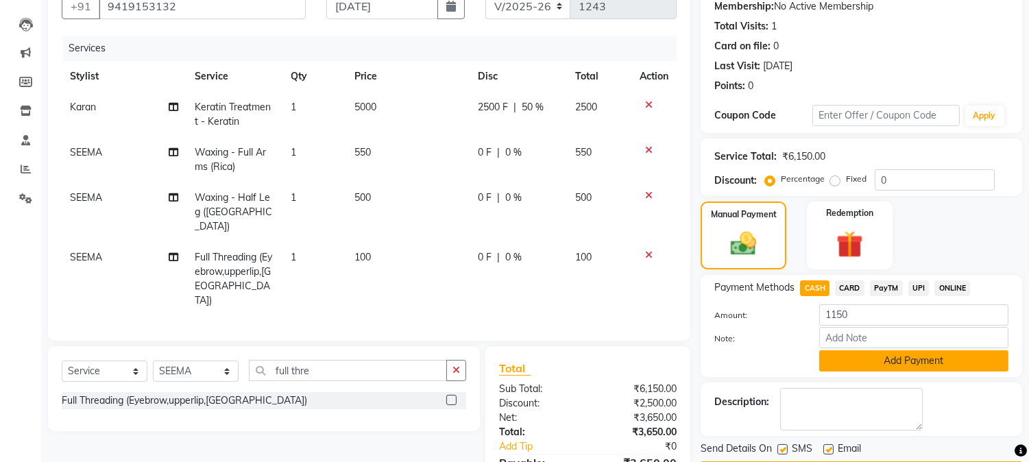
click at [883, 353] on button "Add Payment" at bounding box center [913, 360] width 189 height 21
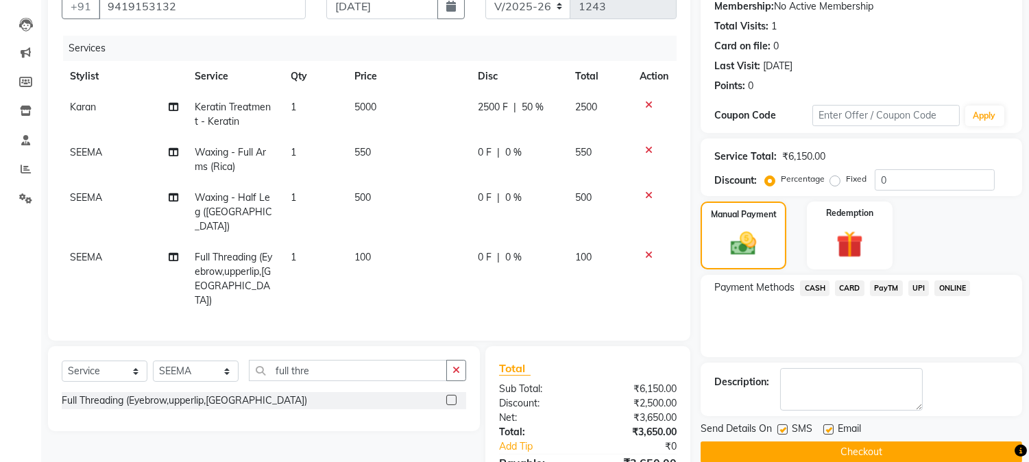
scroll to position [257, 0]
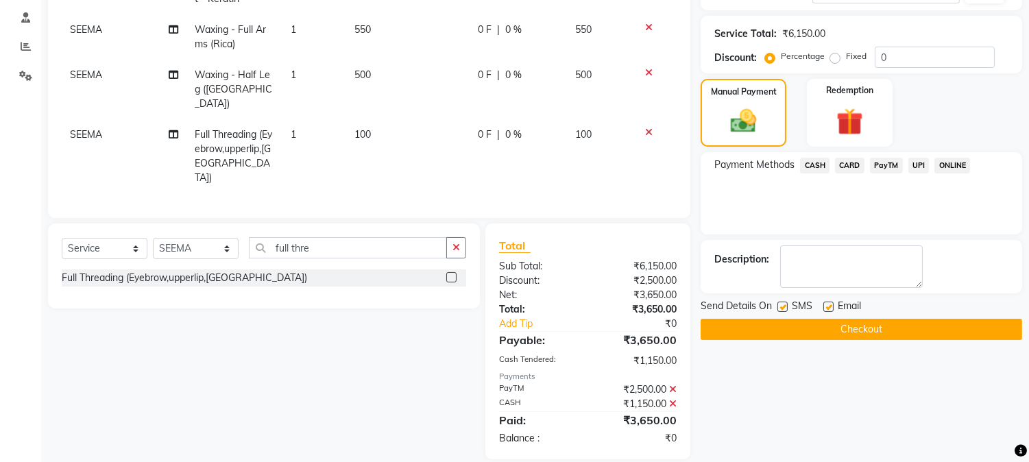
click at [818, 330] on button "Checkout" at bounding box center [862, 329] width 322 height 21
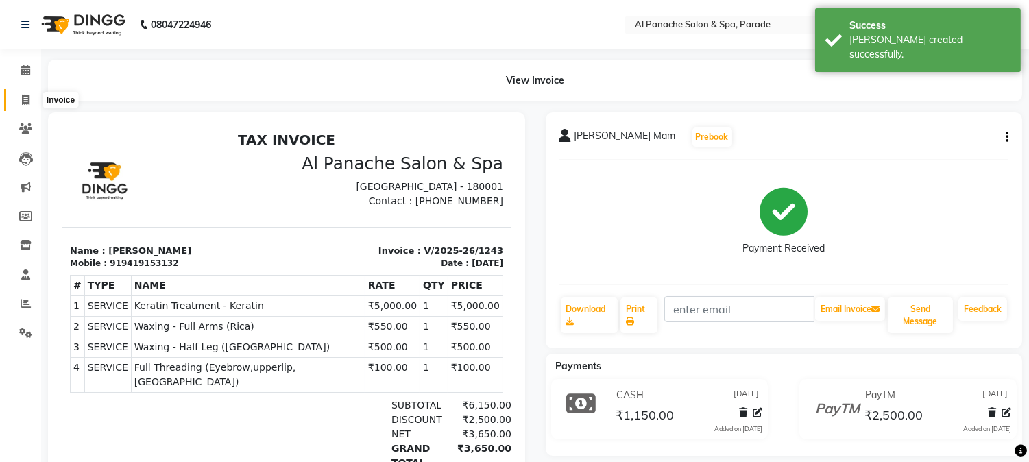
click at [22, 99] on icon at bounding box center [26, 100] width 8 height 10
select select "service"
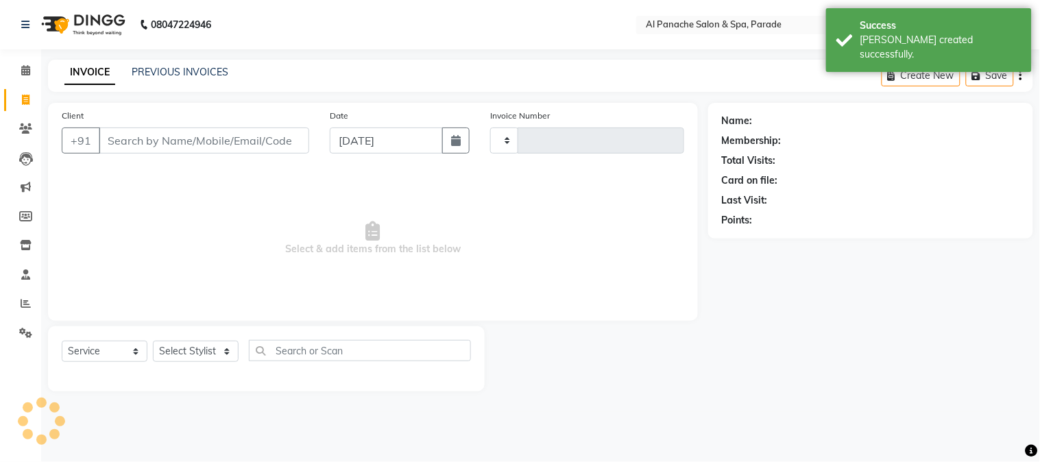
type input "1244"
select select "463"
click at [23, 60] on link "Calendar" at bounding box center [20, 71] width 33 height 23
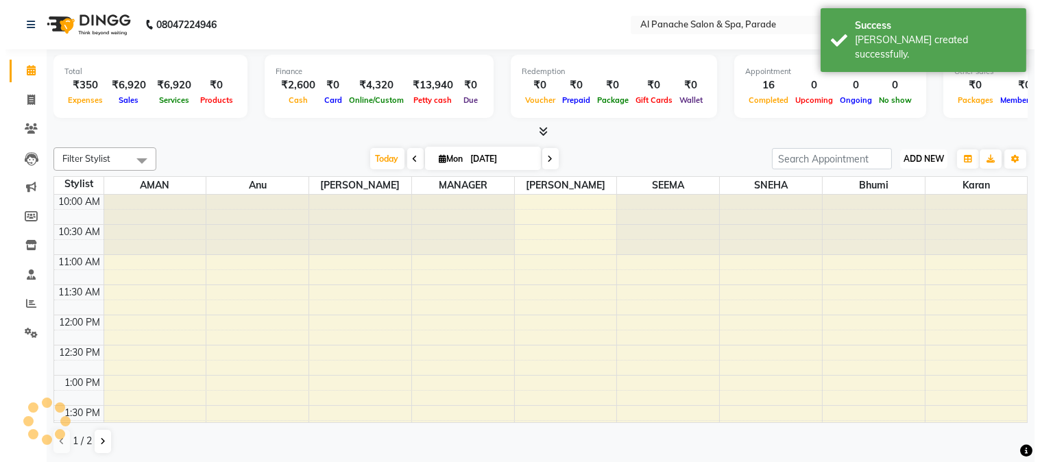
scroll to position [413, 0]
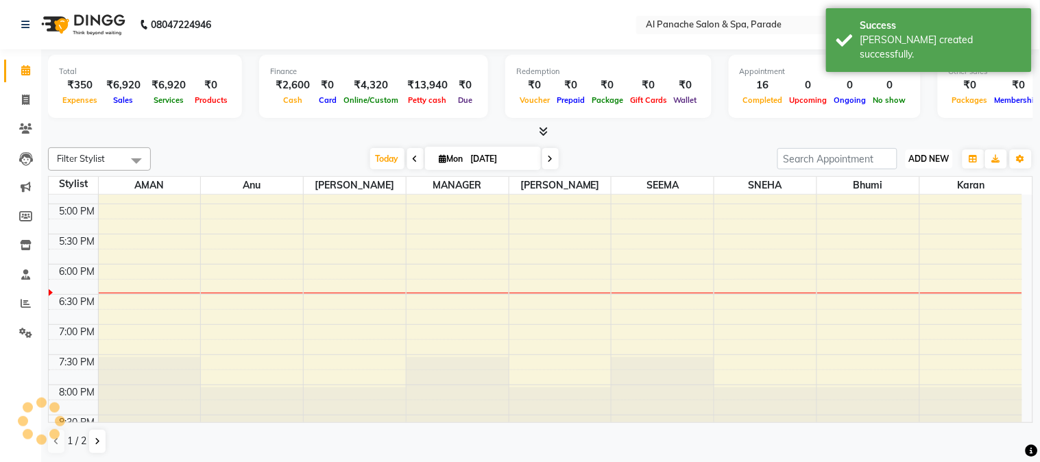
click at [934, 162] on span "ADD NEW" at bounding box center [929, 159] width 40 height 10
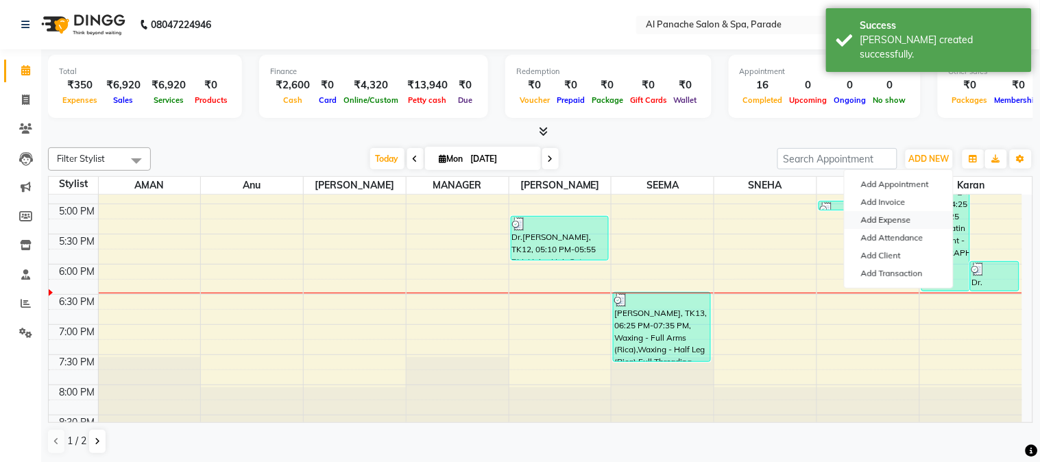
click at [874, 225] on link "Add Expense" at bounding box center [899, 220] width 108 height 18
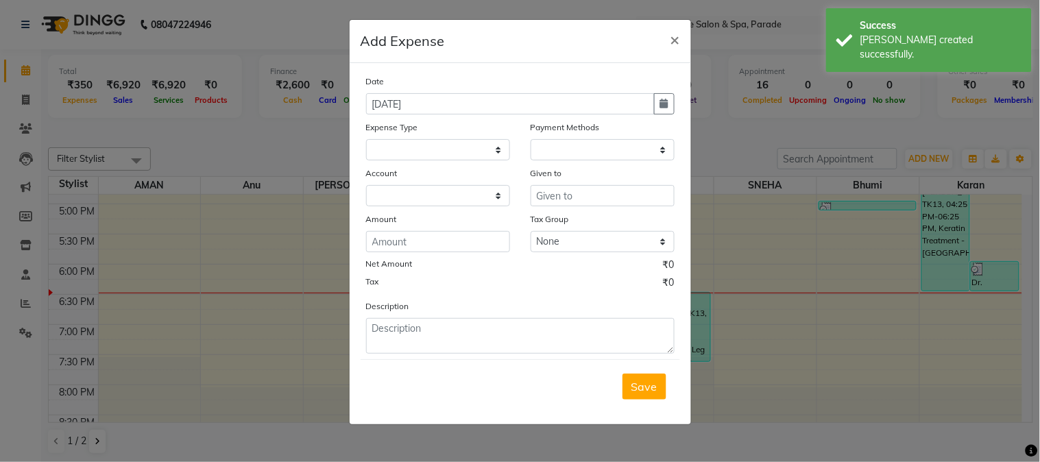
select select
select select "1"
select select "2323"
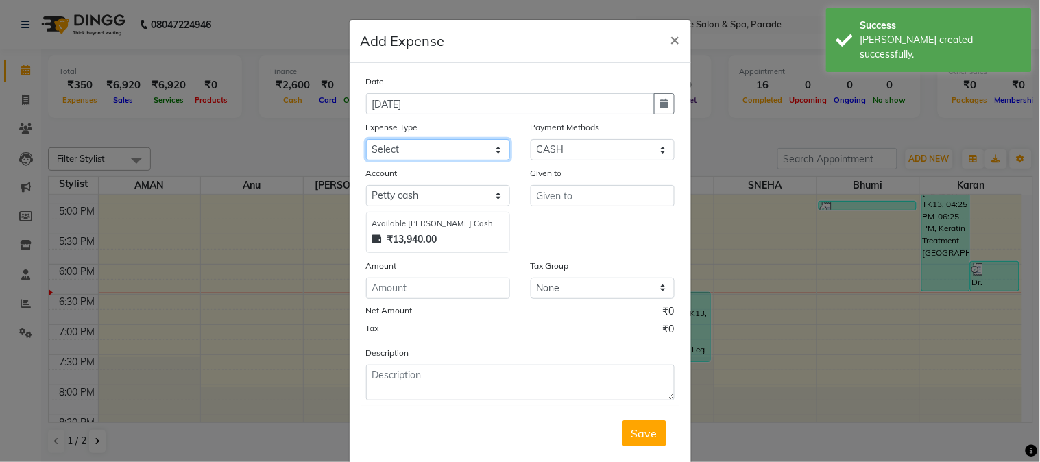
drag, startPoint x: 426, startPoint y: 145, endPoint x: 459, endPoint y: 439, distance: 296.6
click at [459, 439] on form "Date [DATE] Expense Type Select Advance Salary Bank charges Car maintenance Cas…" at bounding box center [520, 267] width 319 height 386
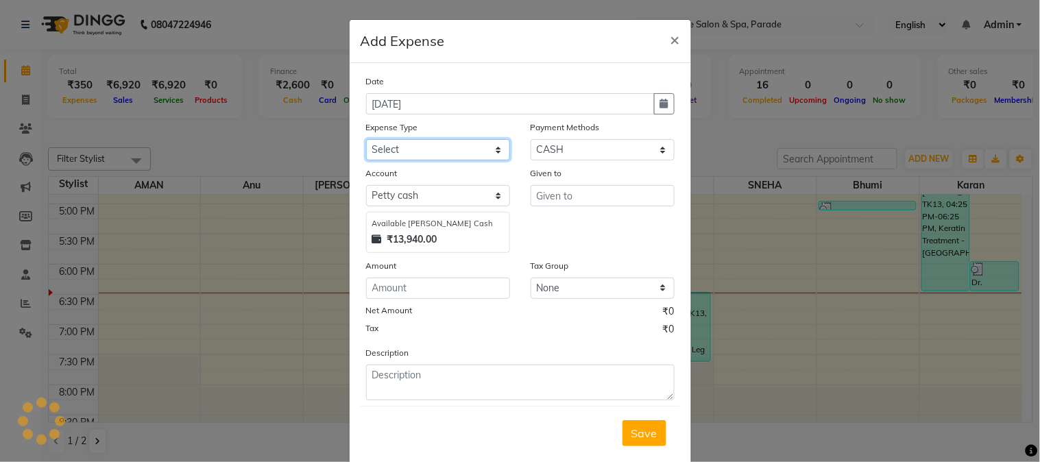
select select "4762"
click at [366, 139] on select "Select Advance Salary Bank charges Car maintenance Cash transfer to bank Cash t…" at bounding box center [438, 149] width 144 height 21
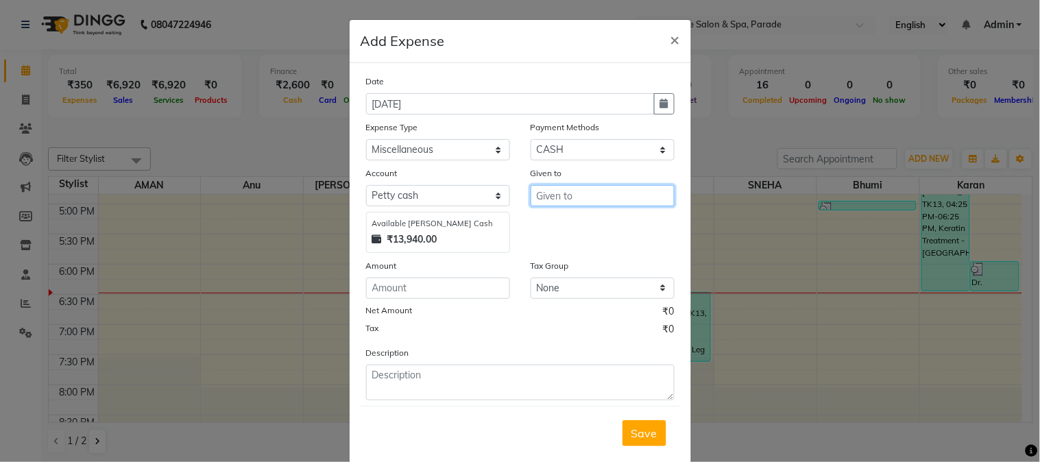
click at [566, 188] on input "text" at bounding box center [603, 195] width 144 height 21
type input "makeup product"
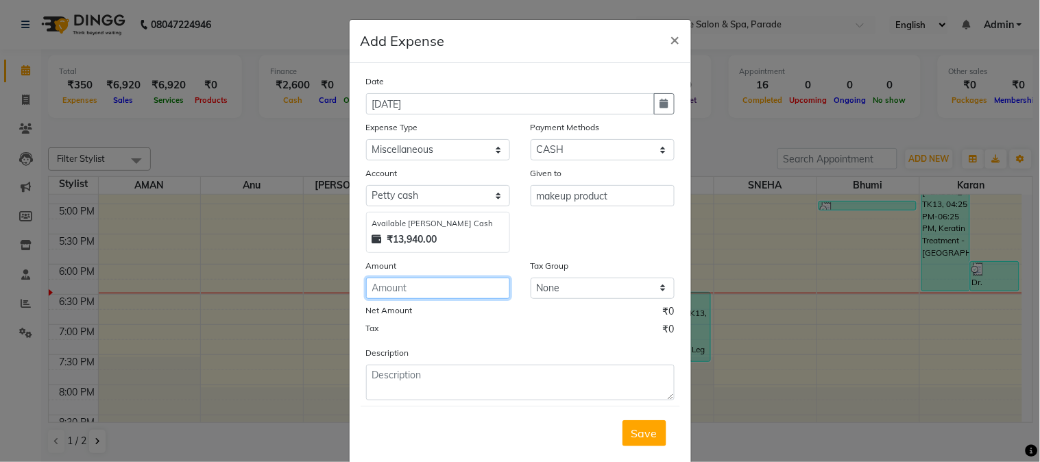
click at [396, 285] on input "number" at bounding box center [438, 288] width 144 height 21
type input "770"
click at [645, 427] on span "Save" at bounding box center [644, 433] width 26 height 14
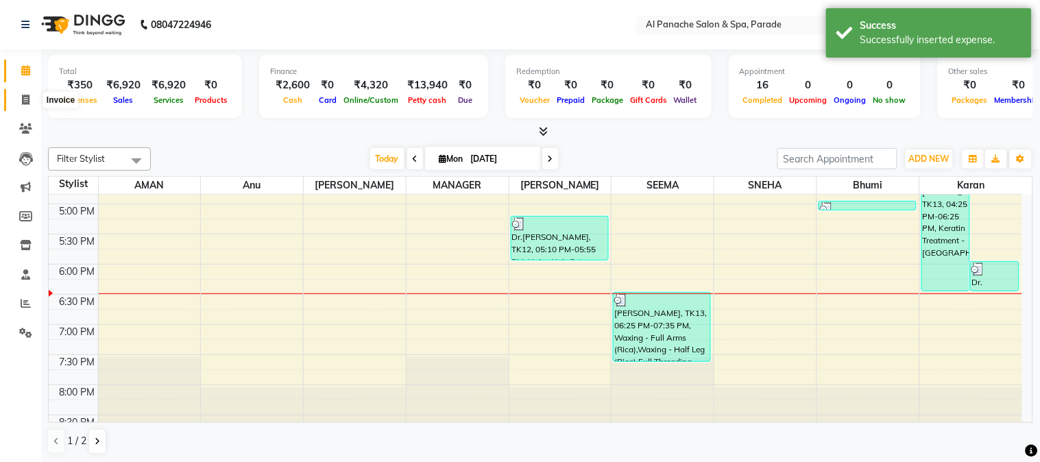
click at [19, 99] on span at bounding box center [26, 101] width 24 height 16
select select "service"
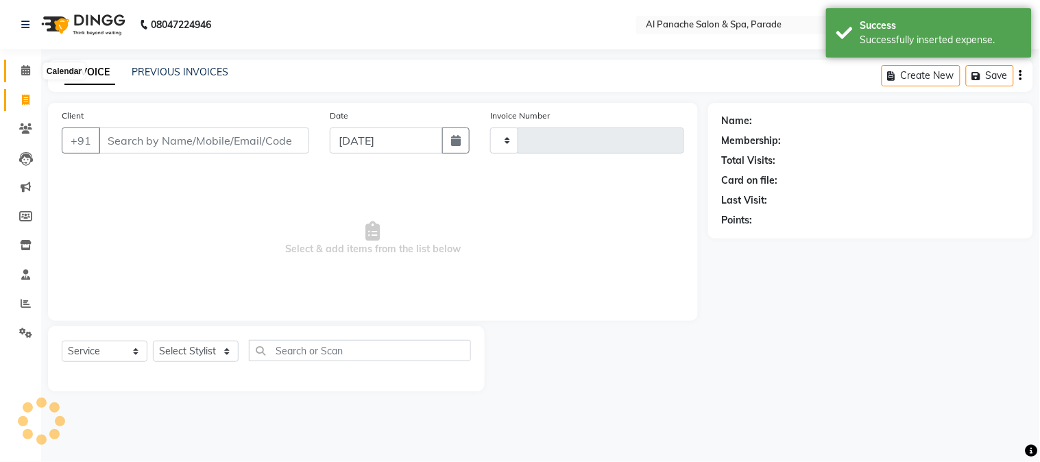
type input "1244"
select select "463"
click at [26, 75] on icon at bounding box center [25, 70] width 9 height 10
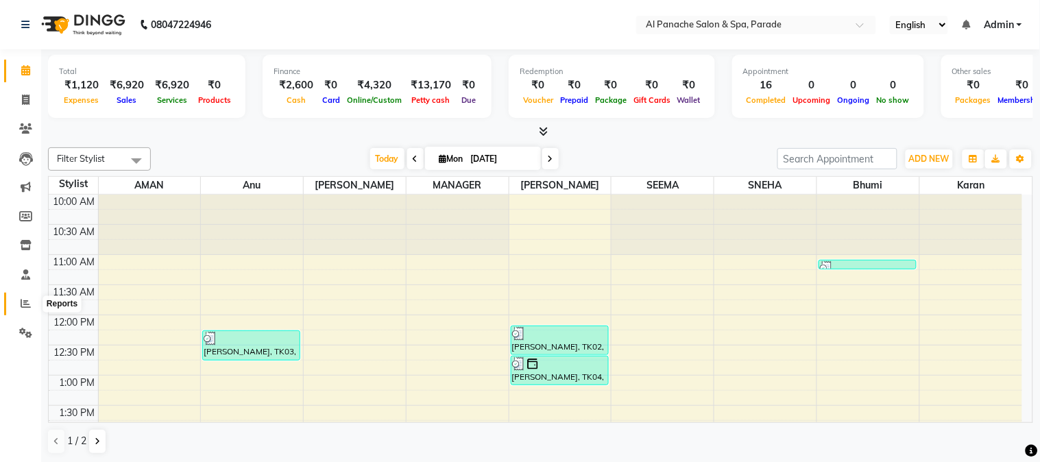
click at [21, 303] on icon at bounding box center [26, 303] width 10 height 10
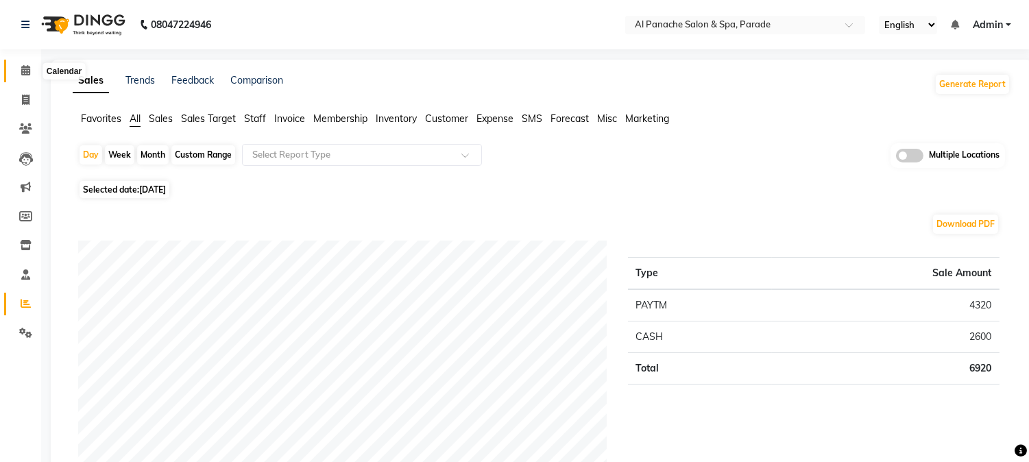
click at [25, 72] on icon at bounding box center [25, 70] width 9 height 10
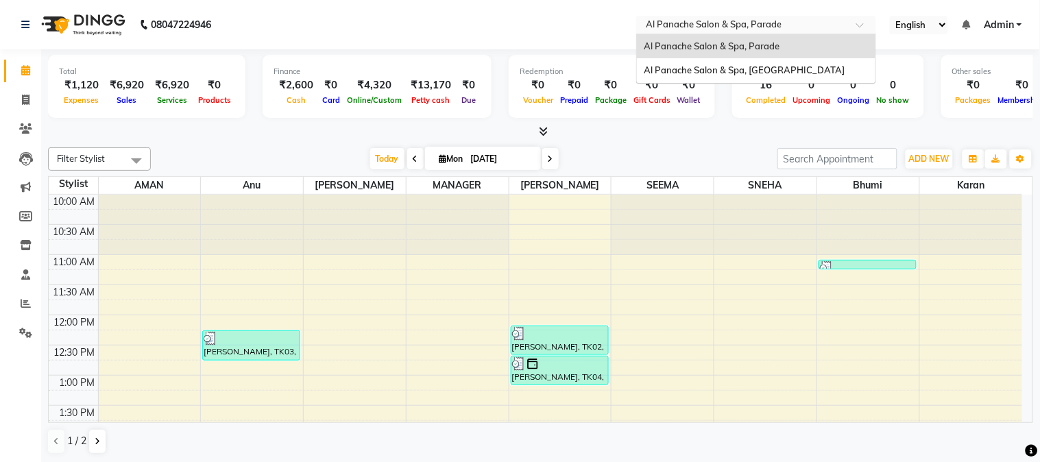
click at [718, 23] on input "text" at bounding box center [742, 26] width 199 height 14
click at [710, 66] on span "Al Panache Salon & Spa, [GEOGRAPHIC_DATA]" at bounding box center [744, 69] width 201 height 11
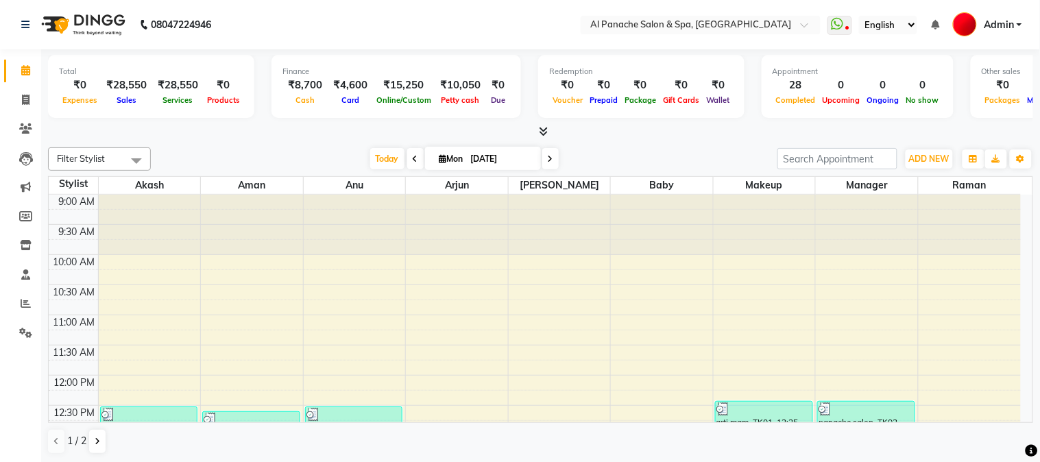
click at [537, 134] on span at bounding box center [540, 132] width 14 height 14
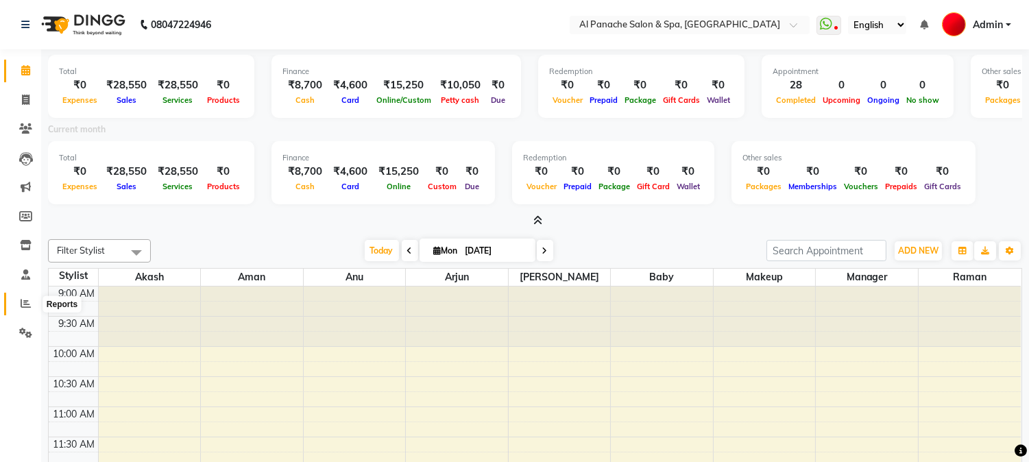
click at [21, 310] on span at bounding box center [26, 304] width 24 height 16
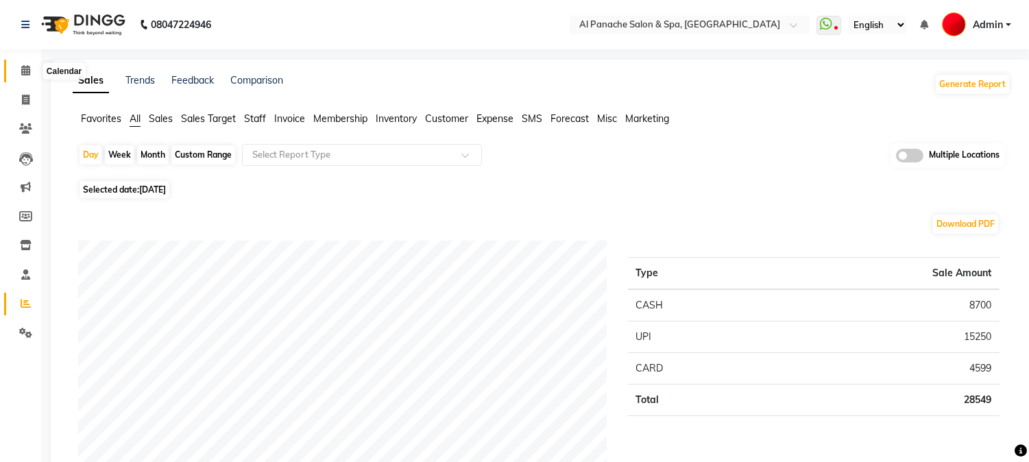
click at [29, 63] on span at bounding box center [26, 71] width 24 height 16
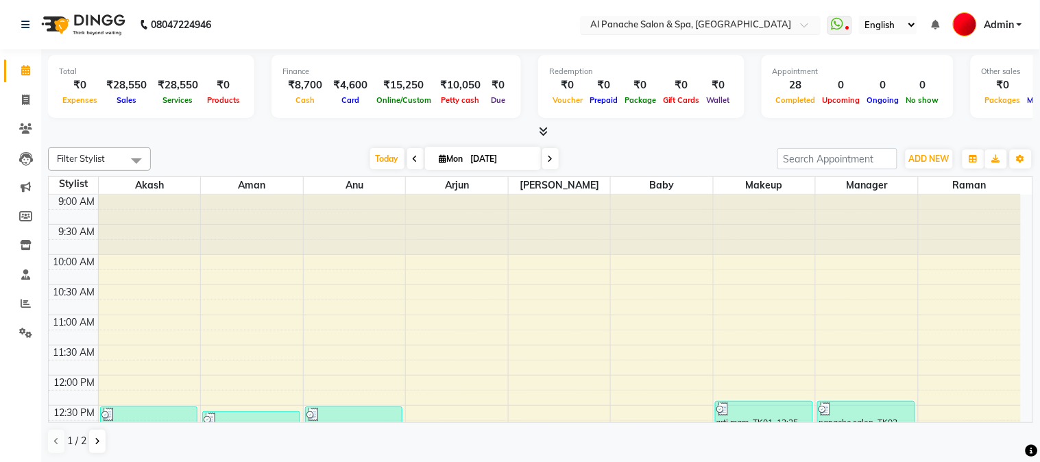
click at [756, 19] on input "text" at bounding box center [687, 26] width 199 height 14
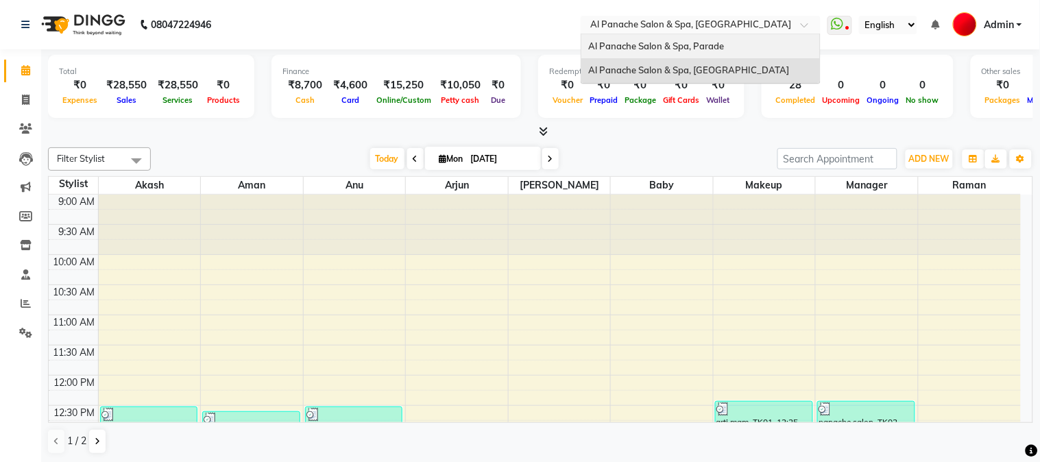
click at [749, 43] on div "Al Panache Salon & Spa, Parade" at bounding box center [700, 46] width 239 height 25
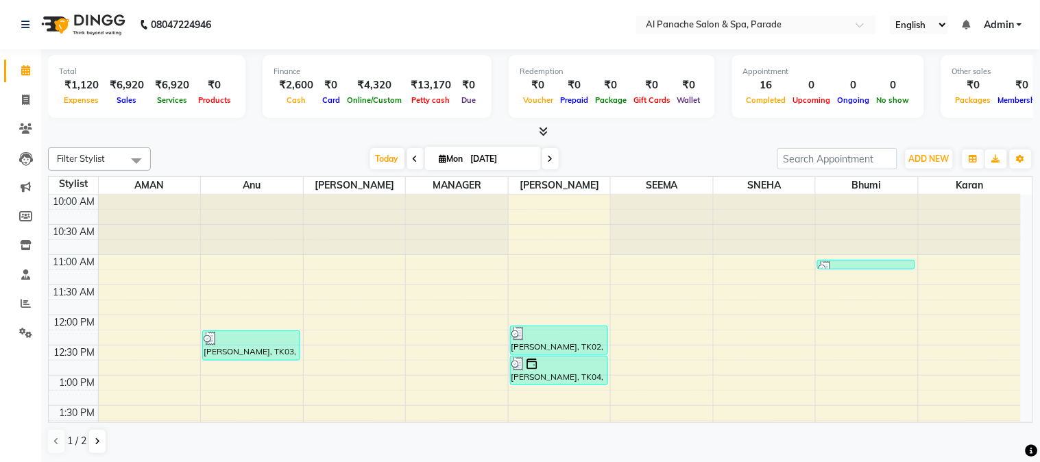
click at [749, 43] on nav "08047224946 Select Location × Al Panache Salon & Spa, Parade English ENGLISH Es…" at bounding box center [520, 24] width 1040 height 49
click at [8, 92] on link "Invoice" at bounding box center [20, 100] width 33 height 23
select select "service"
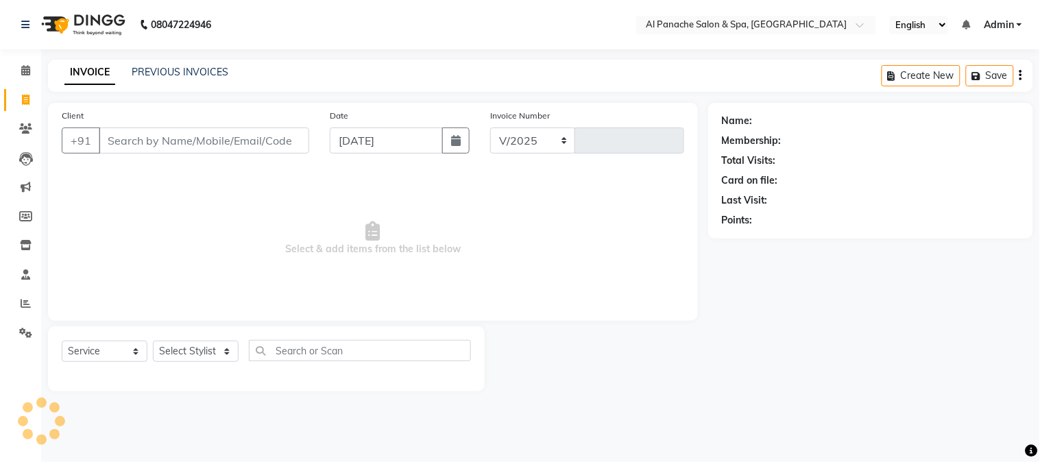
select select "751"
type input "2132"
click at [24, 63] on span at bounding box center [26, 71] width 24 height 16
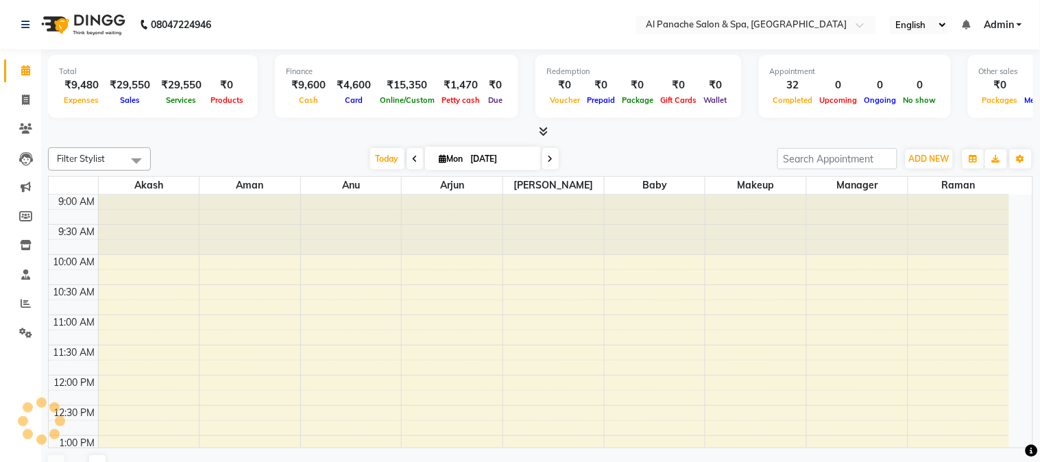
scroll to position [533, 0]
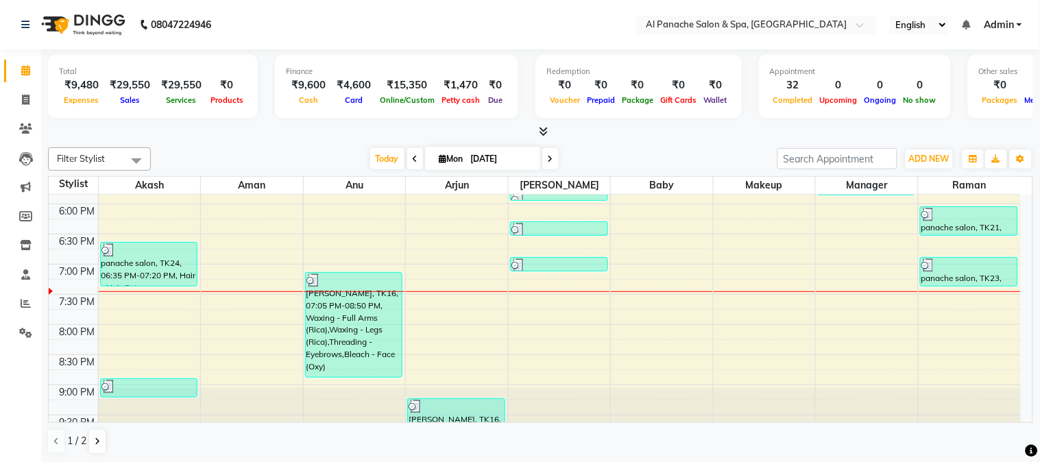
click at [544, 126] on icon at bounding box center [543, 131] width 9 height 10
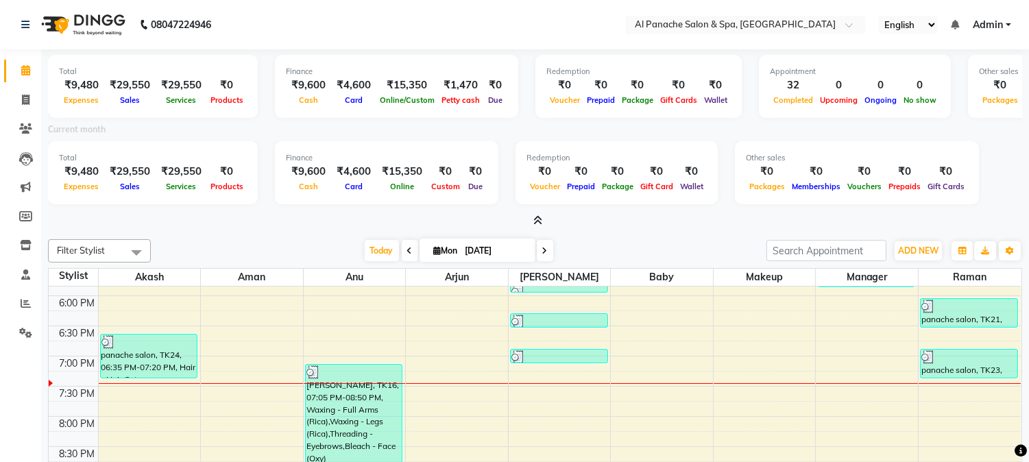
click at [532, 220] on span at bounding box center [535, 221] width 14 height 14
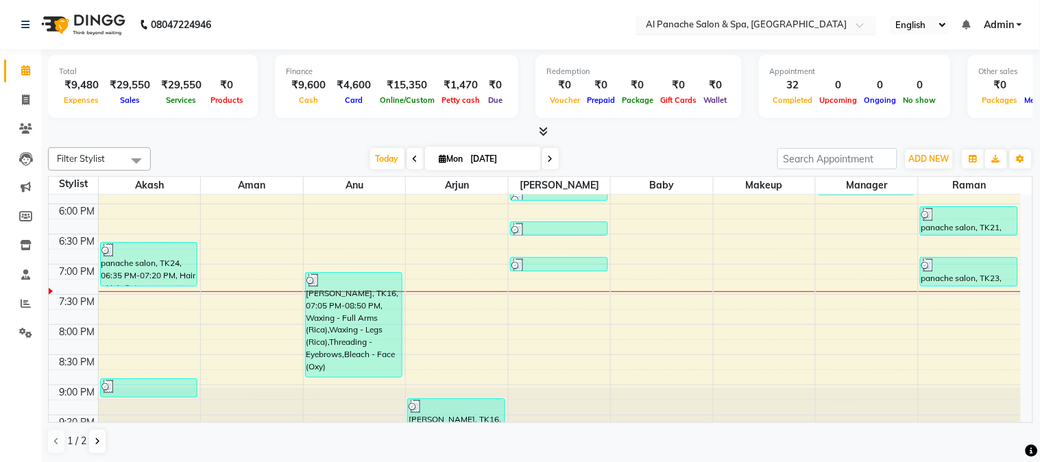
click at [675, 30] on input "text" at bounding box center [742, 26] width 199 height 14
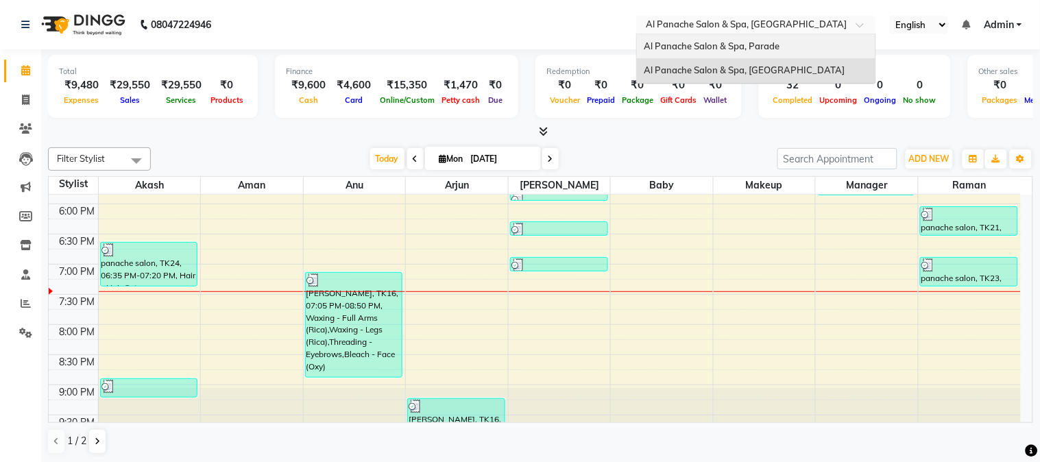
click at [674, 40] on span "Al Panache Salon & Spa, Parade" at bounding box center [712, 45] width 136 height 11
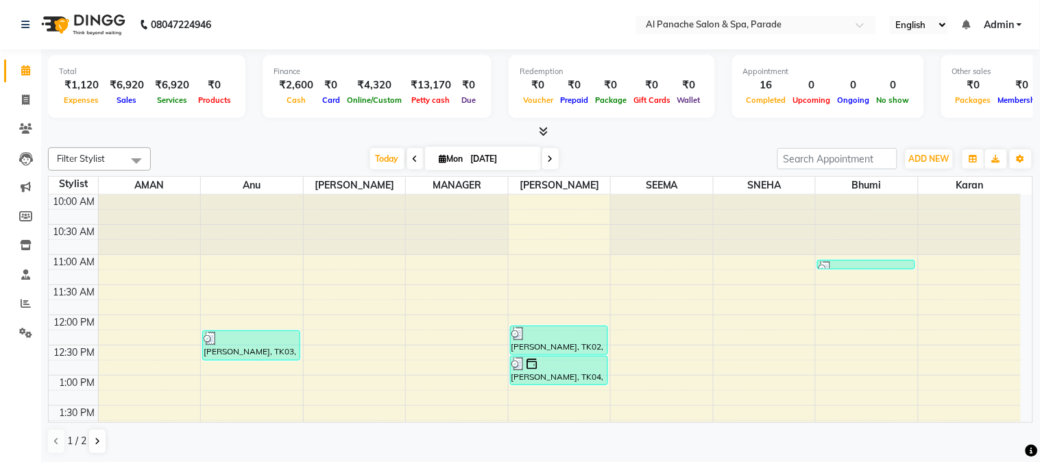
click at [2, 96] on li "Invoice" at bounding box center [20, 100] width 41 height 29
click at [17, 93] on span at bounding box center [26, 101] width 24 height 16
select select "service"
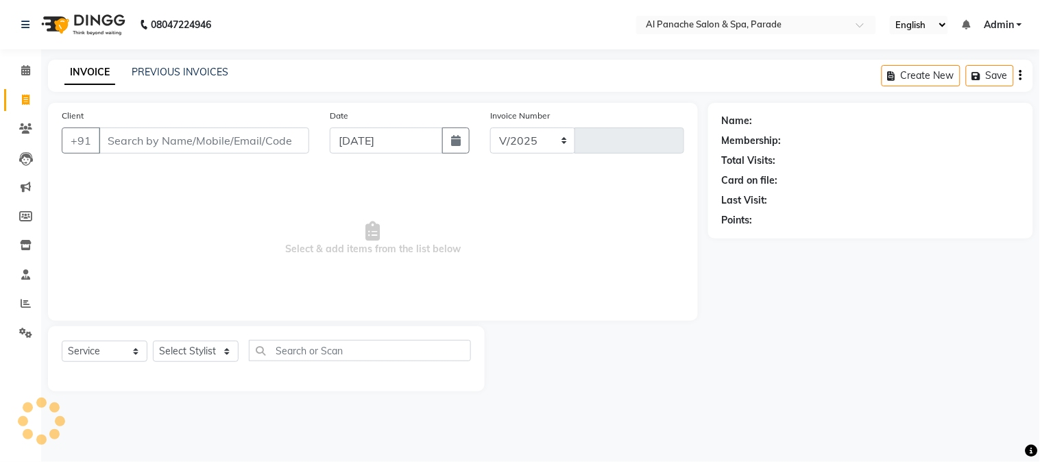
select select "463"
type input "1244"
click at [22, 66] on icon at bounding box center [25, 70] width 9 height 10
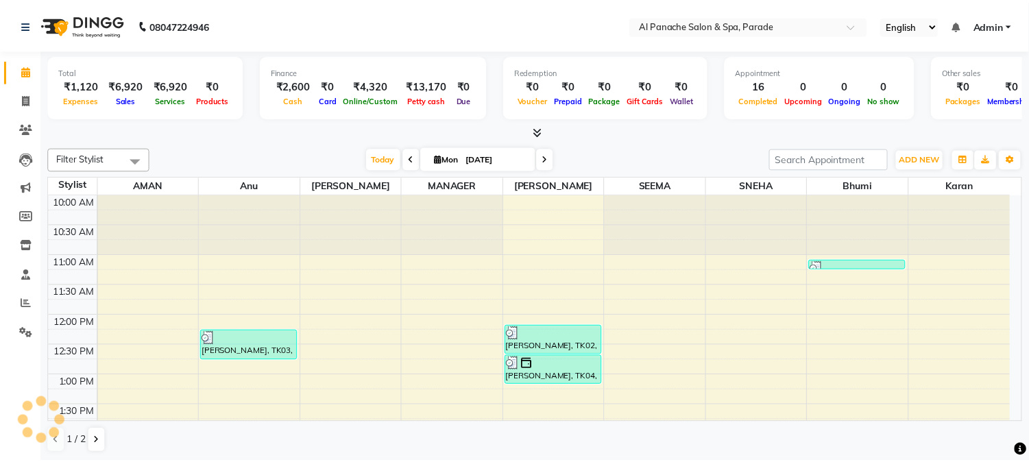
scroll to position [413, 0]
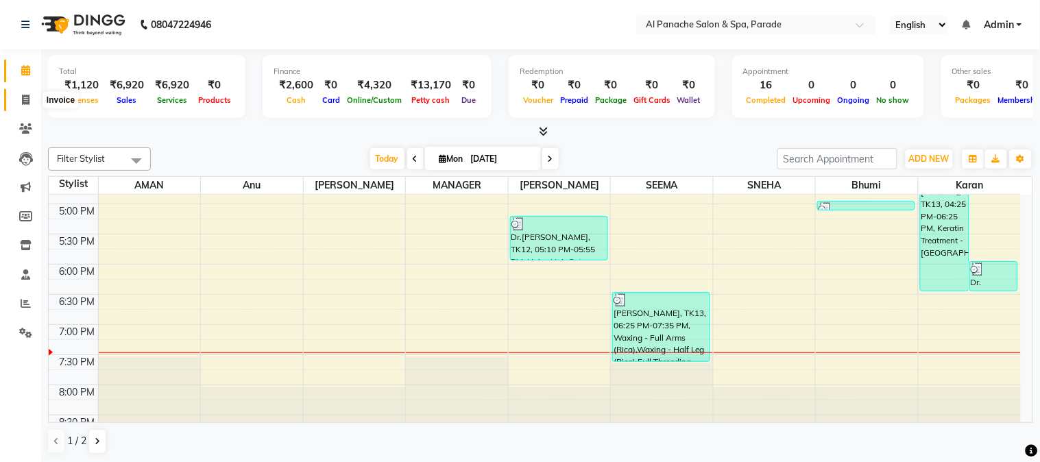
click at [27, 99] on icon at bounding box center [26, 100] width 8 height 10
select select "service"
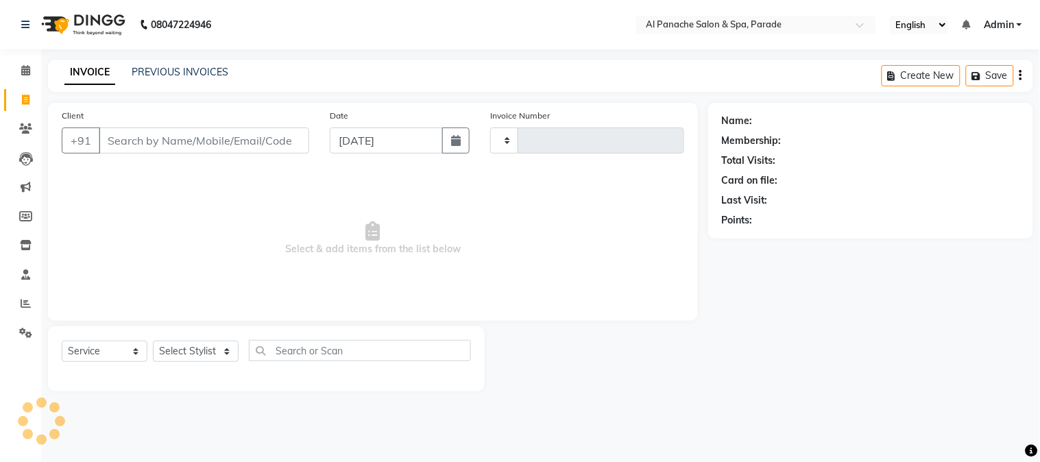
type input "1244"
select select "463"
click at [175, 138] on input "Client" at bounding box center [204, 141] width 210 height 26
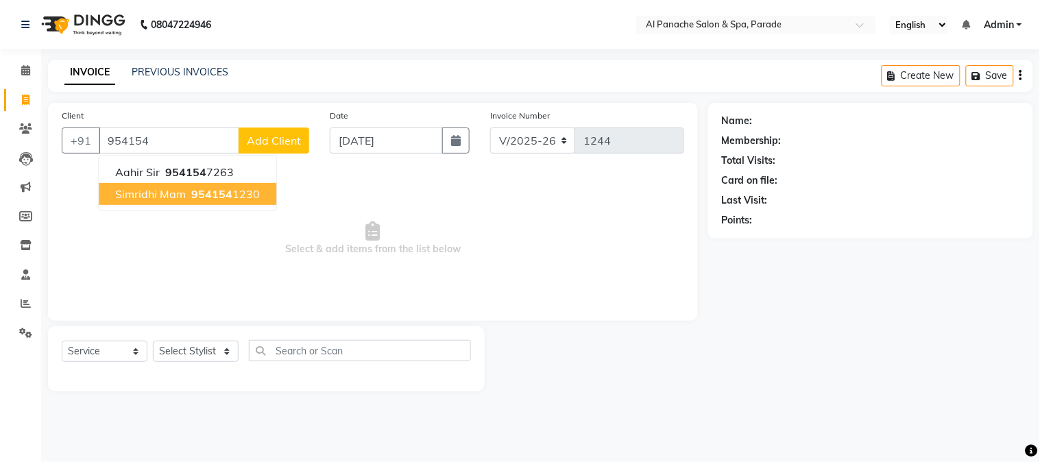
click at [228, 201] on button "simridhi mam 954154 1230" at bounding box center [188, 194] width 178 height 22
type input "9541541230"
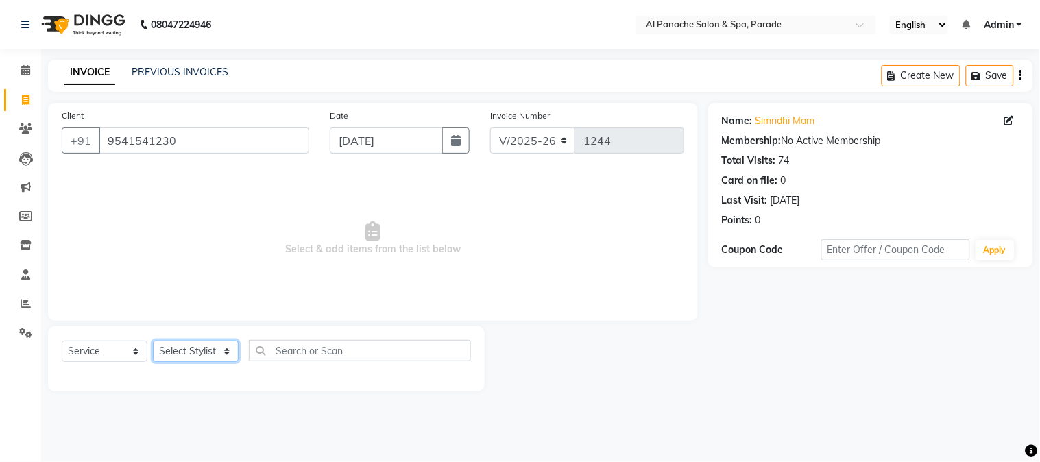
click at [201, 352] on select "Select Stylist [PERSON_NAME] Bhumi [PERSON_NAME] MANAGER [PERSON_NAME] [PERSON_…" at bounding box center [196, 351] width 86 height 21
select select "6416"
click at [153, 341] on select "Select Stylist [PERSON_NAME] Bhumi [PERSON_NAME] MANAGER [PERSON_NAME] [PERSON_…" at bounding box center [196, 351] width 86 height 21
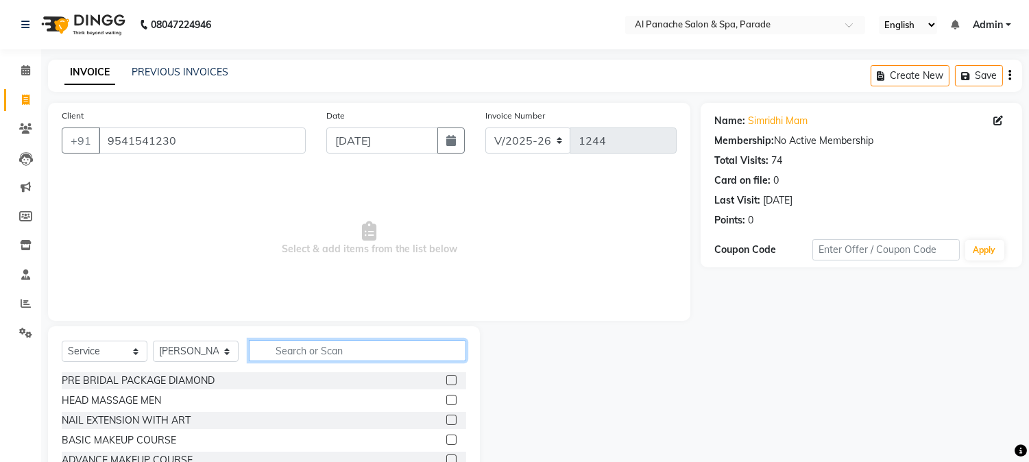
click at [309, 343] on input "text" at bounding box center [357, 350] width 217 height 21
click at [313, 352] on input "text" at bounding box center [357, 350] width 217 height 21
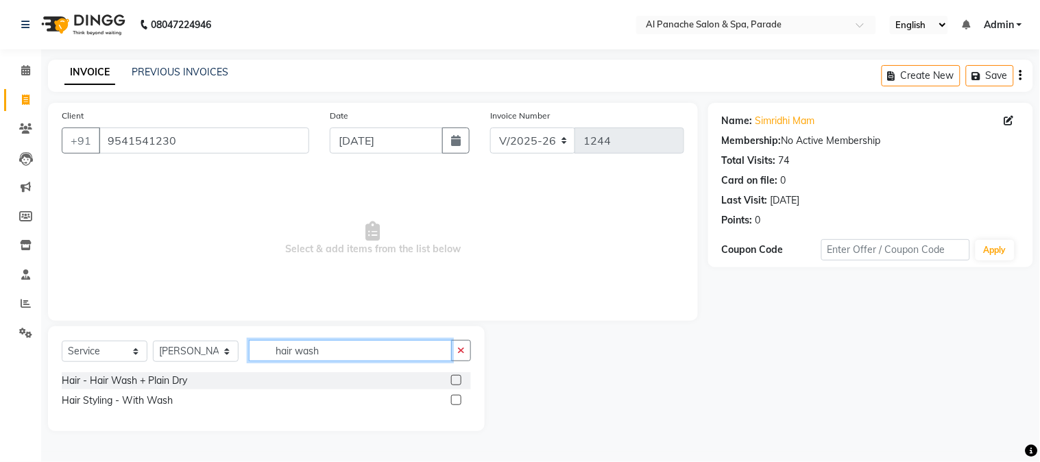
type input "hair wash"
click at [455, 382] on label at bounding box center [456, 380] width 10 height 10
click at [455, 382] on input "checkbox" at bounding box center [455, 380] width 9 height 9
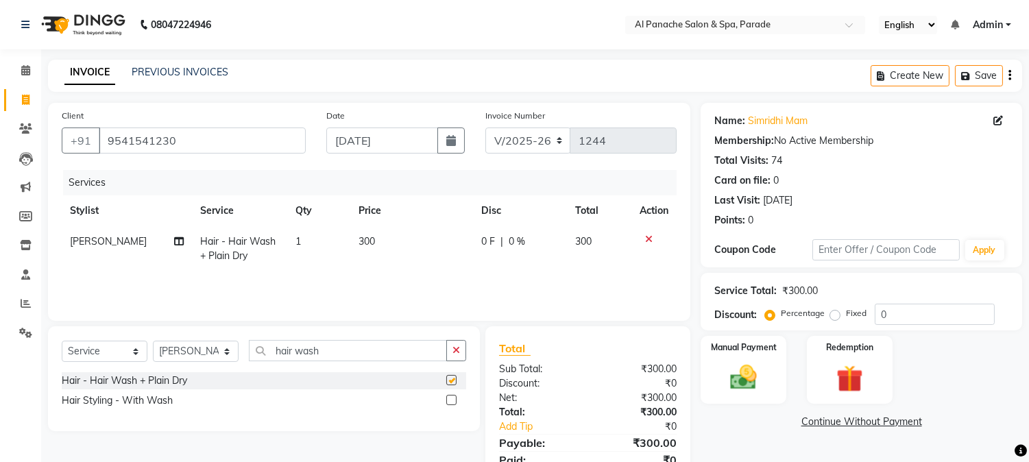
checkbox input "false"
click at [846, 317] on label "Fixed" at bounding box center [856, 313] width 21 height 12
click at [836, 317] on input "Fixed" at bounding box center [838, 314] width 10 height 10
radio input "true"
click at [948, 311] on input "number" at bounding box center [935, 314] width 120 height 21
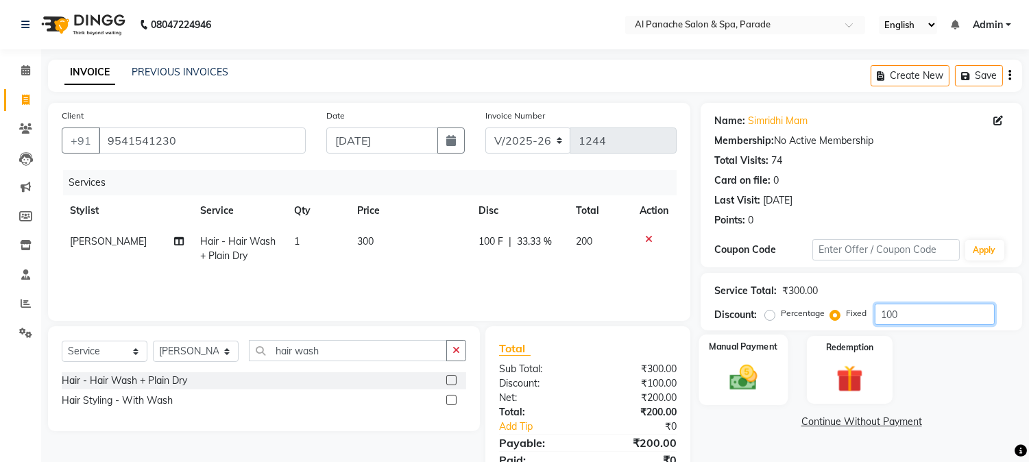
type input "100"
click at [768, 377] on div "Manual Payment" at bounding box center [743, 370] width 89 height 70
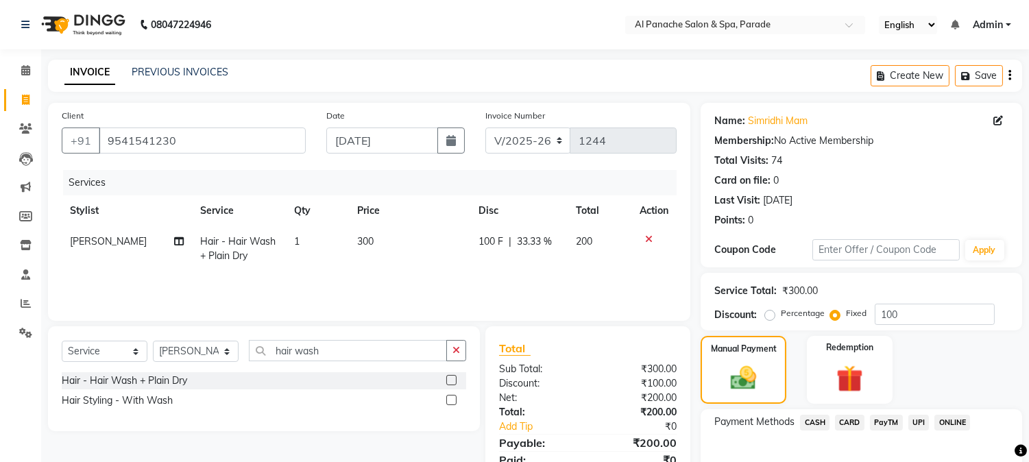
scroll to position [77, 0]
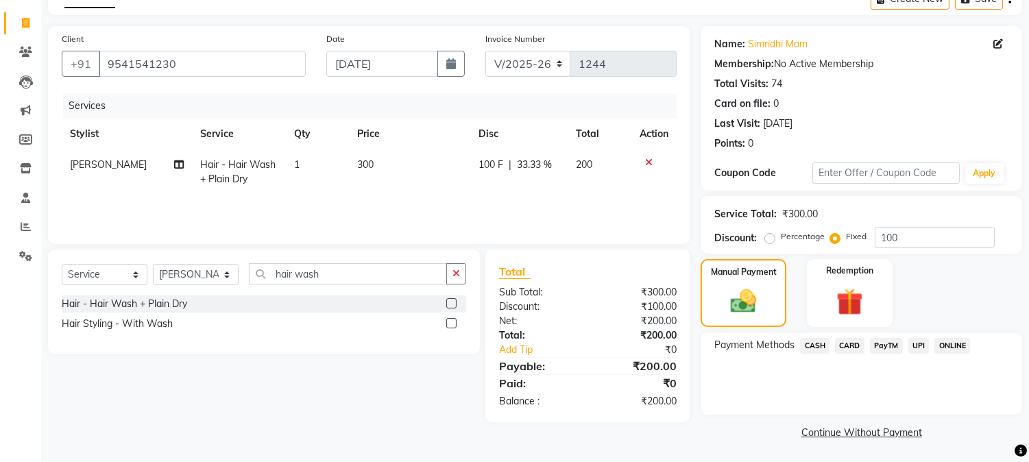
click at [880, 344] on span "PayTM" at bounding box center [886, 346] width 33 height 16
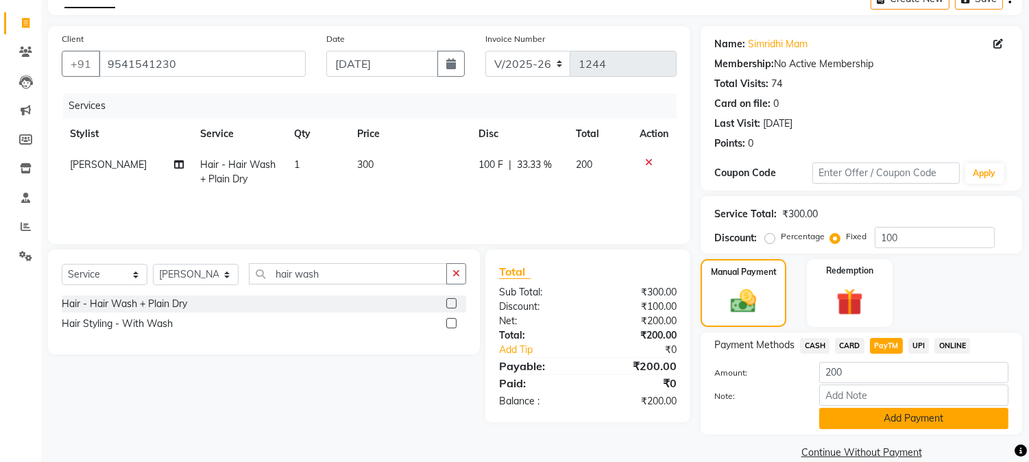
click at [886, 420] on button "Add Payment" at bounding box center [913, 418] width 189 height 21
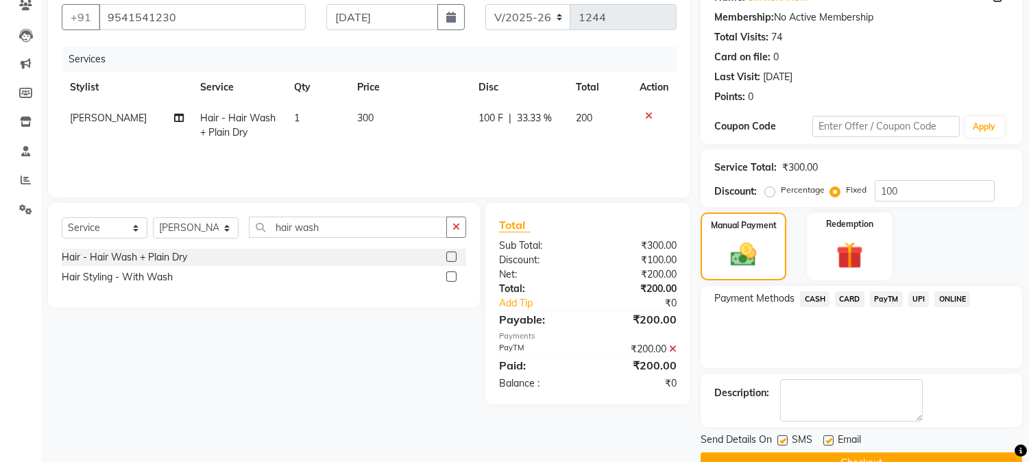
scroll to position [154, 0]
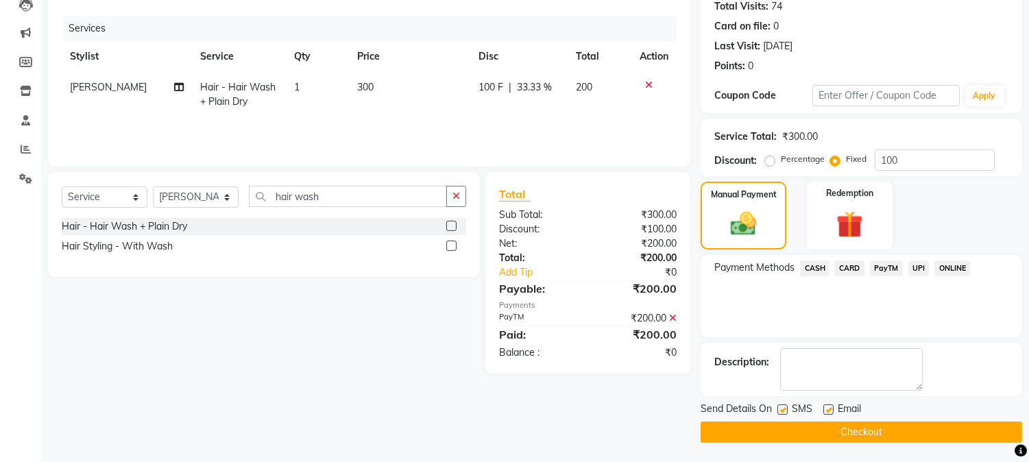
click at [994, 429] on button "Checkout" at bounding box center [862, 432] width 322 height 21
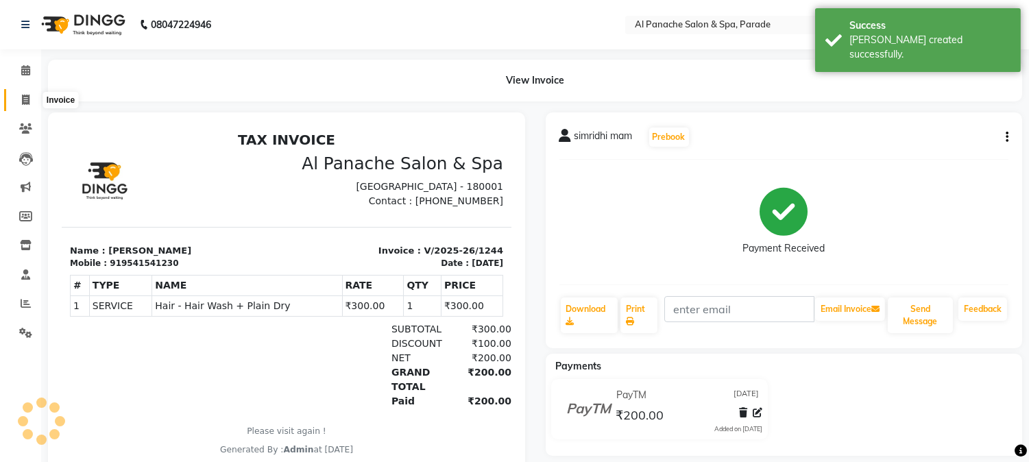
click at [22, 99] on icon at bounding box center [26, 100] width 8 height 10
select select "service"
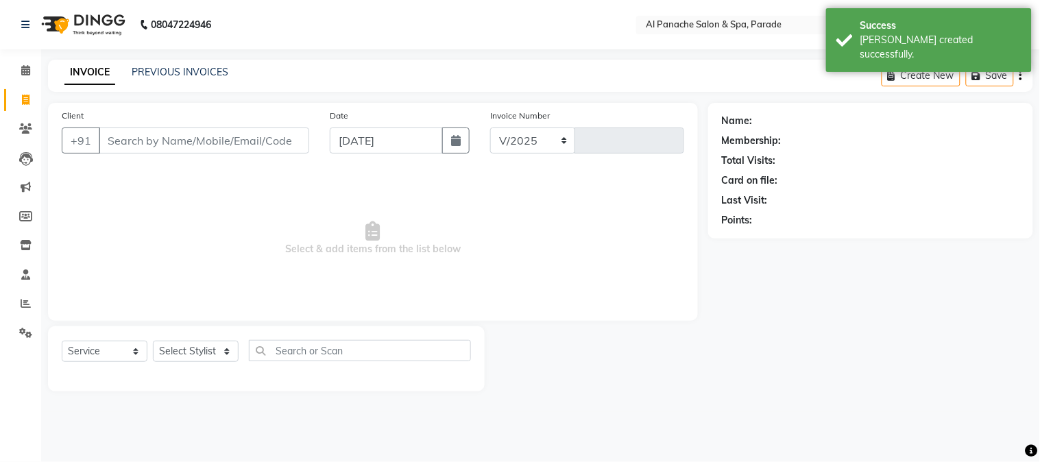
select select "463"
type input "1245"
click at [26, 86] on li "Invoice" at bounding box center [20, 100] width 41 height 29
click at [25, 77] on span at bounding box center [26, 71] width 24 height 16
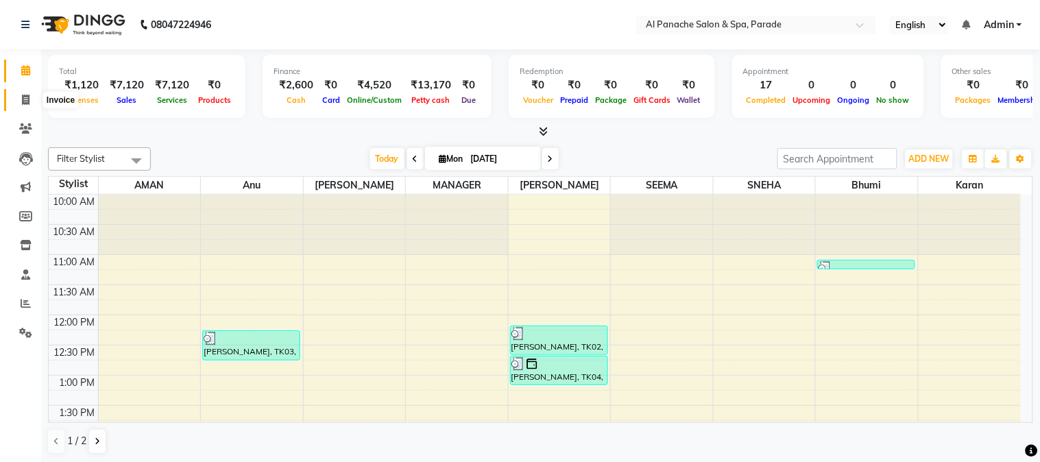
click at [29, 93] on span at bounding box center [26, 101] width 24 height 16
select select "service"
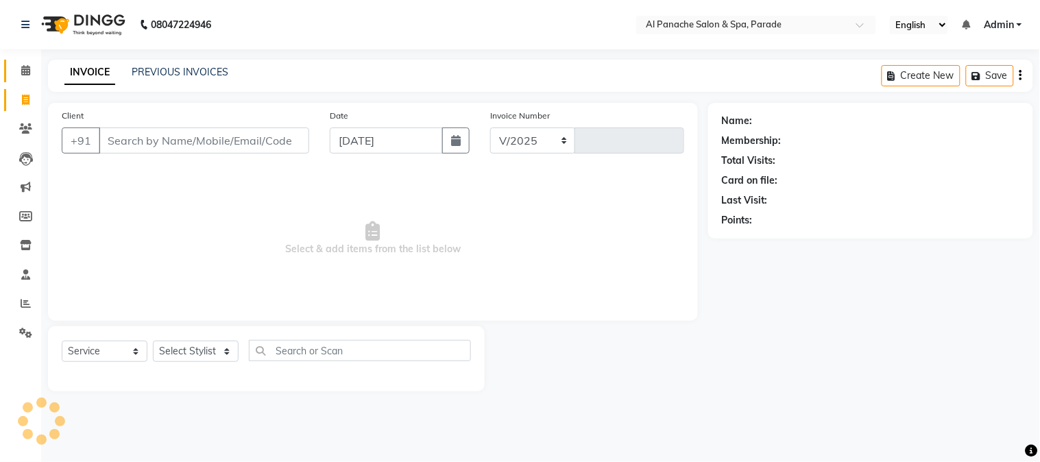
select select "463"
type input "1245"
click at [24, 69] on icon at bounding box center [25, 70] width 9 height 10
